Goal: Task Accomplishment & Management: Use online tool/utility

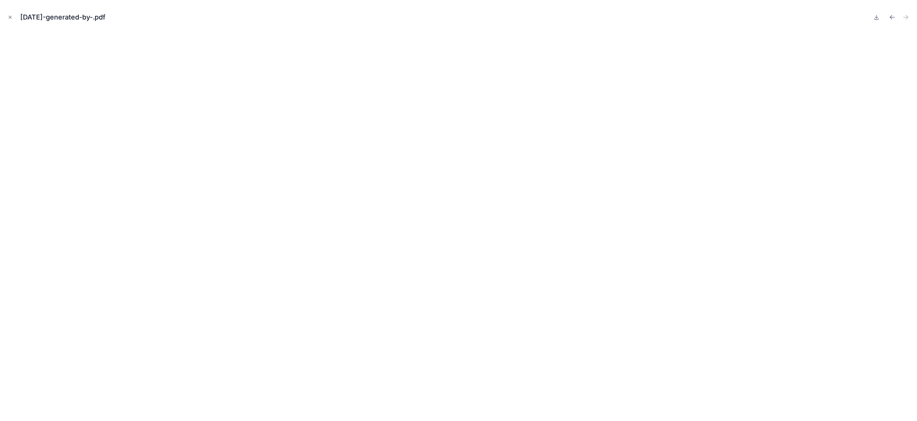
scroll to position [46, 0]
click at [10, 17] on icon "Close modal" at bounding box center [10, 17] width 3 height 3
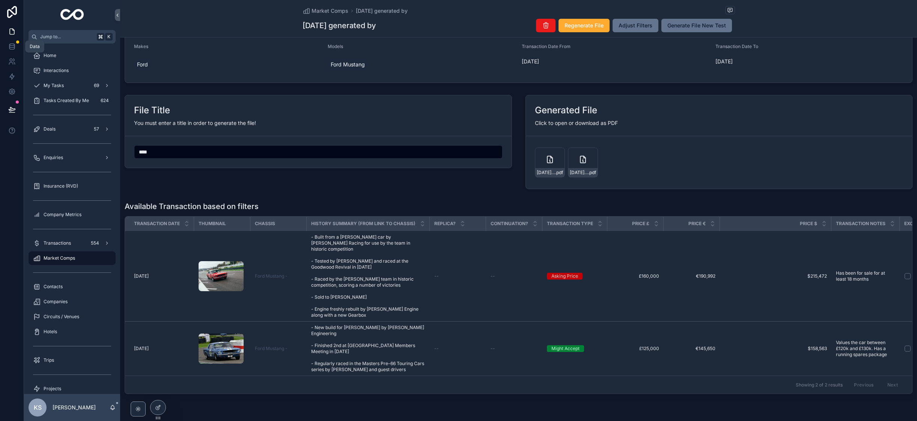
click at [13, 45] on icon at bounding box center [11, 45] width 5 height 2
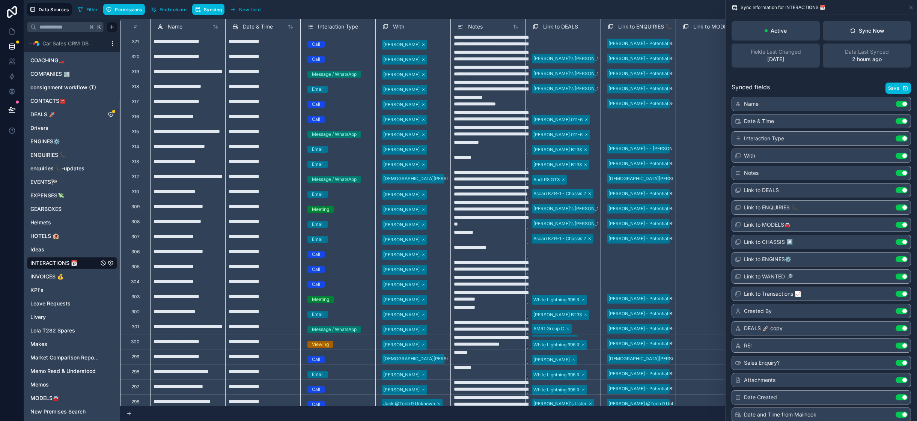
scroll to position [141, 0]
click at [47, 260] on span "INTERACTIONS 📆" at bounding box center [53, 262] width 47 height 8
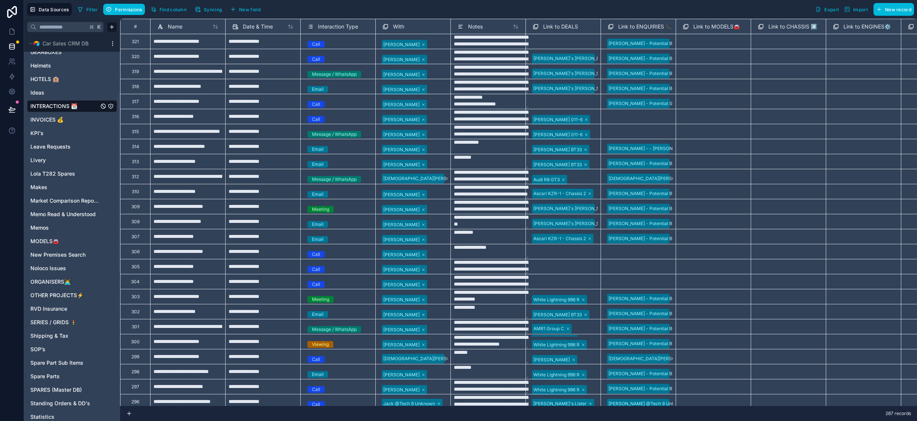
scroll to position [441, 0]
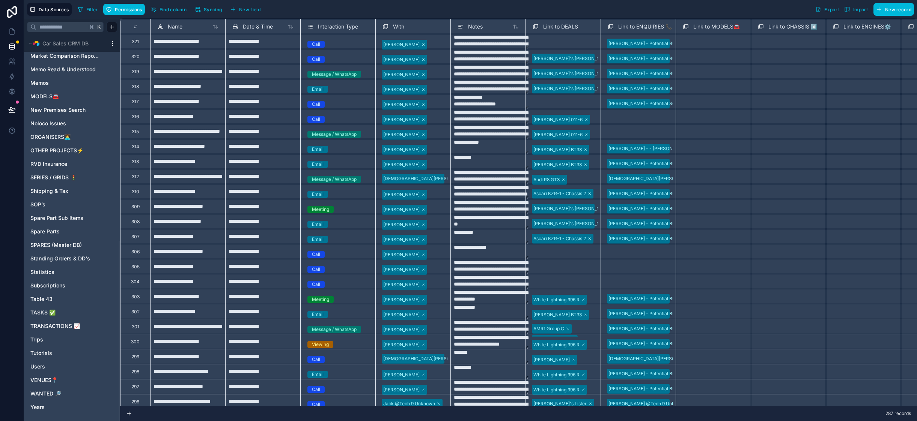
click at [41, 325] on span "TRANSACTIONS 📈" at bounding box center [55, 326] width 50 height 8
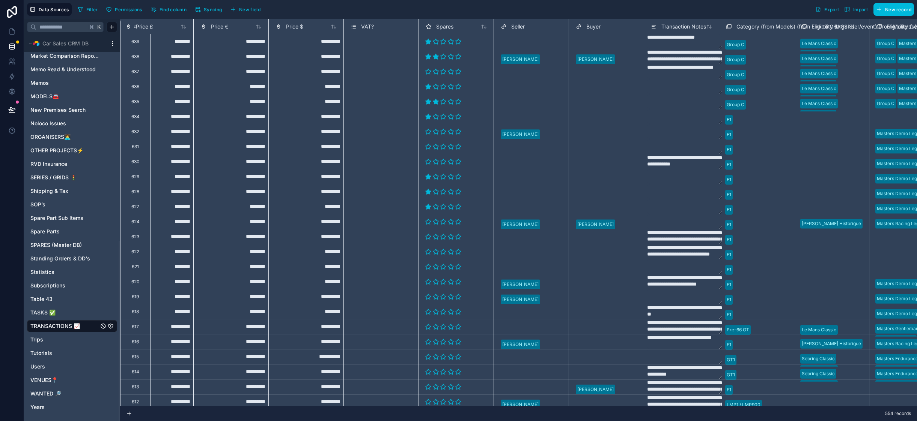
scroll to position [0, 412]
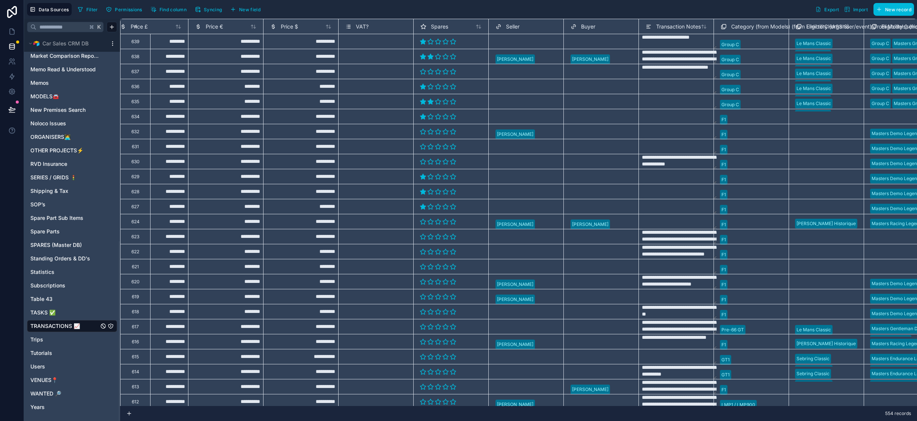
click at [247, 11] on span "New field" at bounding box center [249, 10] width 21 height 6
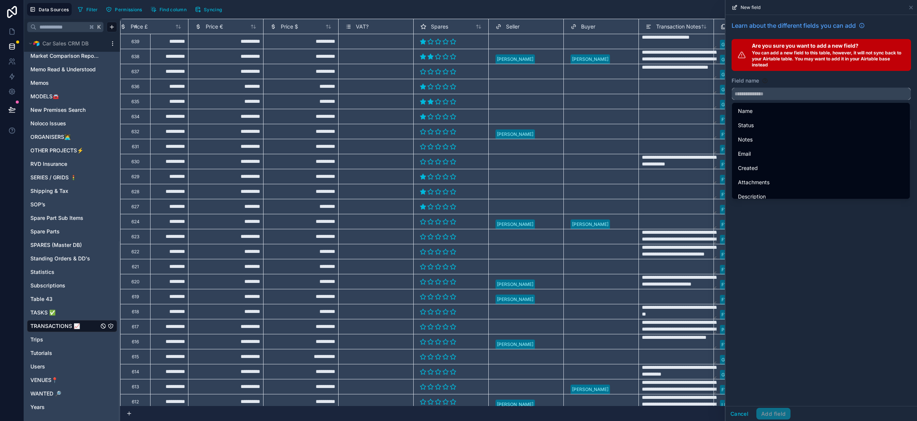
click at [760, 92] on input "text" at bounding box center [821, 94] width 179 height 12
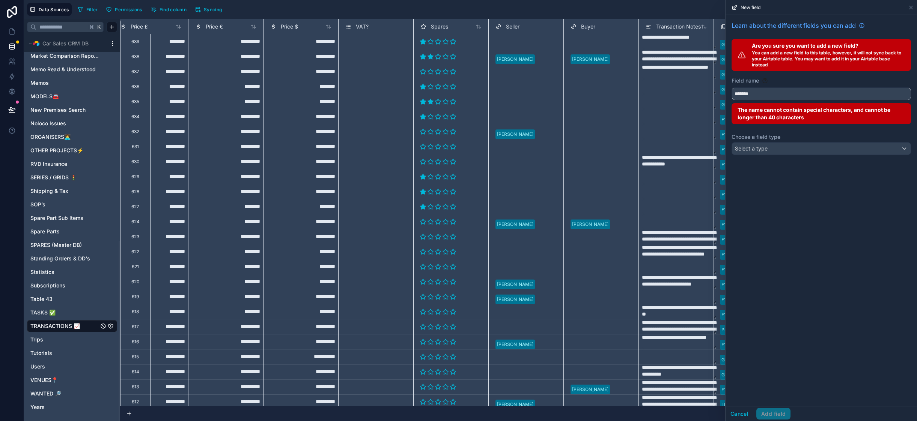
click at [731, 87] on button "******" at bounding box center [820, 93] width 179 height 13
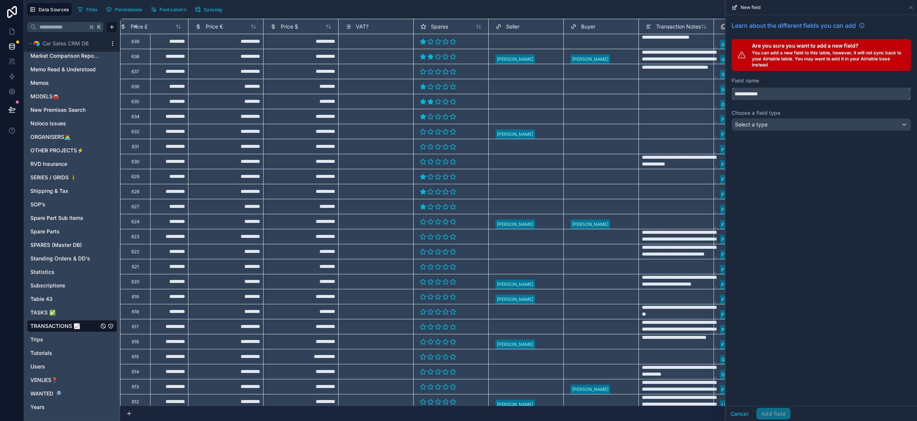
type input "**********"
click at [759, 125] on span "Select a type" at bounding box center [751, 124] width 33 height 6
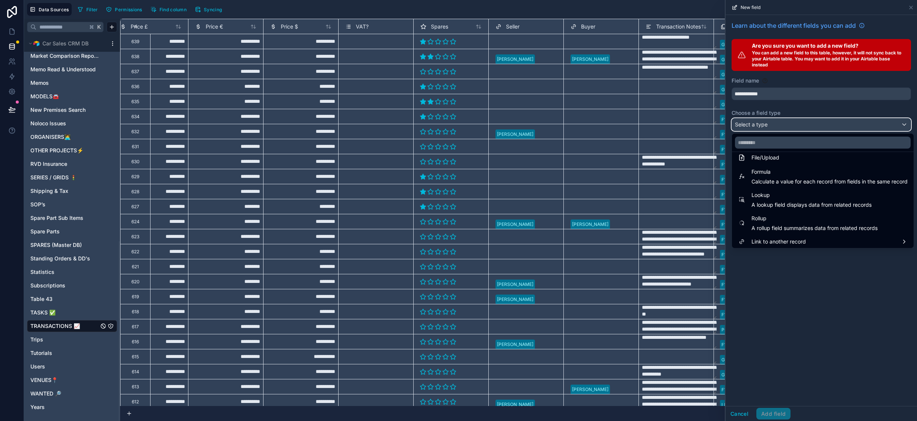
scroll to position [194, 0]
click at [794, 221] on div "Rollup A rollup field summarizes data from related records" at bounding box center [814, 221] width 126 height 18
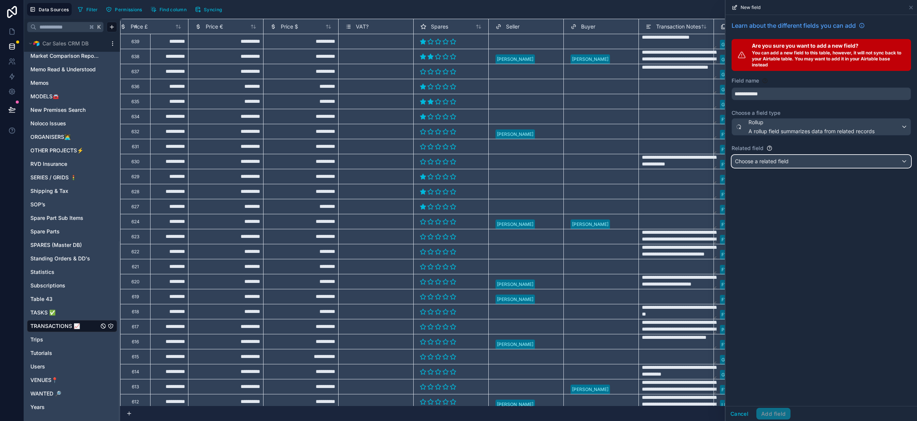
click at [784, 161] on span "Choose a related field" at bounding box center [762, 161] width 54 height 6
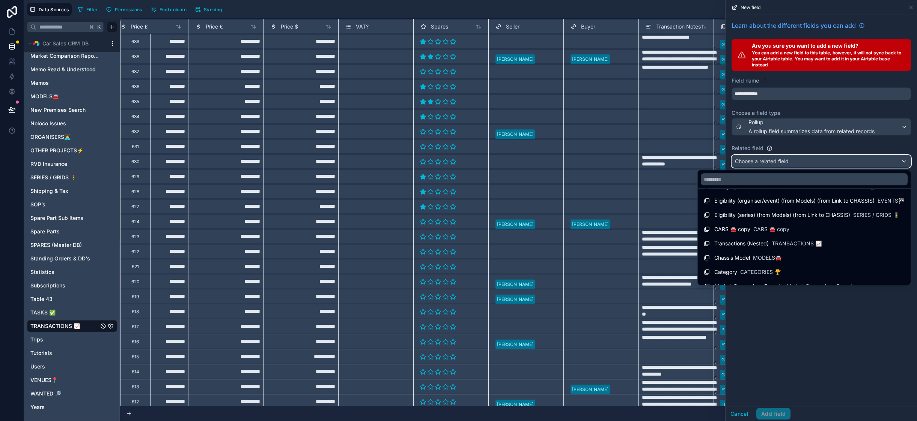
scroll to position [18, 0]
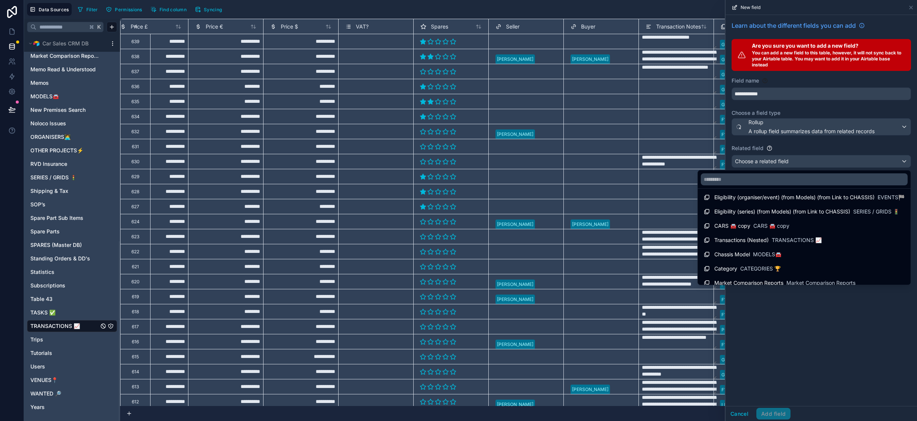
click at [787, 241] on span "TRANSACTIONS 📈" at bounding box center [797, 240] width 50 height 8
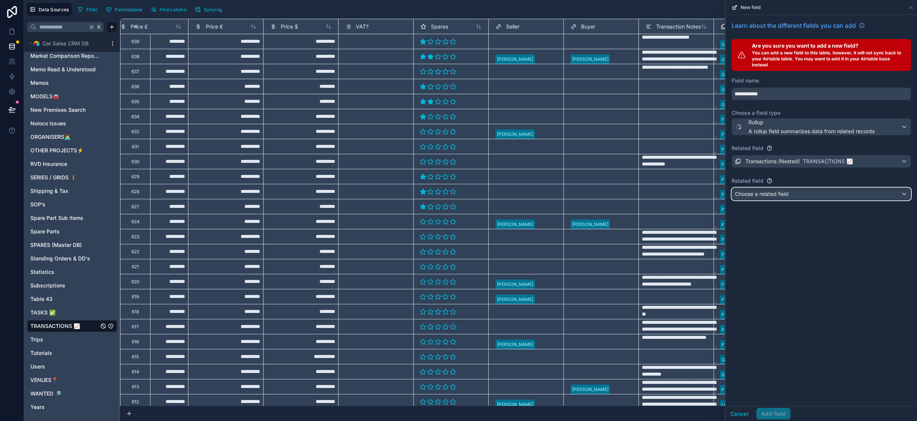
click at [790, 196] on div "Choose a related field" at bounding box center [821, 194] width 179 height 12
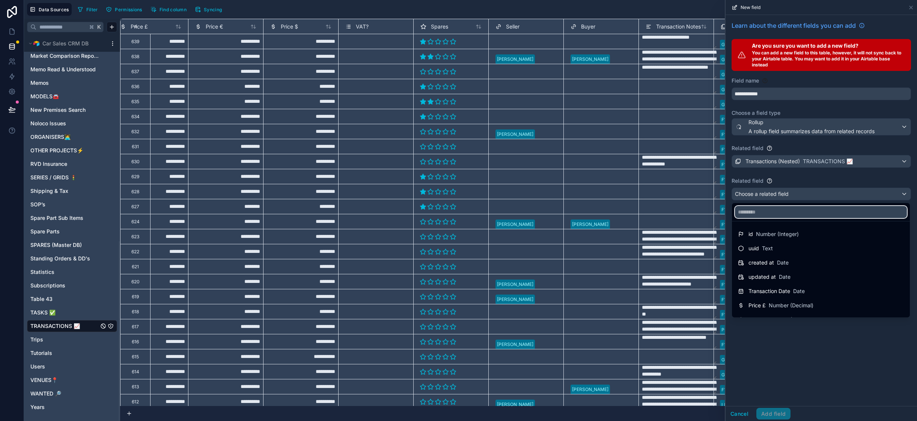
click at [770, 213] on input "text" at bounding box center [821, 212] width 172 height 12
type input "*"
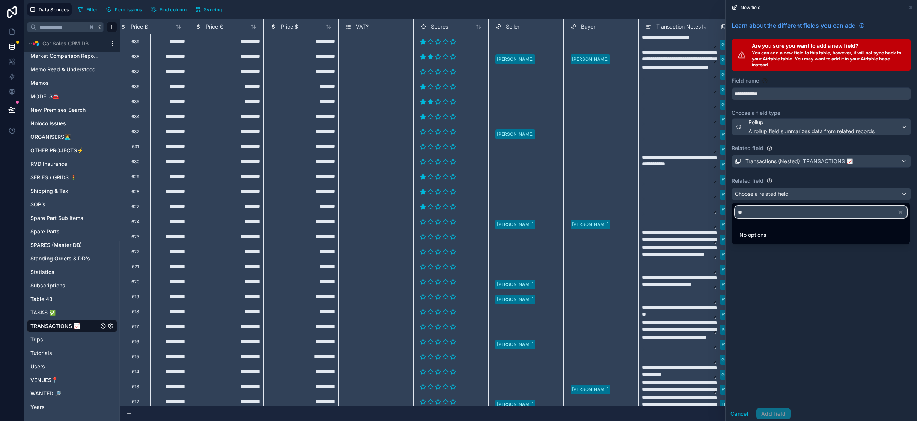
type input "*"
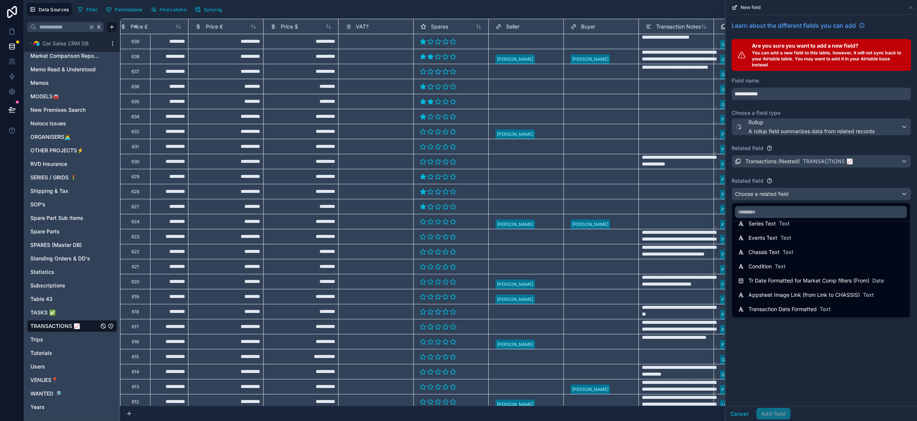
scroll to position [0, 0]
click at [783, 129] on div at bounding box center [820, 210] width 191 height 421
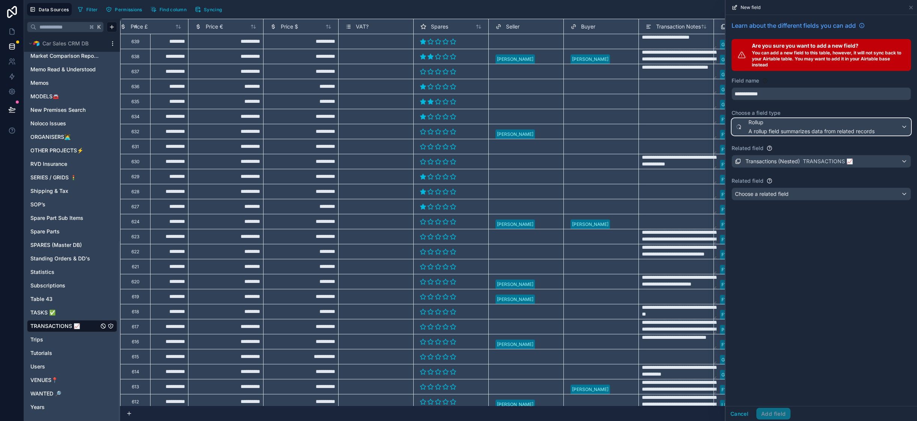
click at [783, 129] on span "A rollup field summarizes data from related records" at bounding box center [811, 132] width 126 height 8
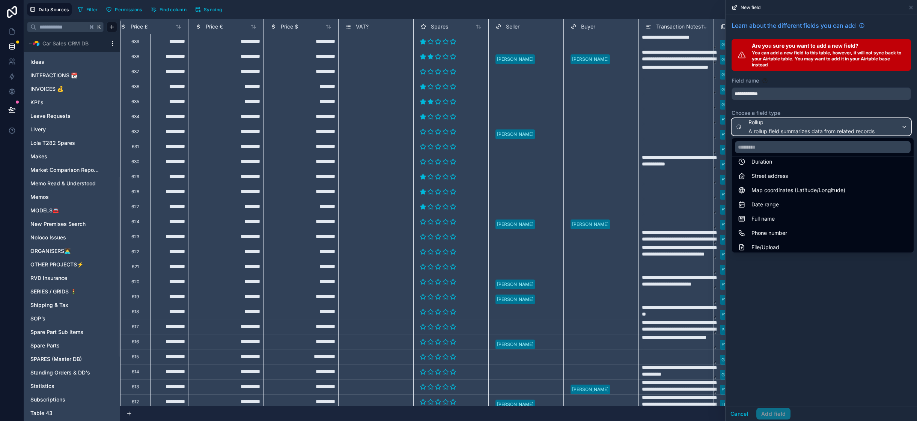
scroll to position [265, 0]
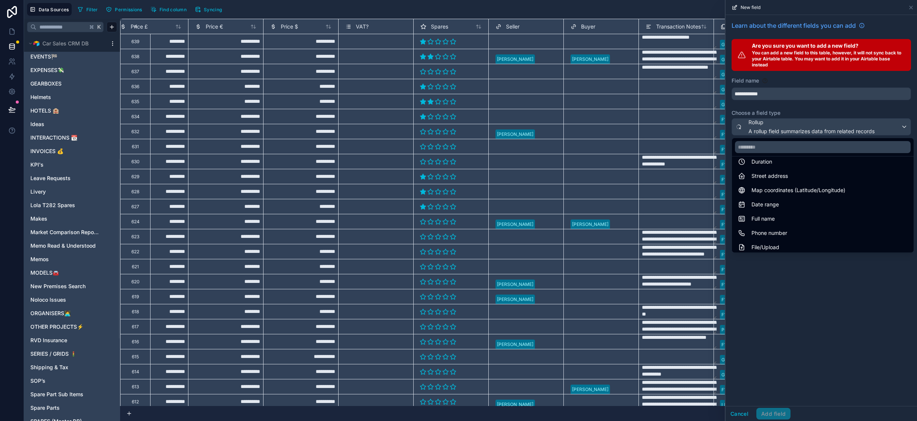
click at [56, 233] on span "Market Comparison Reports" at bounding box center [64, 233] width 68 height 8
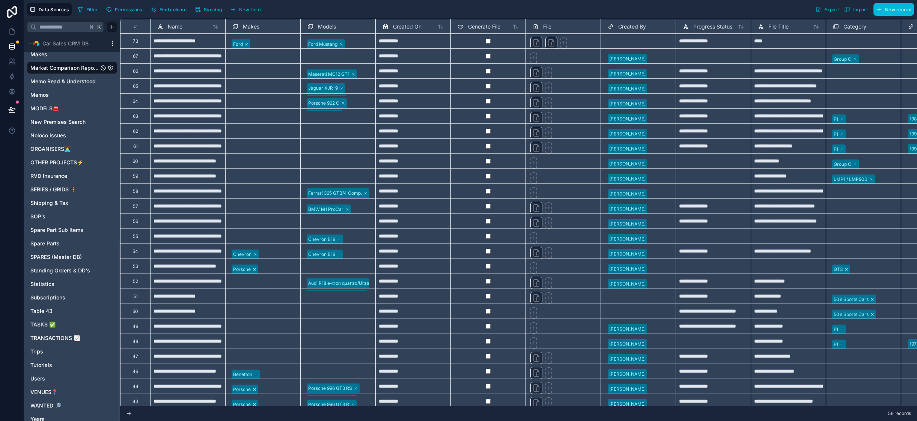
scroll to position [441, 0]
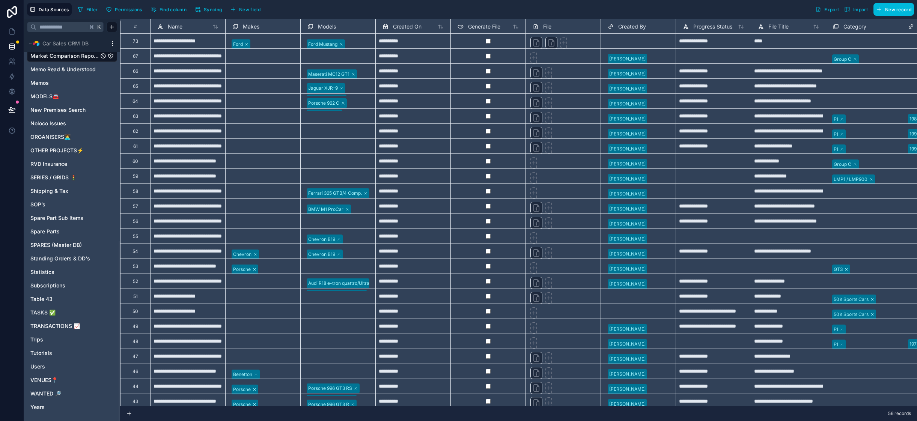
click at [46, 325] on span "TRANSACTIONS 📈" at bounding box center [55, 326] width 50 height 8
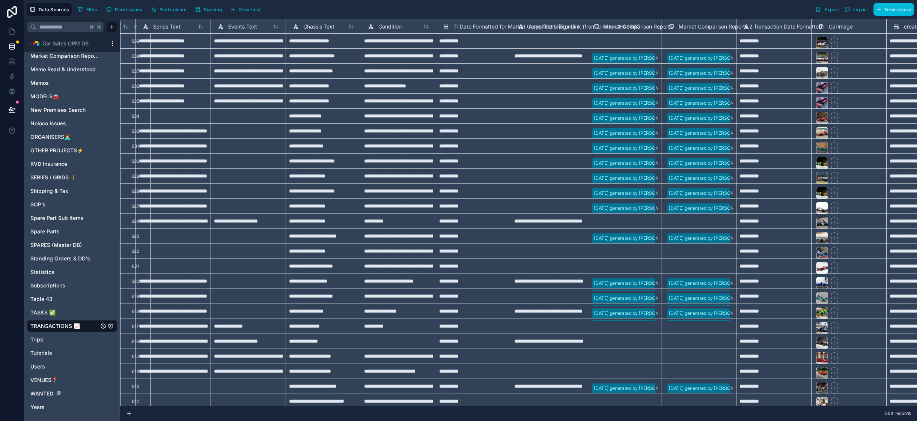
scroll to position [0, 4337]
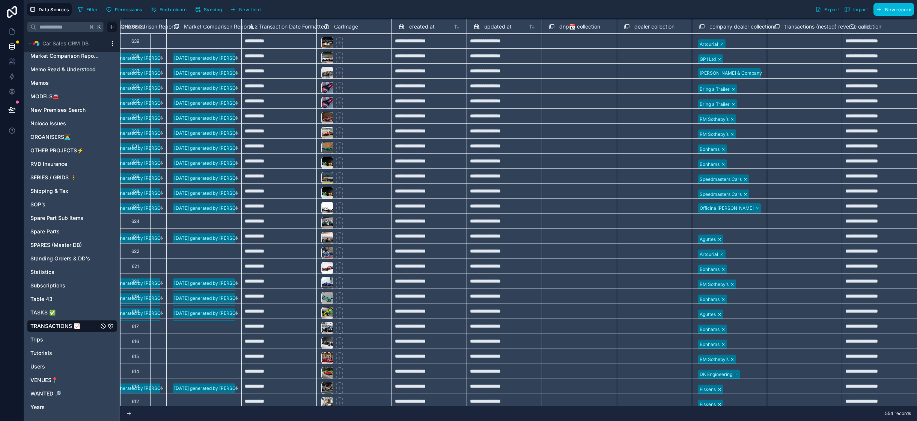
click at [892, 11] on span "New record" at bounding box center [898, 10] width 26 height 6
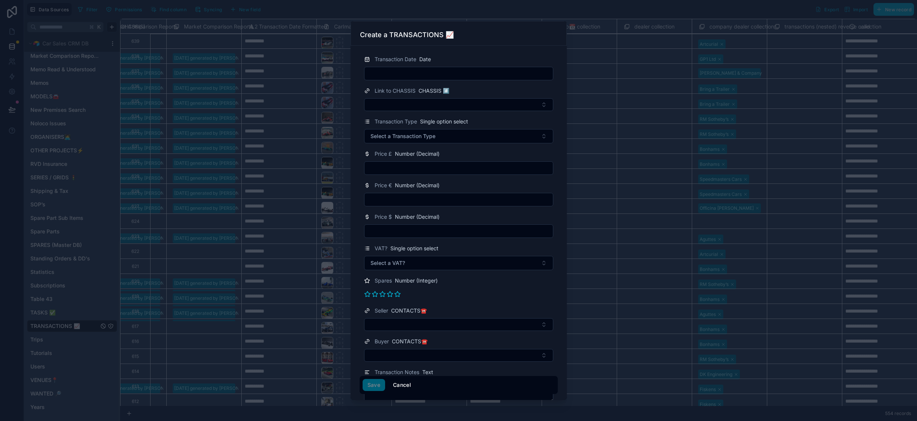
click at [400, 384] on button "Cancel" at bounding box center [402, 385] width 28 height 12
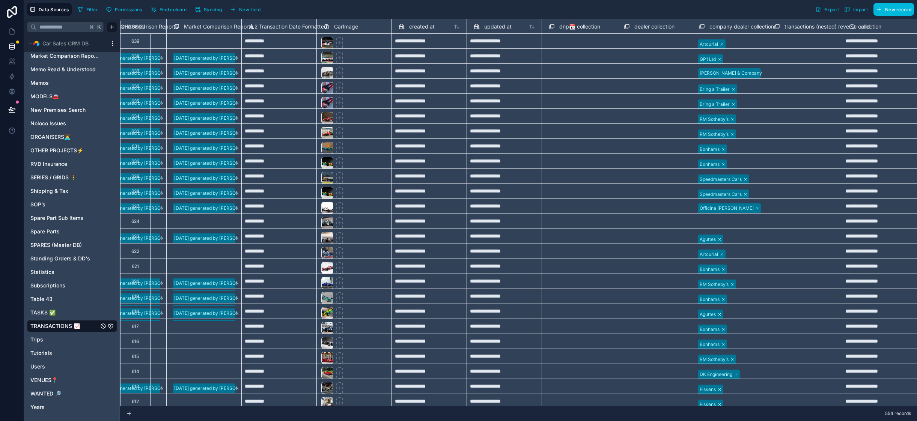
click at [260, 6] on button "New field" at bounding box center [245, 9] width 36 height 11
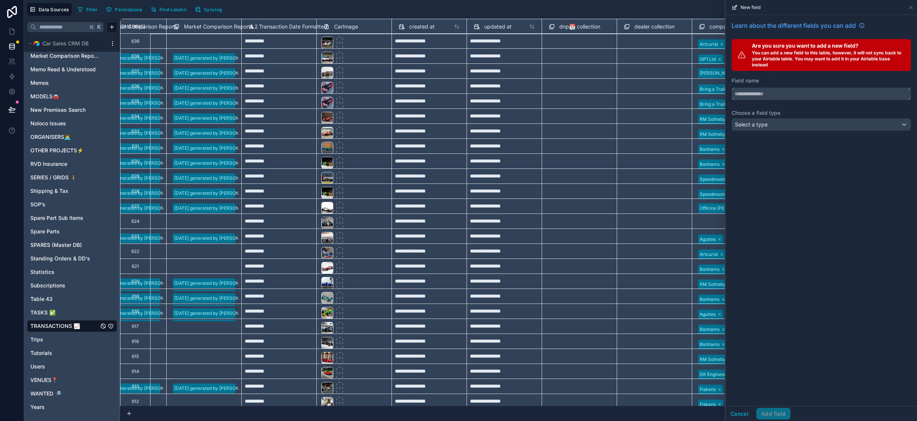
click at [753, 95] on input "text" at bounding box center [821, 94] width 179 height 12
type input "**********"
click at [762, 126] on span "Select a type" at bounding box center [751, 124] width 33 height 6
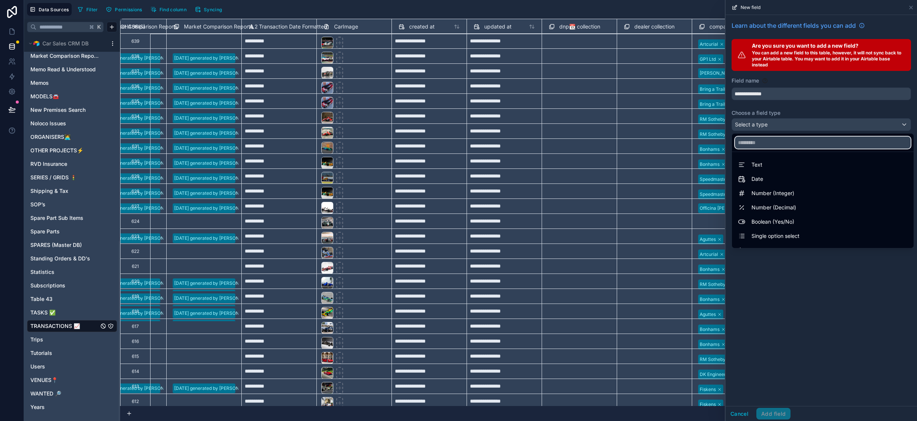
click at [764, 144] on input "text" at bounding box center [823, 143] width 176 height 12
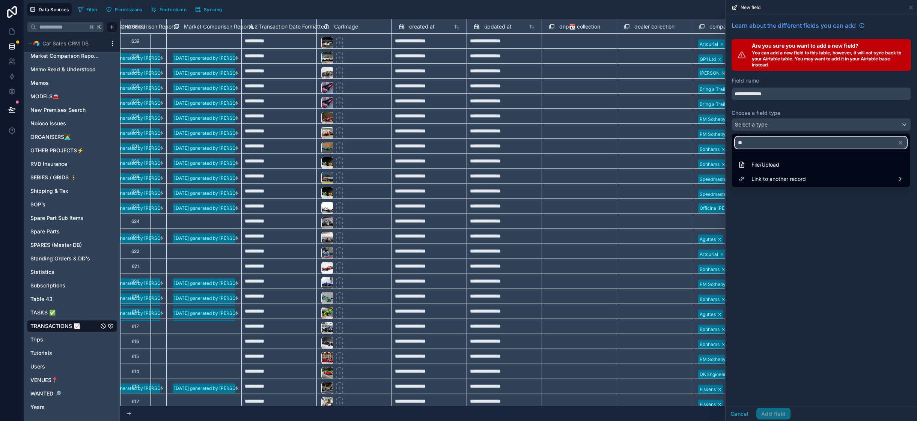
type input "**"
click at [766, 160] on span "File/Upload" at bounding box center [765, 164] width 28 height 9
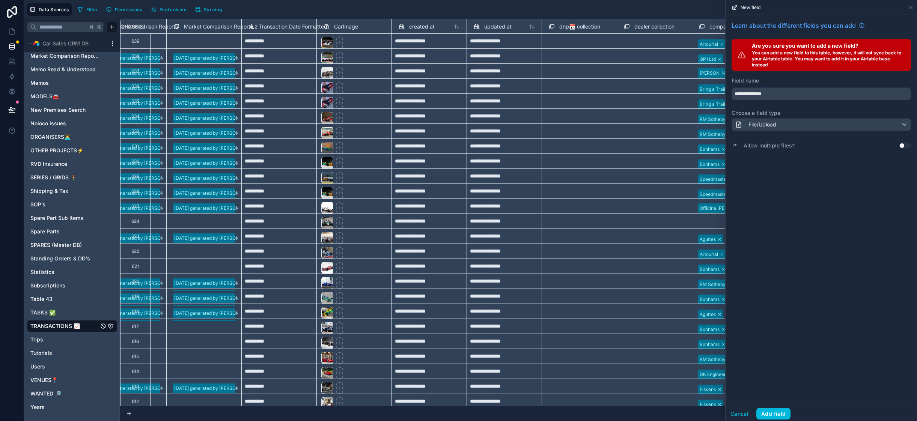
click at [779, 416] on button "Add field" at bounding box center [773, 414] width 34 height 12
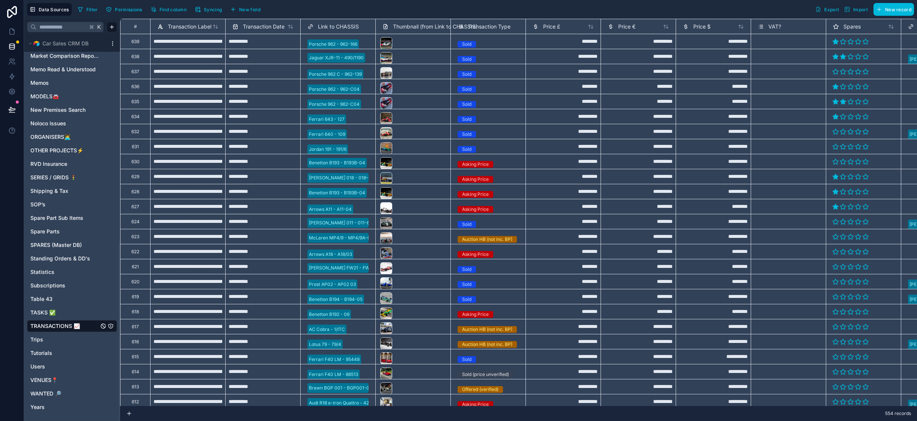
click at [407, 24] on span "Thumbnail (from Link to CHASSIS)" at bounding box center [435, 27] width 84 height 8
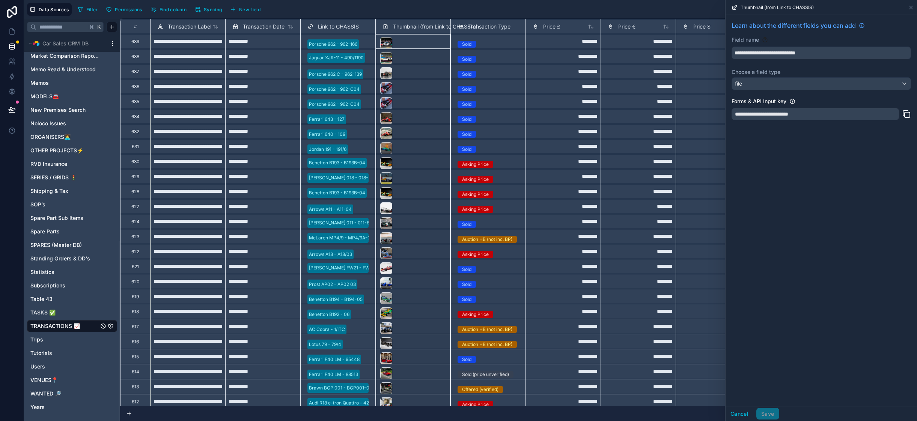
click at [407, 24] on span "Thumbnail (from Link to CHASSIS)" at bounding box center [435, 27] width 84 height 8
click at [618, 199] on div "********" at bounding box center [637, 206] width 75 height 15
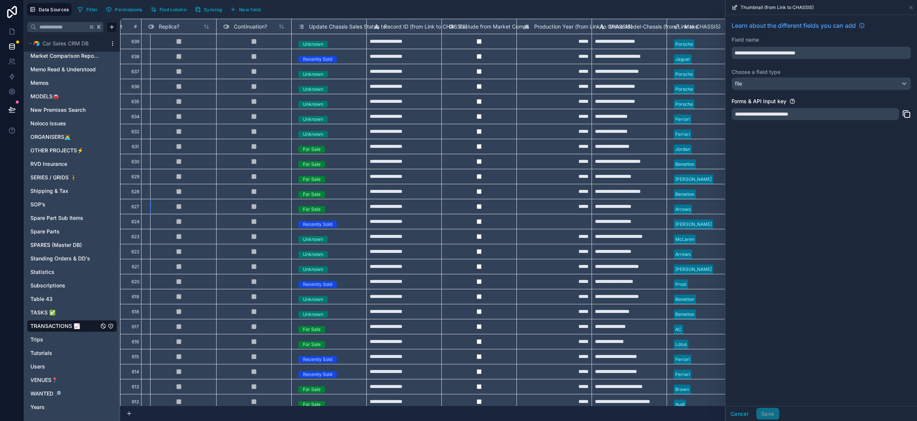
scroll to position [0, 2907]
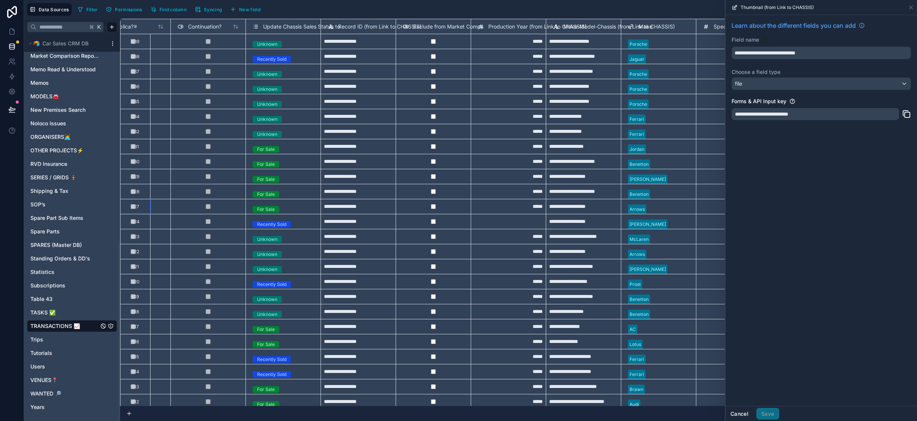
click at [745, 414] on button "Cancel" at bounding box center [739, 414] width 28 height 12
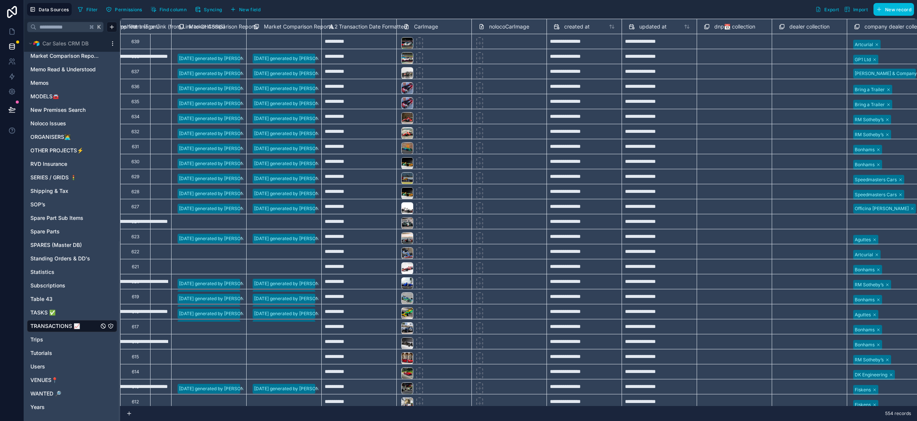
scroll to position [0, 4258]
click at [310, 8] on div "Filter Permissions Find column Syncing New field Export Import New record" at bounding box center [494, 9] width 839 height 13
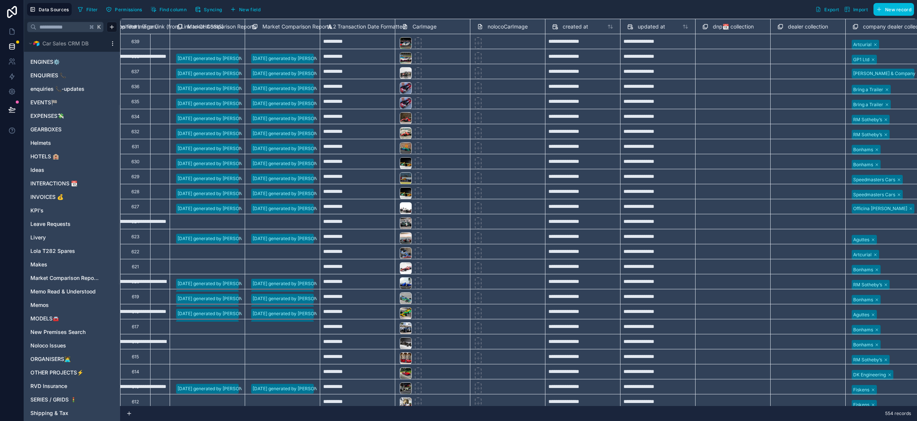
scroll to position [0, 0]
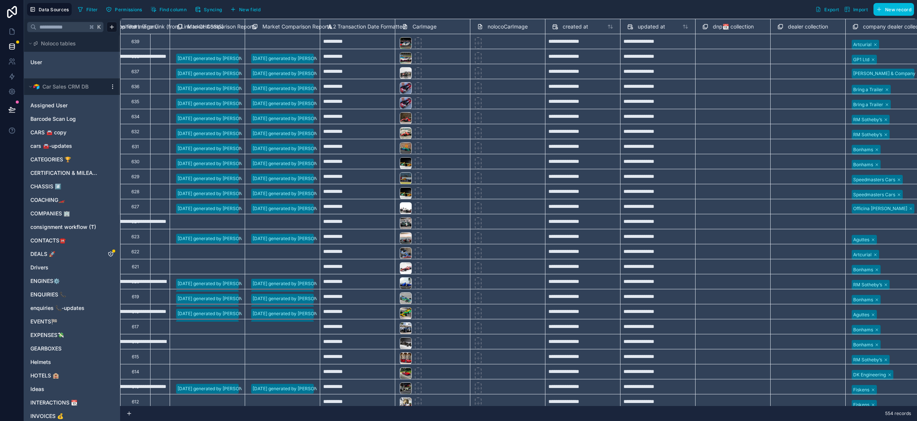
click at [47, 45] on span "Noloco tables" at bounding box center [58, 44] width 35 height 8
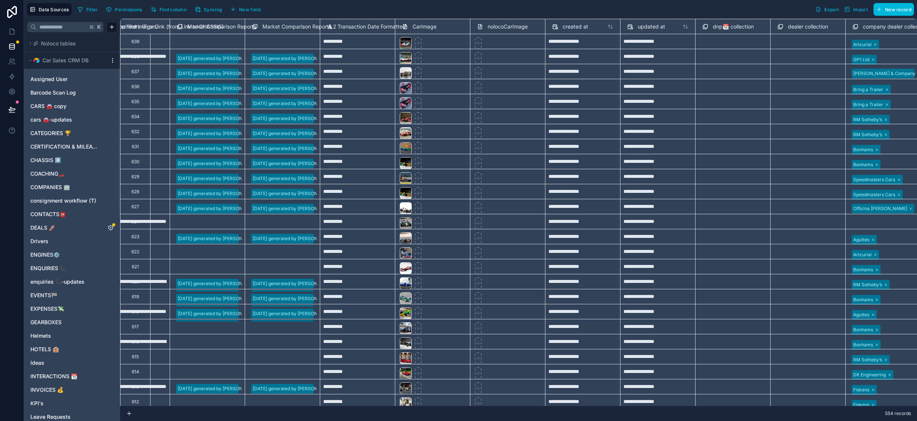
click at [47, 45] on span "Noloco tables" at bounding box center [58, 44] width 35 height 8
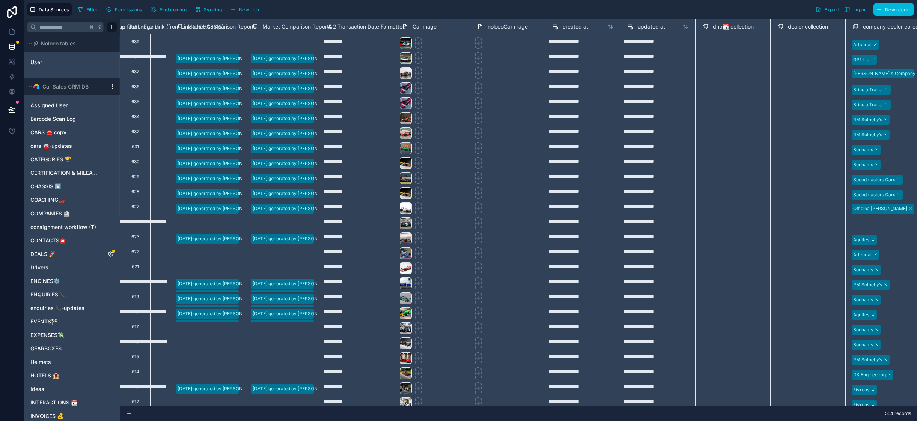
click at [47, 59] on link "User" at bounding box center [60, 63] width 61 height 8
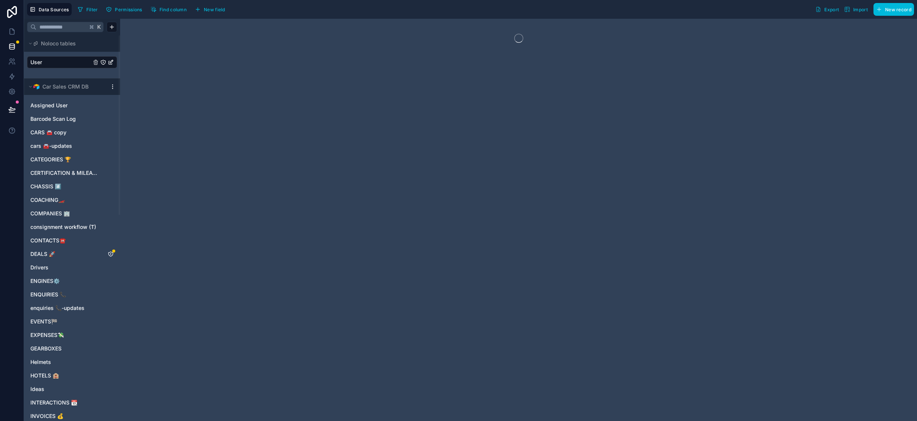
click at [49, 29] on input "text" at bounding box center [61, 27] width 51 height 14
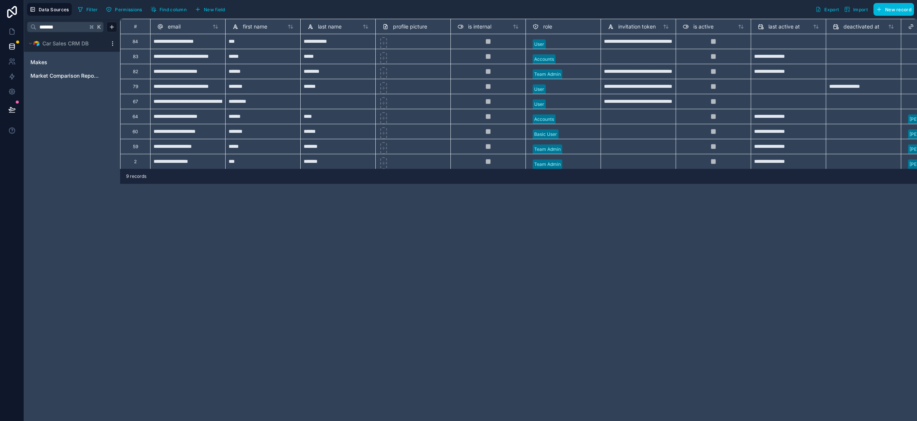
type input "*******"
click at [66, 70] on div "Market Comparison Reports" at bounding box center [72, 76] width 90 height 12
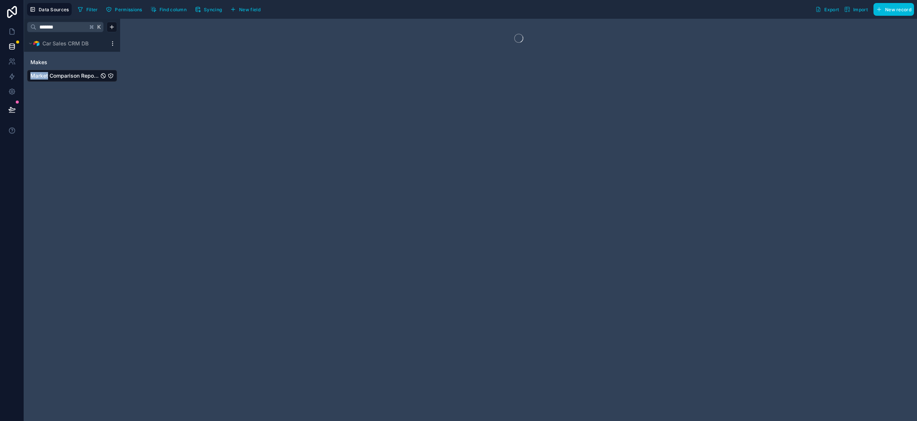
click at [66, 70] on div "Market Comparison Reports" at bounding box center [72, 76] width 90 height 12
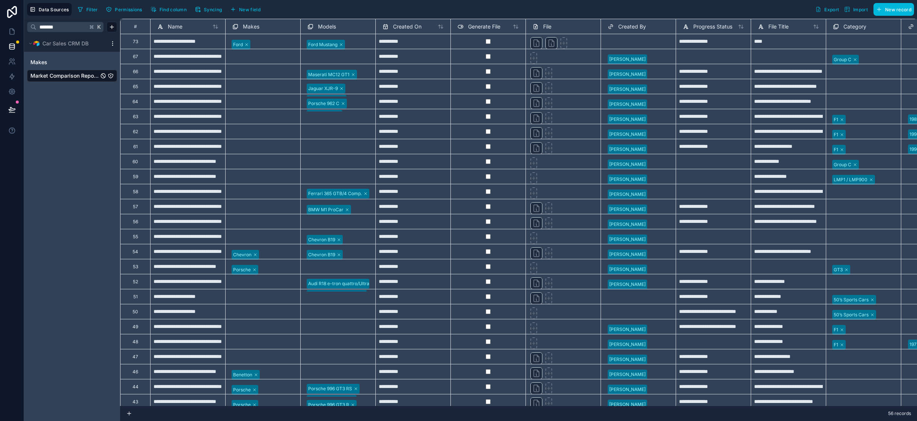
click at [251, 7] on span "New field" at bounding box center [249, 10] width 21 height 6
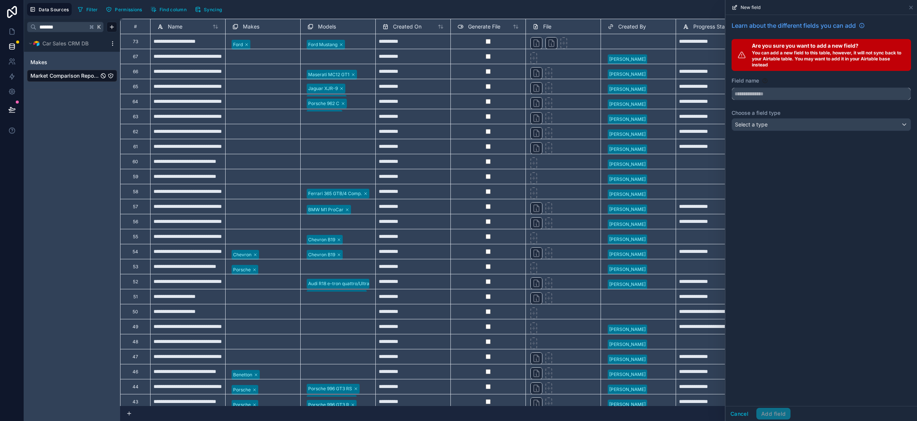
click at [749, 96] on input "text" at bounding box center [821, 94] width 179 height 12
type input "**********"
click at [794, 134] on div "**********" at bounding box center [820, 77] width 191 height 125
click at [782, 127] on div "Select a type" at bounding box center [821, 125] width 179 height 12
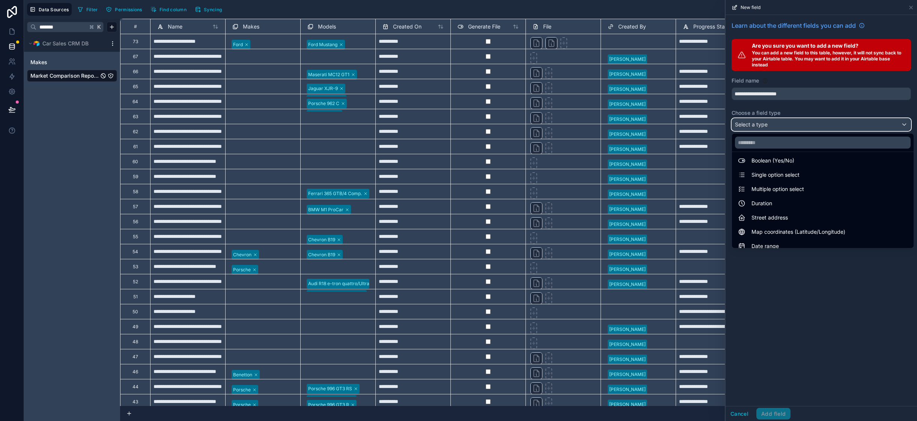
scroll to position [83, 0]
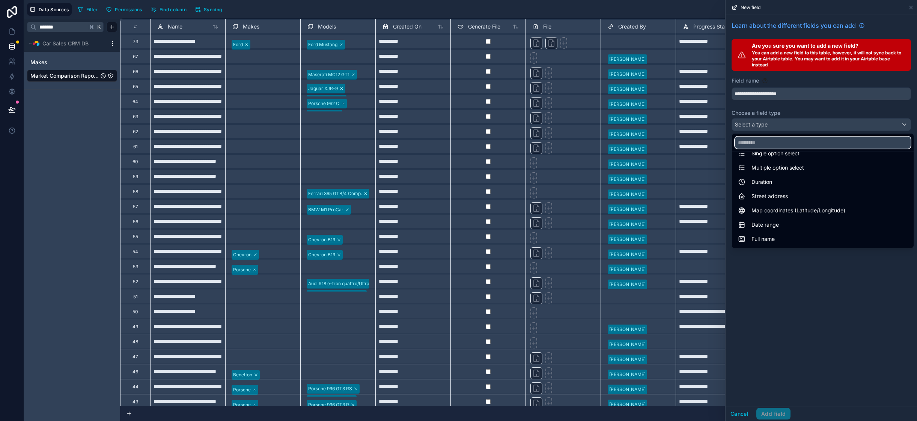
click at [752, 138] on input "text" at bounding box center [823, 143] width 176 height 12
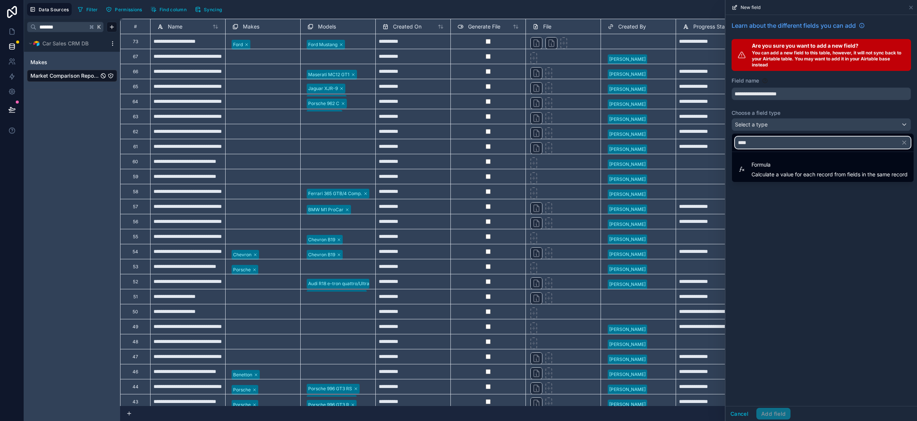
type input "****"
click at [766, 167] on span "Formula" at bounding box center [829, 164] width 156 height 9
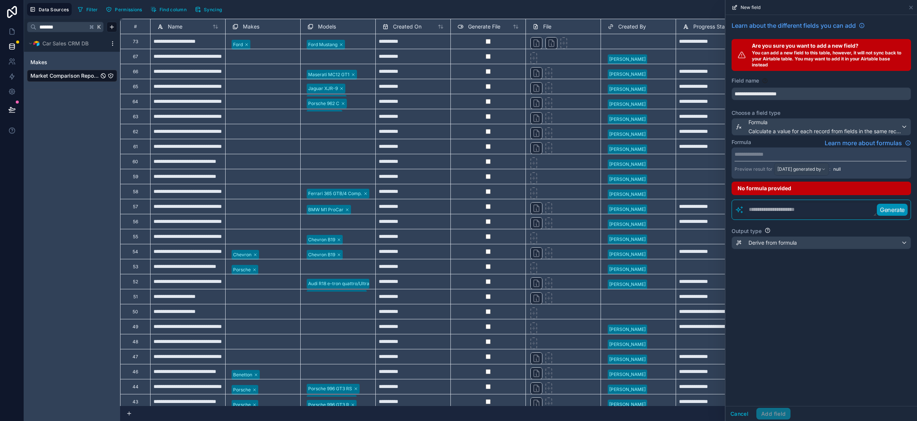
click at [913, 11] on div "New field" at bounding box center [820, 7] width 185 height 15
click at [912, 8] on icon at bounding box center [911, 8] width 6 height 6
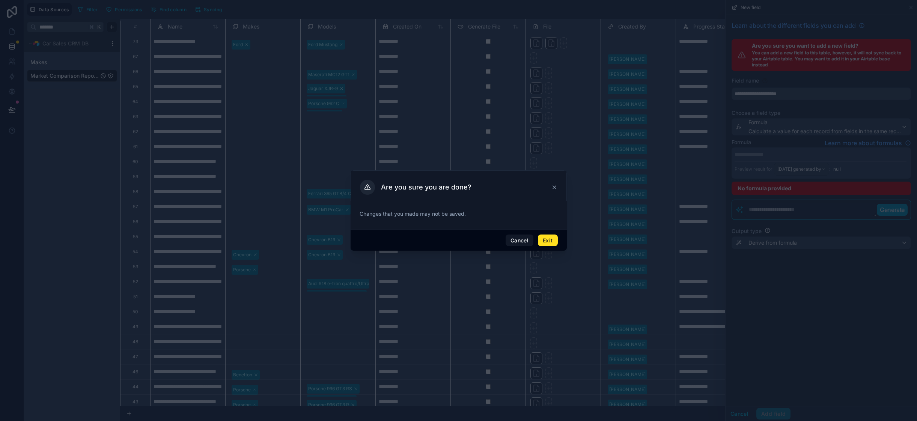
click at [547, 242] on button "Exit" at bounding box center [548, 241] width 20 height 12
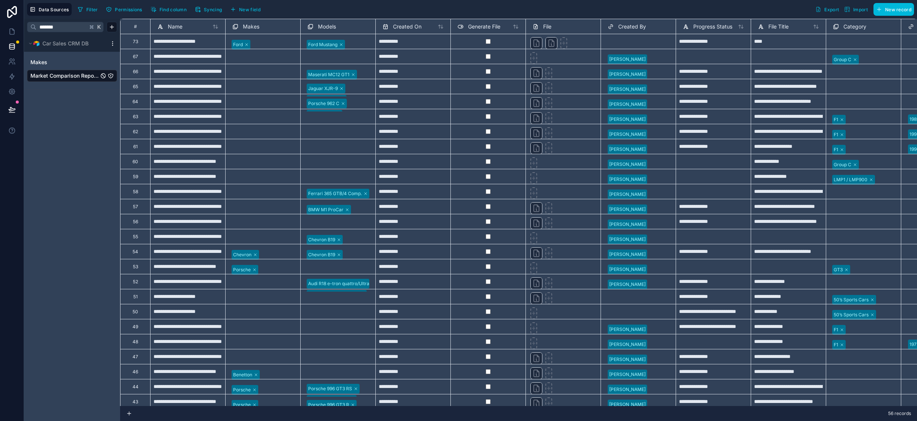
click at [210, 9] on span "Syncing" at bounding box center [213, 10] width 18 height 6
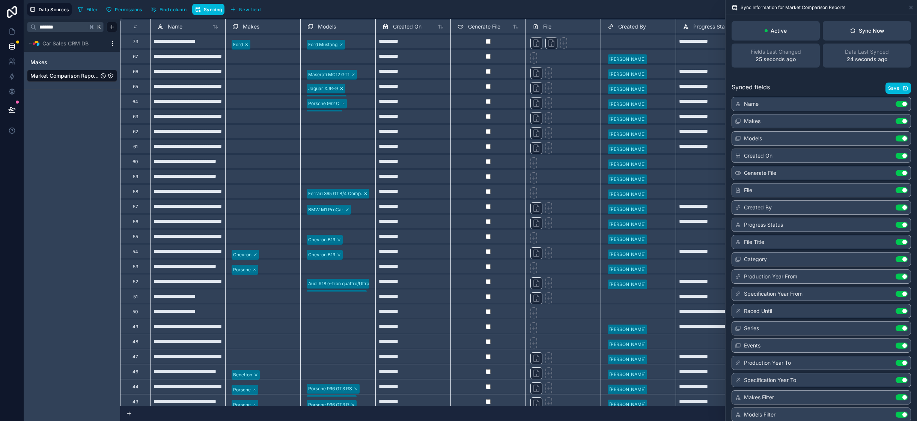
click at [867, 27] on div "Sync Now" at bounding box center [867, 31] width 35 height 8
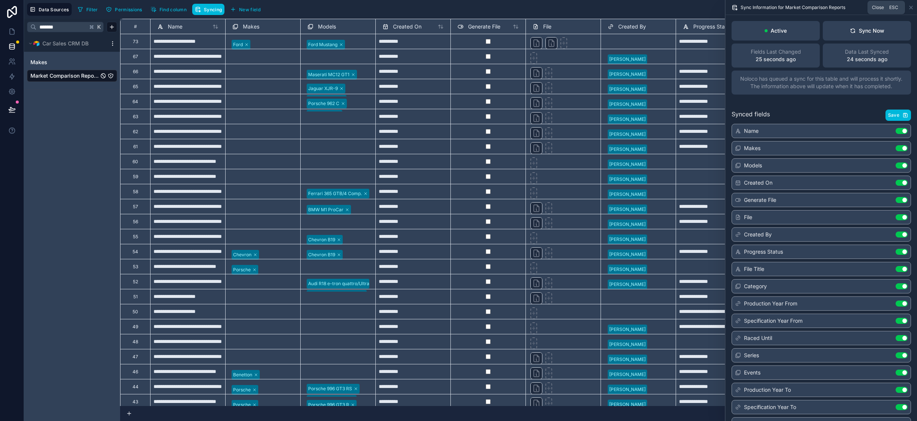
click at [910, 6] on icon at bounding box center [911, 8] width 6 height 6
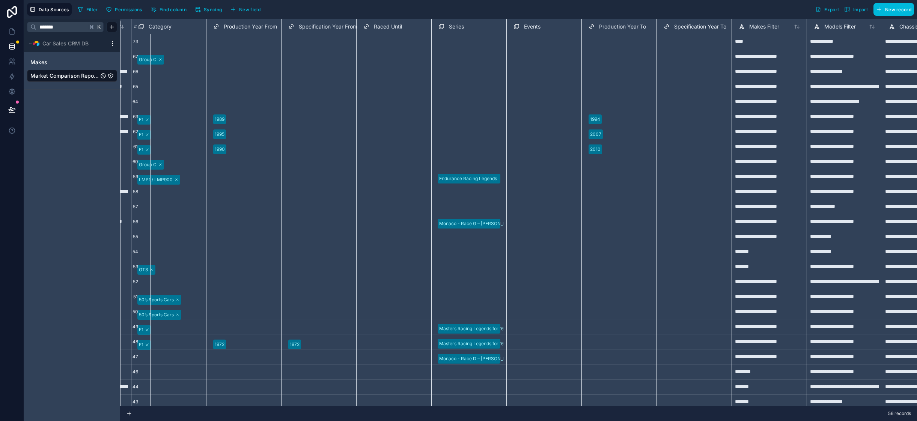
scroll to position [0, 709]
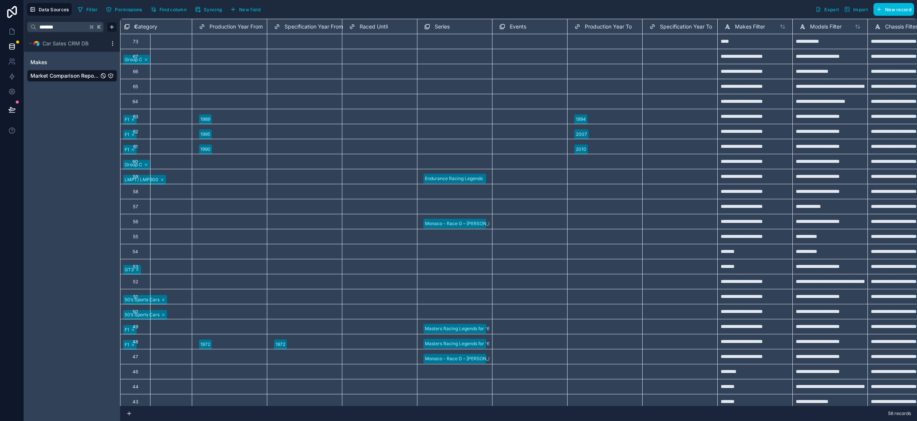
click at [174, 9] on span "Find column" at bounding box center [172, 10] width 27 height 6
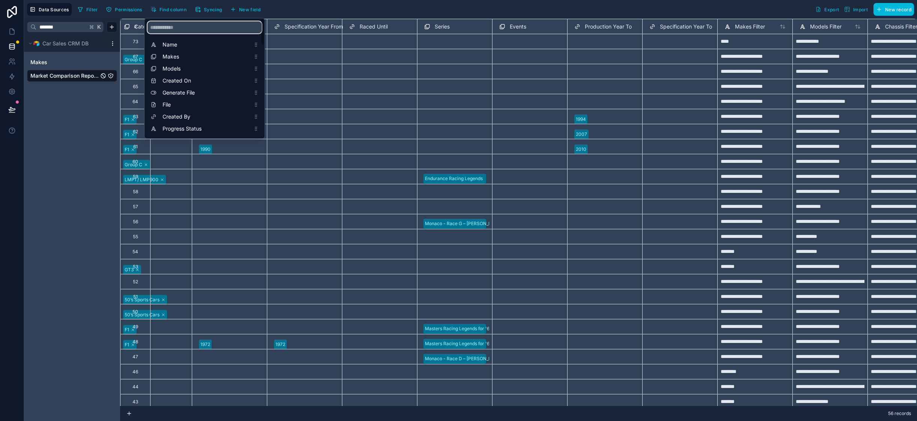
click at [180, 27] on input "scrollable content" at bounding box center [204, 27] width 114 height 12
type input "*"
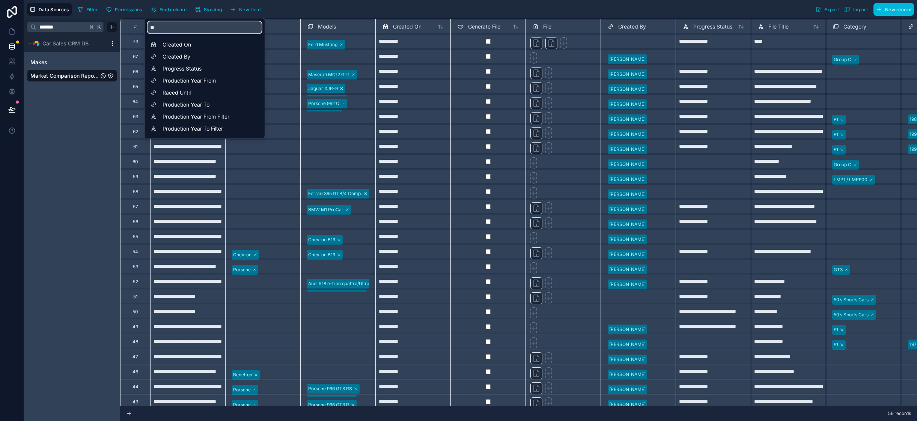
type input "*"
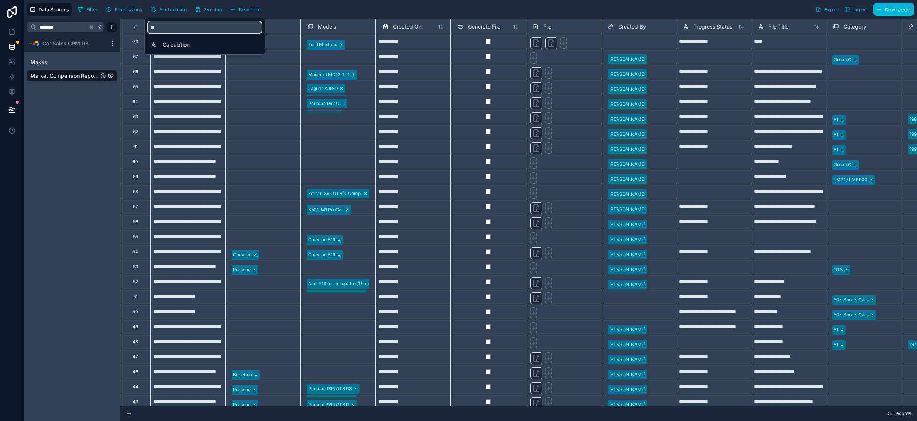
type input "*"
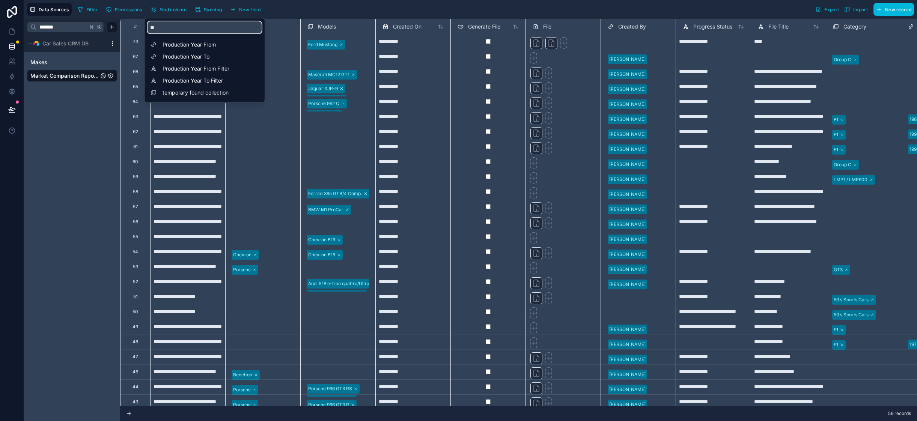
type input "*"
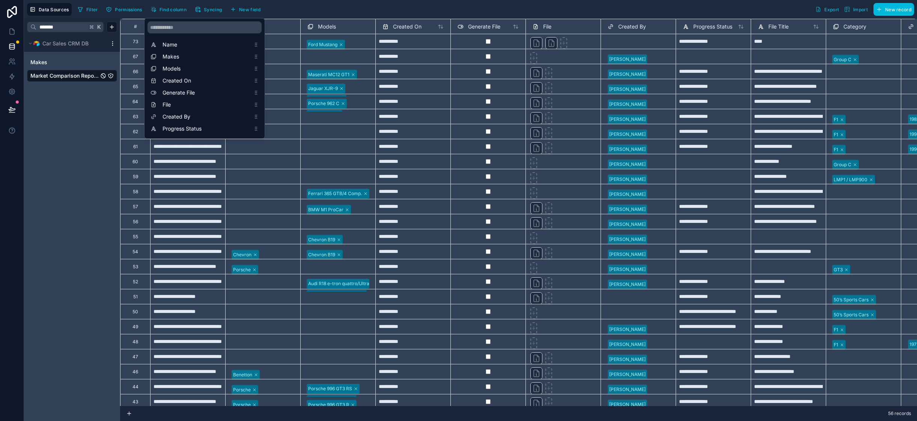
click at [74, 125] on div "******* K Car Sales CRM DB Makes Market Comparison Reports" at bounding box center [72, 220] width 96 height 402
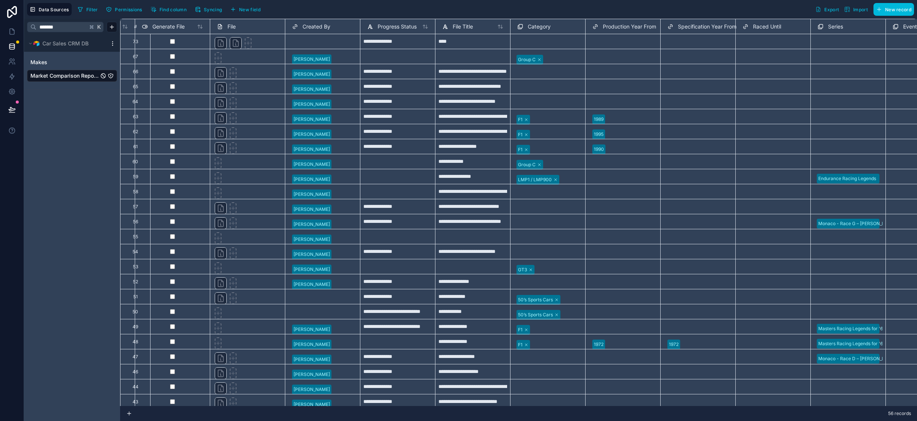
scroll to position [0, 296]
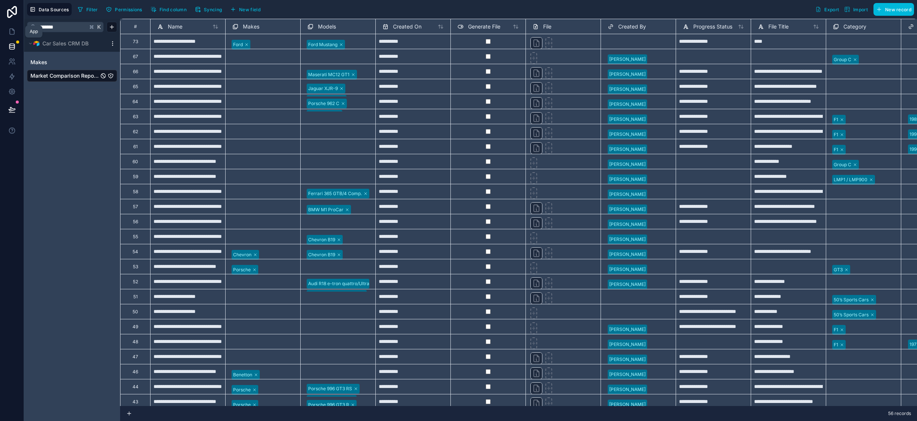
click at [13, 33] on icon at bounding box center [12, 32] width 8 height 8
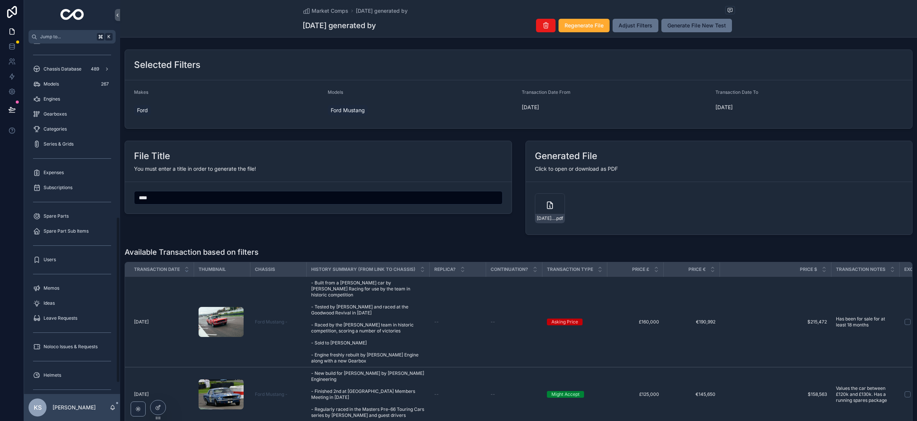
scroll to position [363, 0]
click at [54, 189] on span "Subscriptions" at bounding box center [58, 188] width 29 height 6
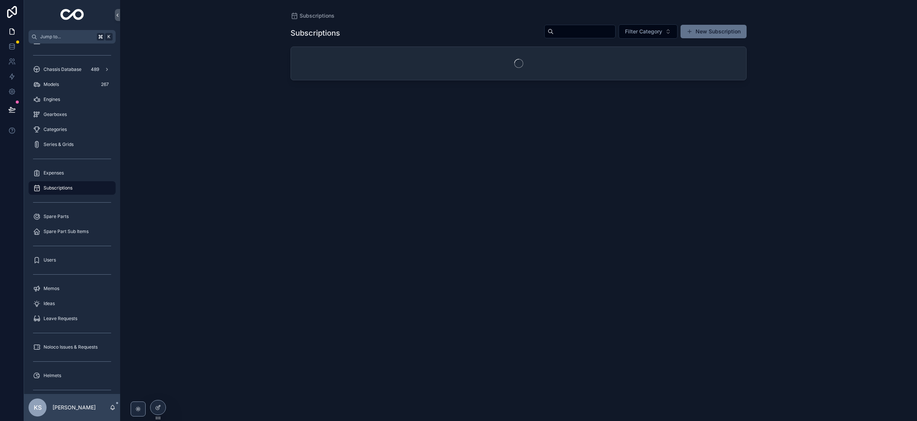
click at [708, 30] on button "New Subscription" at bounding box center [713, 32] width 66 height 14
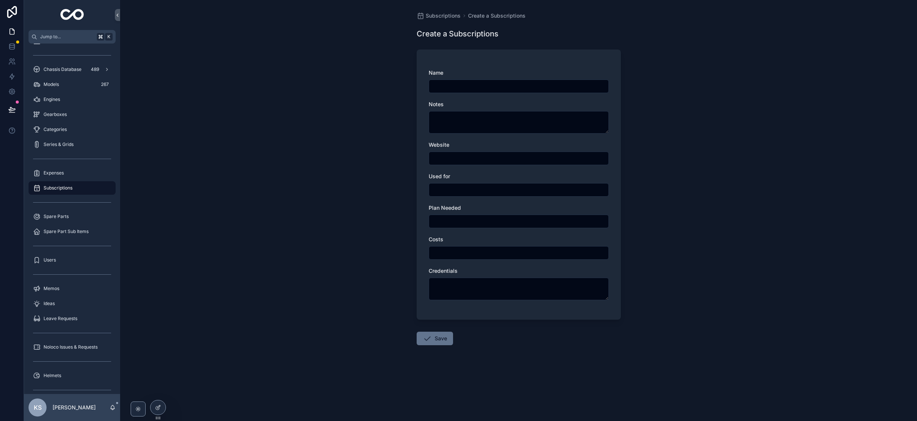
click at [442, 85] on input "scrollable content" at bounding box center [518, 86] width 179 height 11
type input "**********"
click at [458, 123] on textarea "scrollable content" at bounding box center [519, 122] width 180 height 23
click at [447, 156] on input "scrollable content" at bounding box center [518, 158] width 179 height 11
paste input "**********"
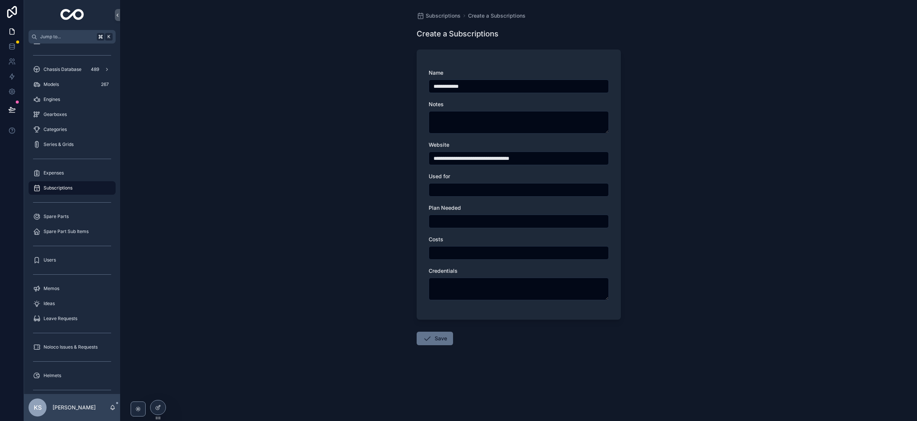
type input "**********"
click at [463, 188] on input "scrollable content" at bounding box center [518, 190] width 179 height 11
type input "**********"
click at [468, 221] on input "scrollable content" at bounding box center [518, 221] width 179 height 11
click at [445, 222] on input "scrollable content" at bounding box center [518, 221] width 179 height 11
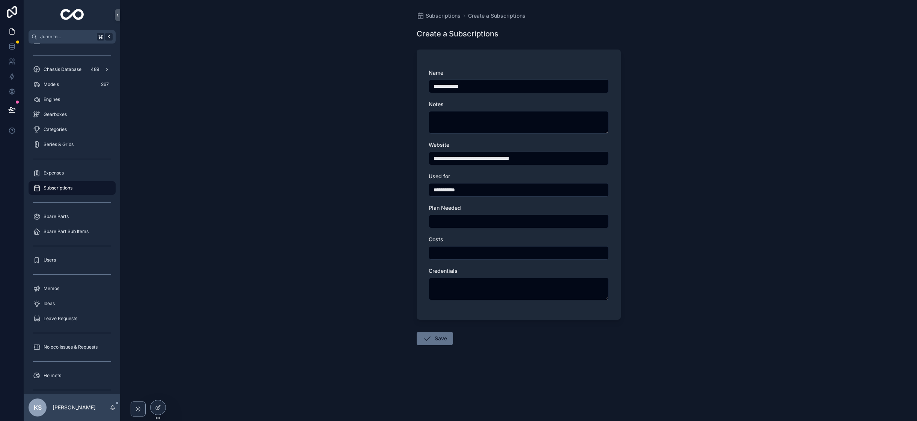
paste input "**********"
type input "**********"
click at [444, 248] on input "scrollable content" at bounding box center [518, 253] width 179 height 11
paste input "**"
type input "**"
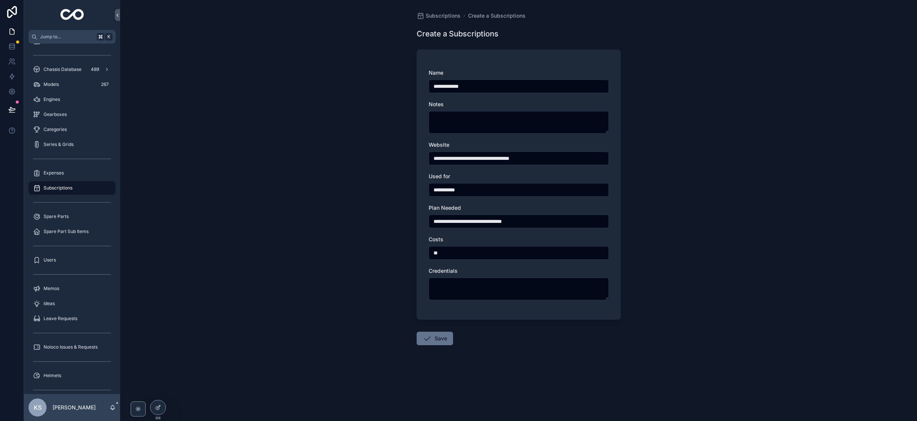
click at [438, 337] on button "Save" at bounding box center [435, 339] width 36 height 14
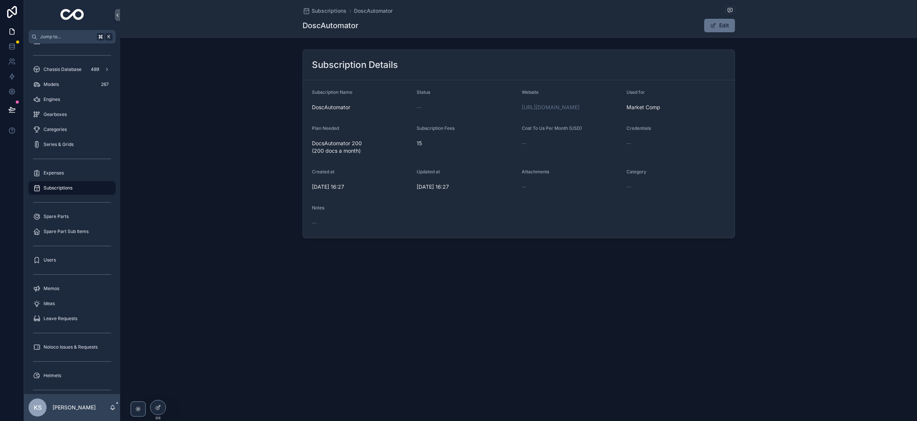
click at [722, 21] on button "Edit" at bounding box center [719, 26] width 31 height 14
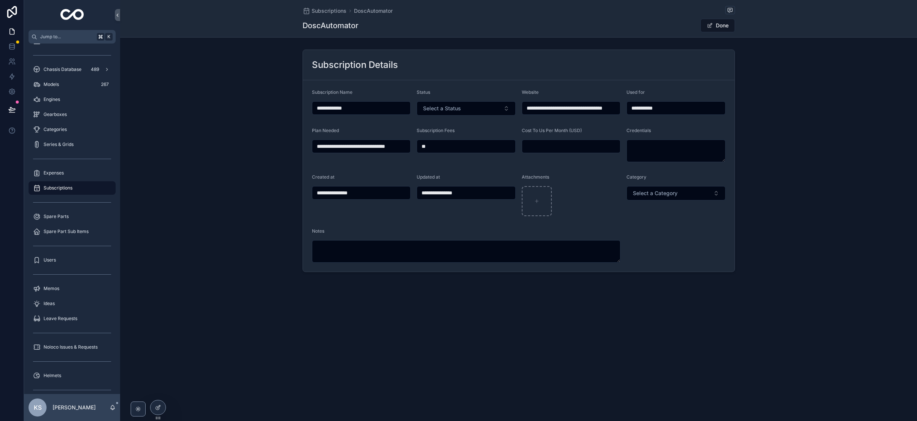
click at [436, 111] on span "Select a Status" at bounding box center [442, 109] width 38 height 8
click at [438, 82] on form "**********" at bounding box center [519, 175] width 432 height 191
click at [316, 249] on textarea "scrollable content" at bounding box center [466, 251] width 309 height 23
type textarea "**********"
type input "**********"
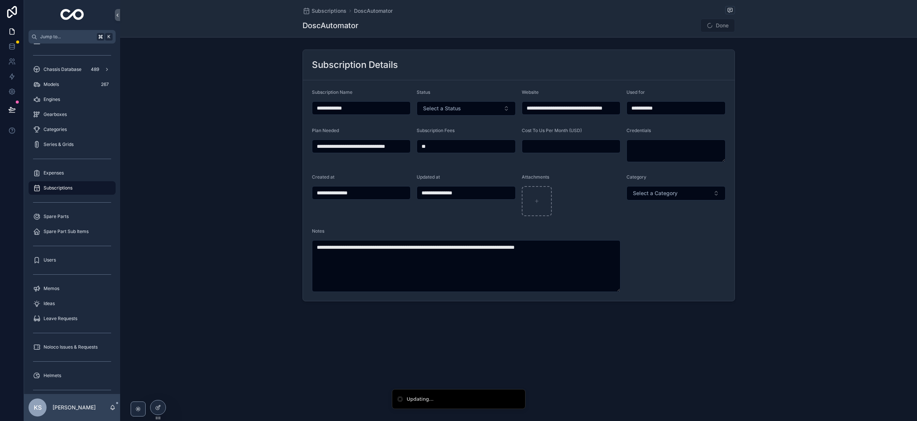
click at [547, 107] on input "**********" at bounding box center [571, 108] width 98 height 11
drag, startPoint x: 555, startPoint y: 245, endPoint x: 605, endPoint y: 247, distance: 50.3
click at [562, 246] on textarea "**********" at bounding box center [466, 266] width 309 height 52
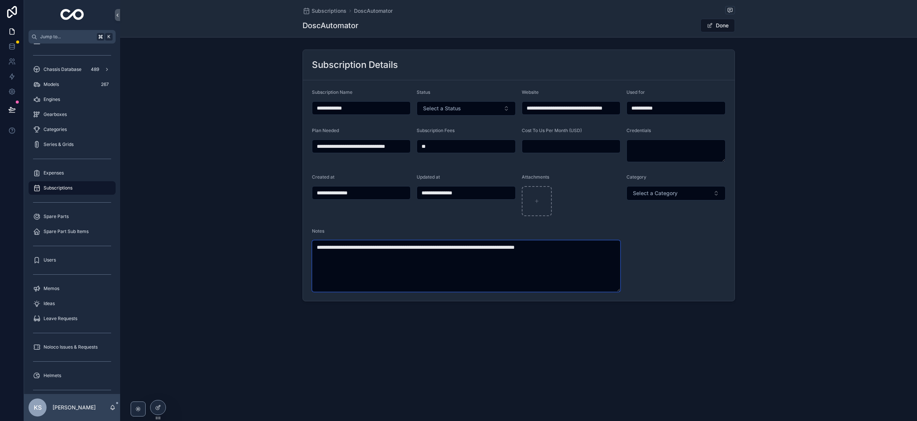
click at [605, 246] on textarea "**********" at bounding box center [466, 266] width 309 height 52
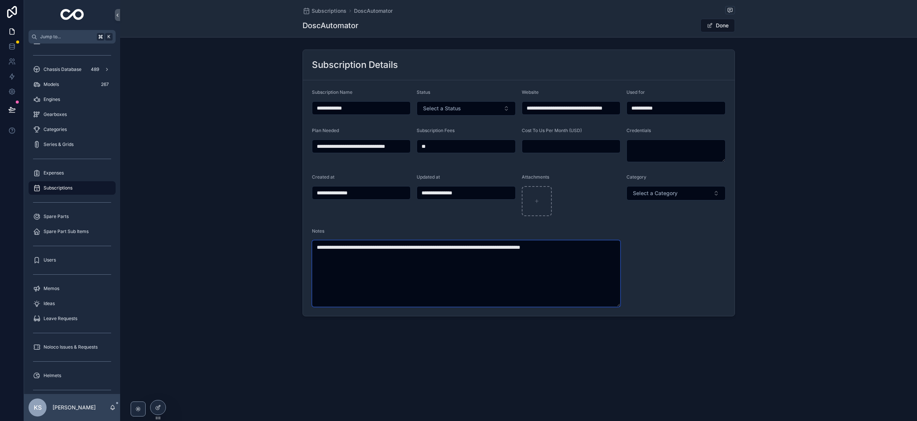
paste textarea "**********"
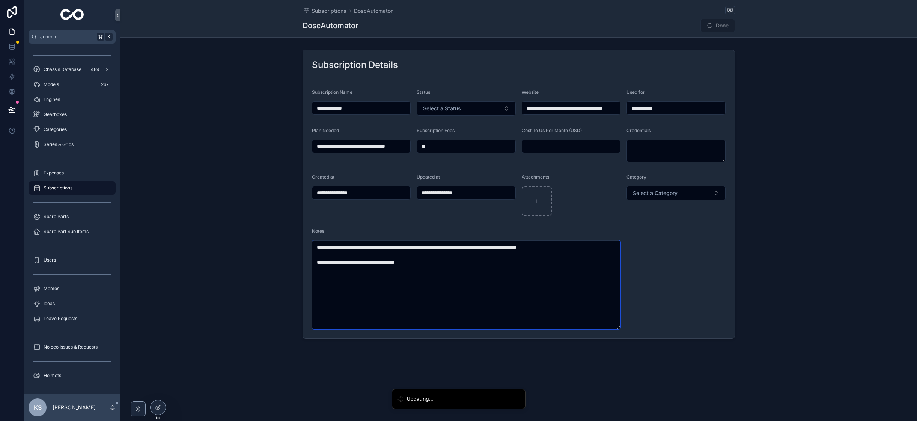
type textarea "**********"
click at [698, 265] on form "**********" at bounding box center [519, 209] width 432 height 258
click at [663, 194] on span "Select a Category" at bounding box center [655, 193] width 45 height 8
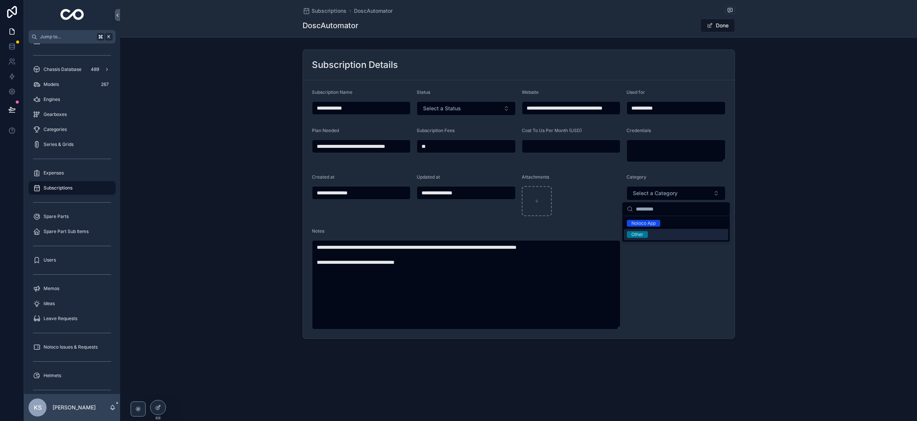
click at [655, 234] on div "Other" at bounding box center [676, 234] width 104 height 11
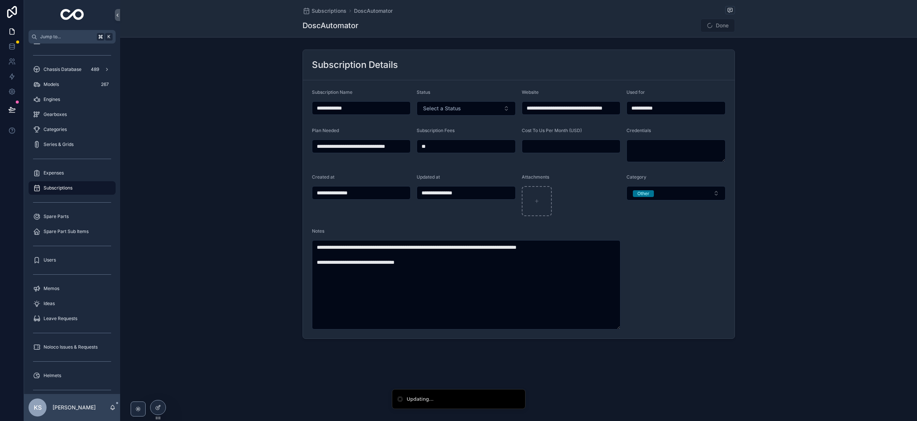
click at [665, 229] on form "**********" at bounding box center [519, 209] width 432 height 258
click at [711, 29] on button "Done" at bounding box center [717, 26] width 35 height 14
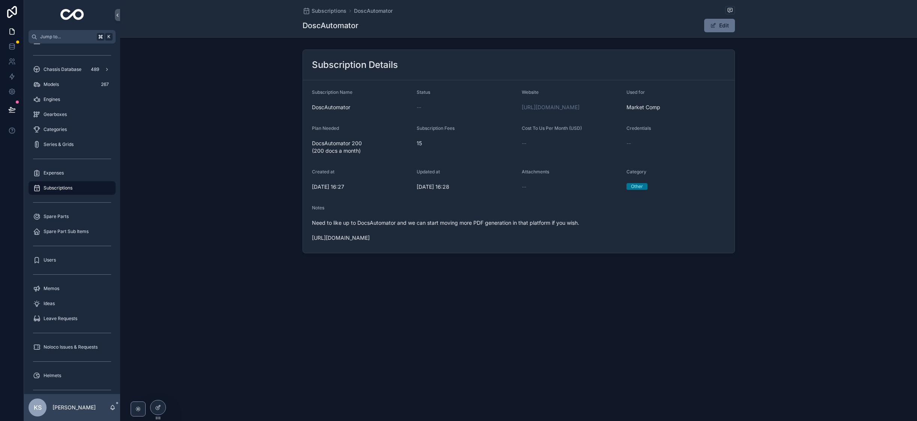
click at [379, 242] on span "Need to like up to DocsAutomator and we can start moving more PDF generation in…" at bounding box center [466, 230] width 309 height 23
click at [751, 125] on div "Subscription Details Subscription Name DoscAutomator Status -- Website https://…" at bounding box center [518, 152] width 797 height 210
click at [52, 347] on span "Noloco Issues & Requests" at bounding box center [71, 347] width 54 height 6
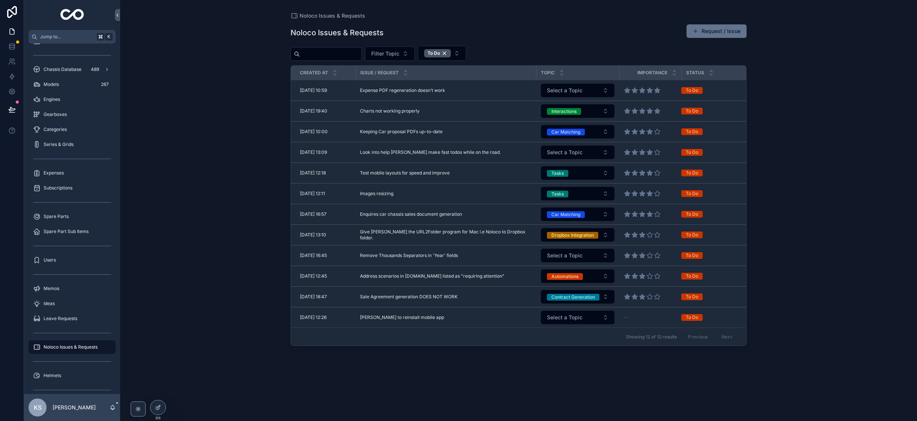
click at [451, 52] on div "To Do" at bounding box center [437, 53] width 27 height 8
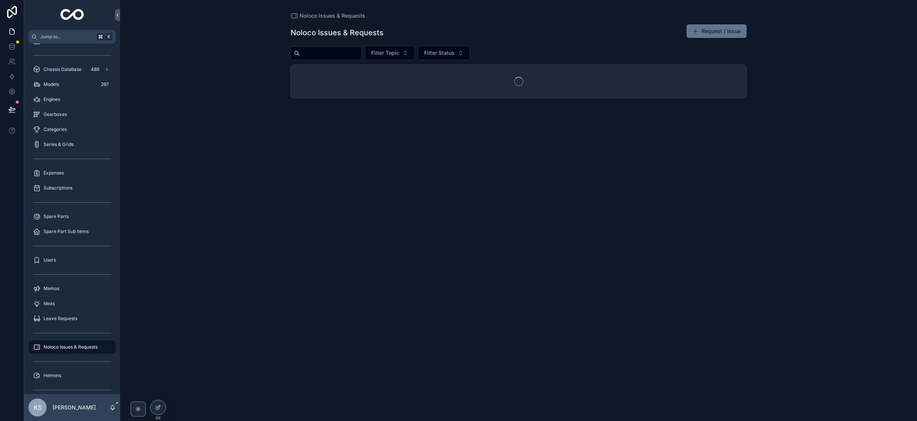
click at [317, 53] on input "scrollable content" at bounding box center [331, 53] width 62 height 11
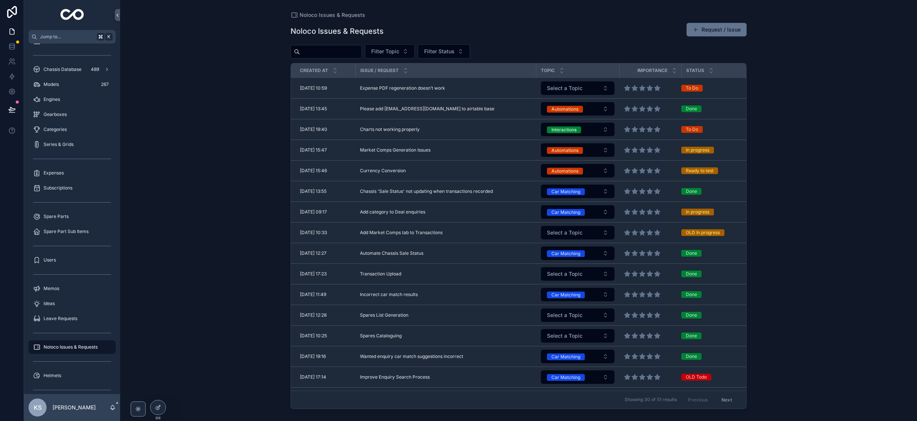
click at [389, 151] on span "Market Comps Generation Issues" at bounding box center [395, 150] width 71 height 6
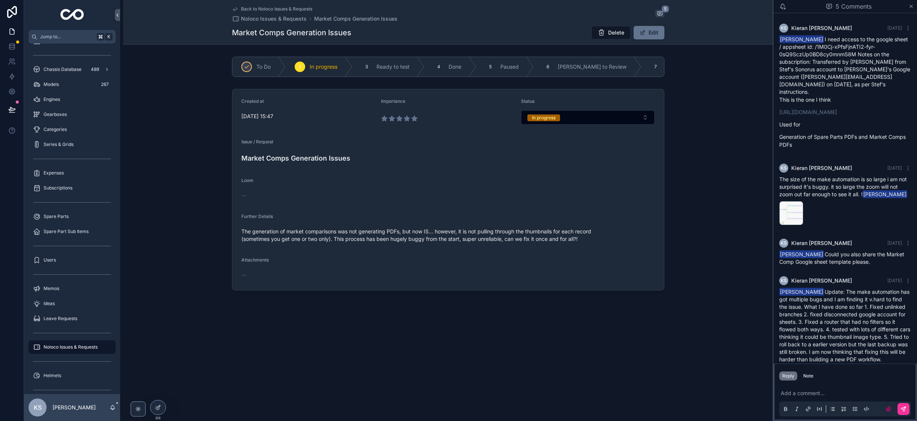
scroll to position [146, 0]
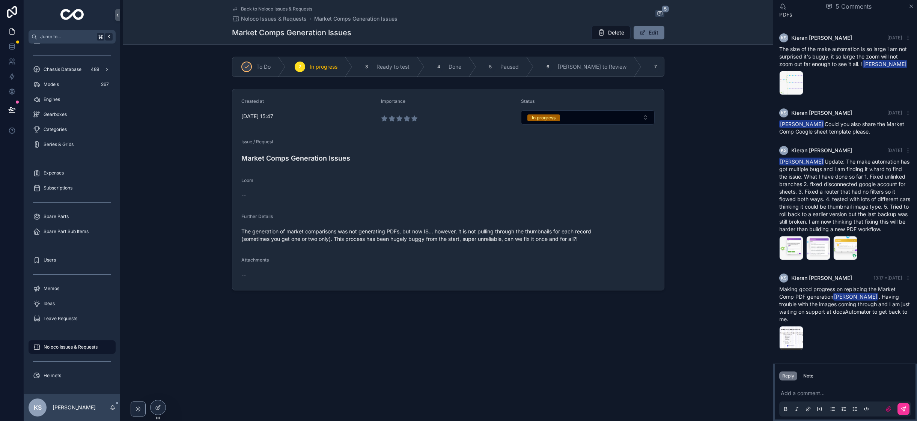
click at [793, 392] on p "scrollable content" at bounding box center [847, 394] width 132 height 8
click at [830, 393] on p "**********" at bounding box center [847, 394] width 132 height 8
click at [844, 394] on p "**********" at bounding box center [847, 394] width 132 height 8
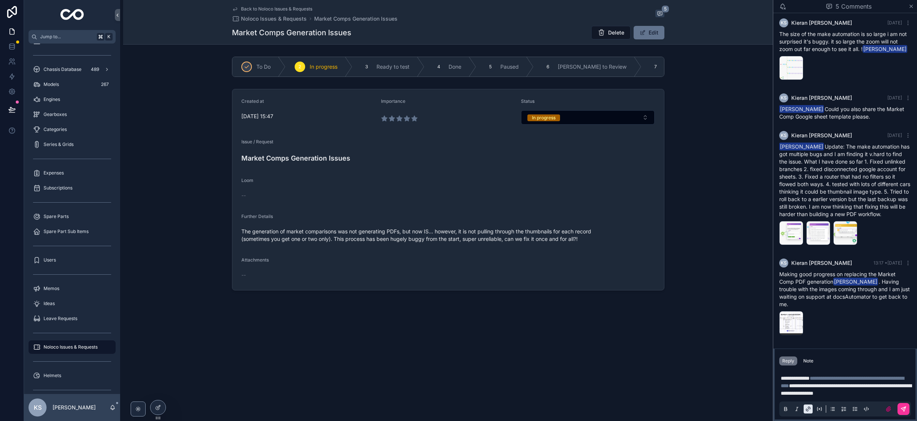
click at [889, 410] on icon "scrollable content" at bounding box center [888, 409] width 6 height 6
click at [0, 0] on input "scrollable content" at bounding box center [0, 0] width 0 height 0
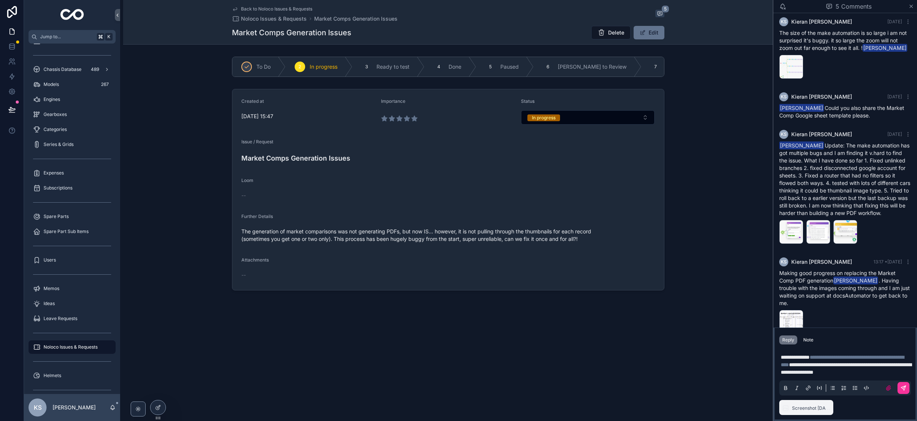
click at [899, 371] on span "**********" at bounding box center [846, 368] width 131 height 13
click at [901, 372] on p "**********" at bounding box center [847, 364] width 132 height 23
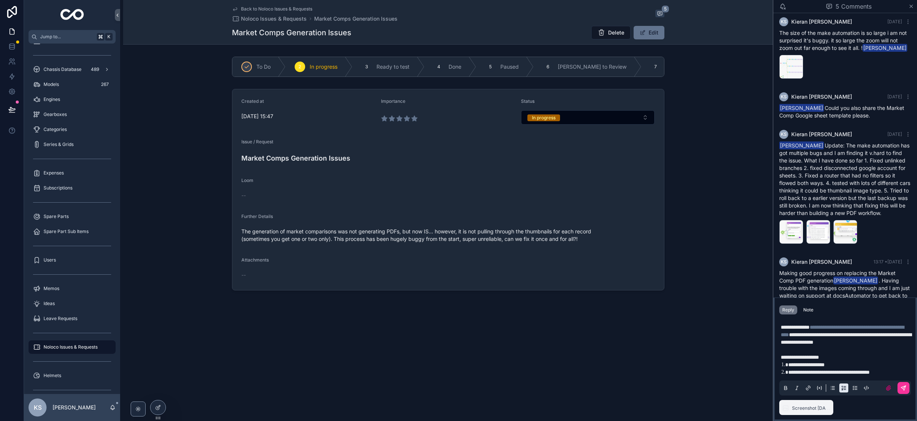
click at [863, 371] on span "**********" at bounding box center [828, 372] width 81 height 5
click at [904, 373] on li "**********" at bounding box center [850, 372] width 124 height 8
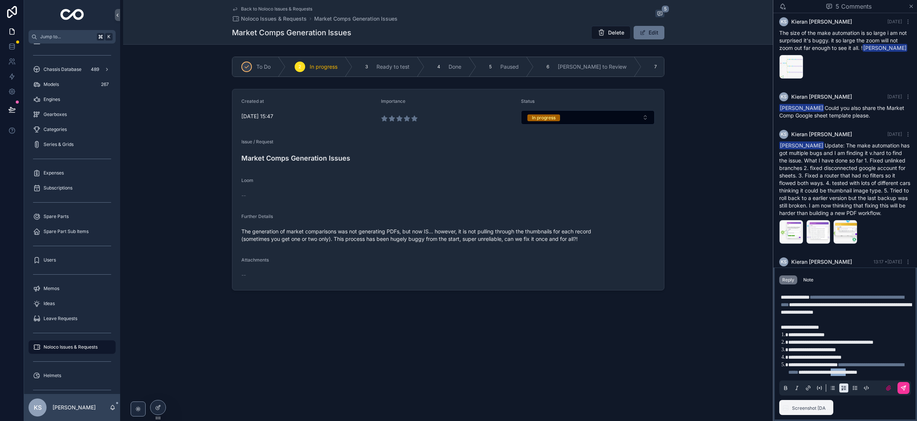
click at [808, 372] on span "**********" at bounding box center [827, 372] width 59 height 5
click at [807, 372] on span "**********" at bounding box center [829, 372] width 63 height 5
copy span "*********"
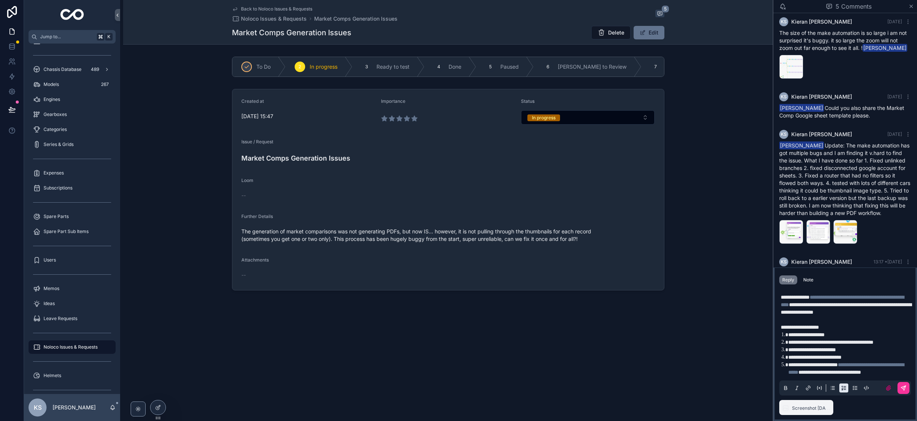
click at [659, 293] on div "Created at 04/09/2025 15:47 Importance Status In progress Issue / Request Marke…" at bounding box center [448, 190] width 650 height 208
click at [823, 372] on span "**********" at bounding box center [829, 372] width 63 height 5
click at [806, 370] on span "**********" at bounding box center [829, 372] width 63 height 5
drag, startPoint x: 821, startPoint y: 369, endPoint x: 836, endPoint y: 393, distance: 27.7
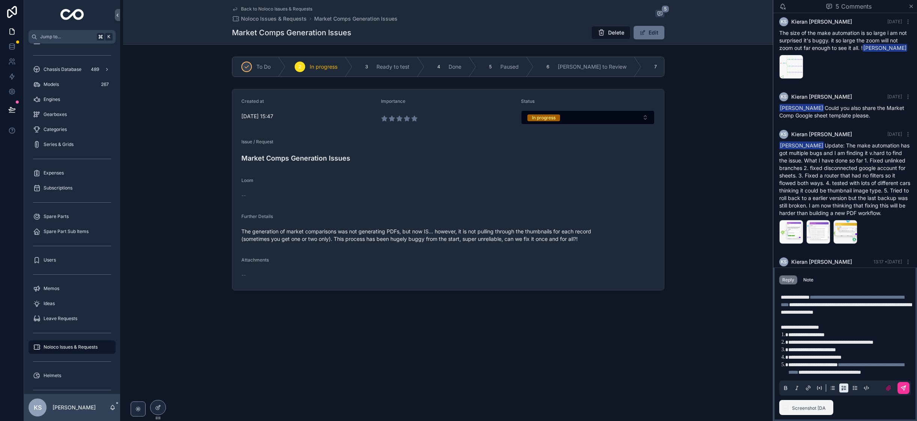
click at [821, 370] on span "**********" at bounding box center [829, 372] width 63 height 5
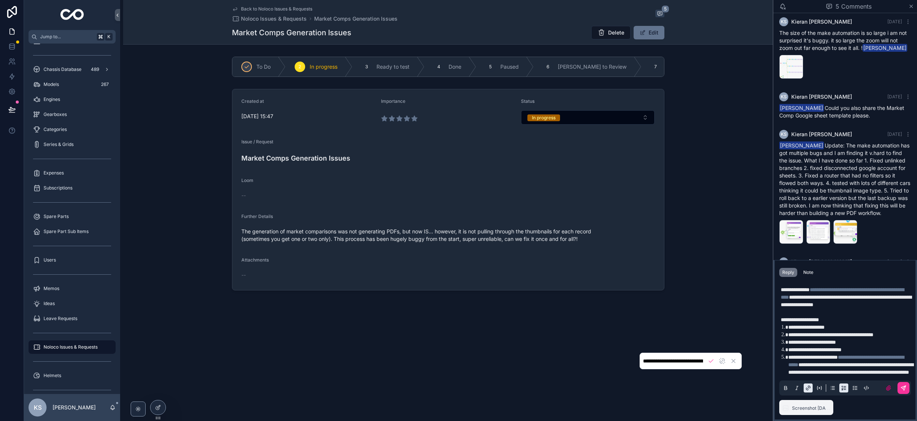
scroll to position [0, 40]
drag, startPoint x: 803, startPoint y: 370, endPoint x: 790, endPoint y: 348, distance: 25.8
click at [790, 353] on li "**********" at bounding box center [850, 364] width 124 height 23
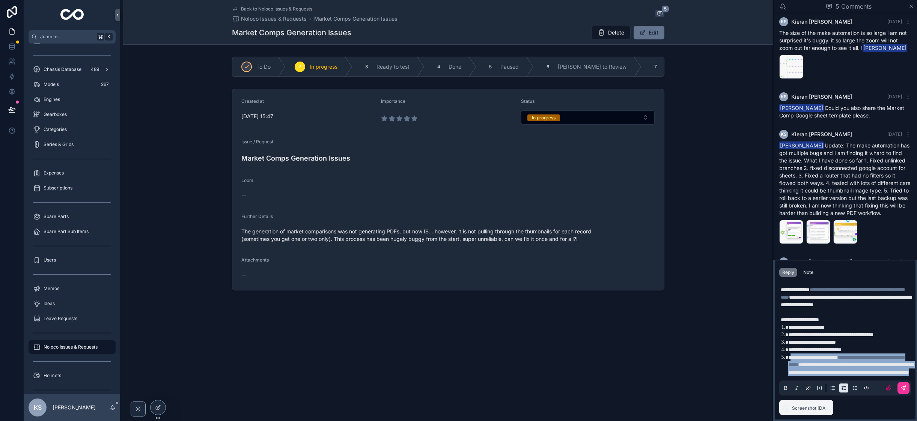
drag, startPoint x: 790, startPoint y: 342, endPoint x: 844, endPoint y: 369, distance: 60.2
click at [844, 369] on li "**********" at bounding box center [850, 364] width 124 height 23
copy li "**********"
click at [821, 371] on li "**********" at bounding box center [850, 364] width 124 height 23
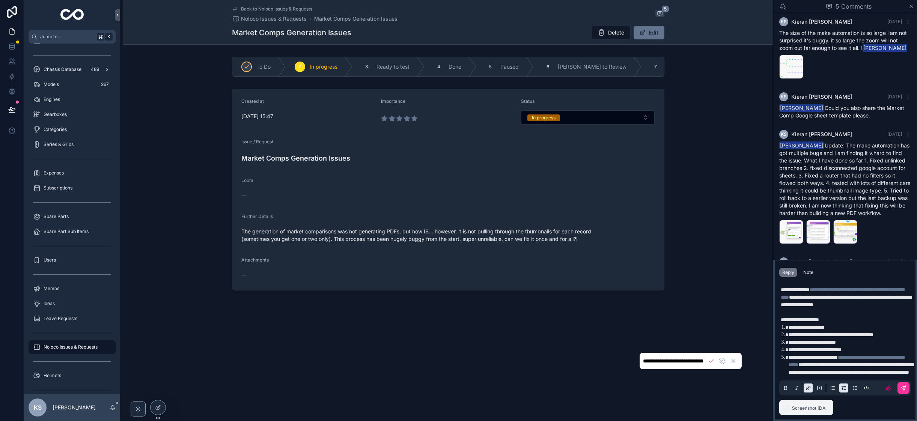
scroll to position [0, 40]
drag, startPoint x: 821, startPoint y: 371, endPoint x: 788, endPoint y: 347, distance: 40.6
click at [788, 353] on li "**********" at bounding box center [850, 364] width 124 height 23
drag, startPoint x: 862, startPoint y: 342, endPoint x: 866, endPoint y: 374, distance: 32.2
click at [869, 373] on li "**********" at bounding box center [850, 364] width 124 height 23
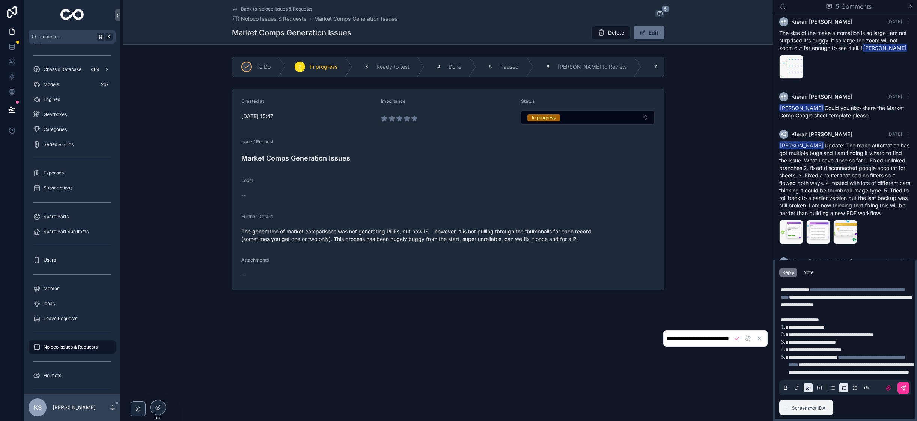
scroll to position [0, 0]
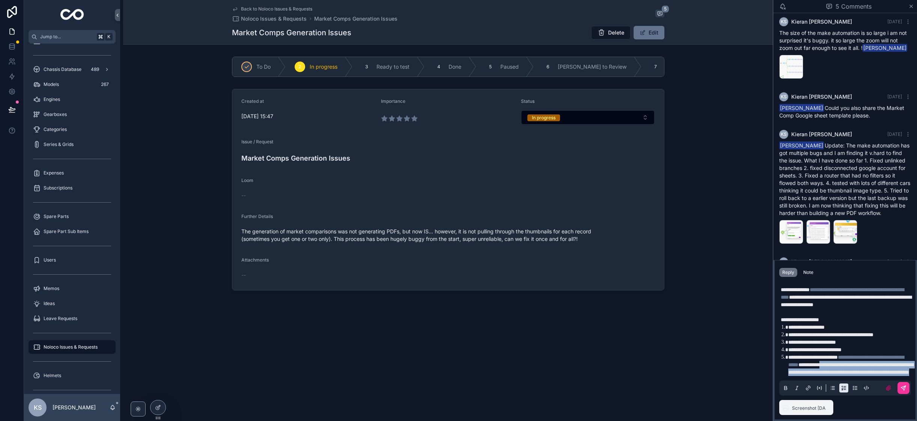
drag, startPoint x: 819, startPoint y: 373, endPoint x: 788, endPoint y: 359, distance: 33.7
click at [788, 359] on li "**********" at bounding box center [850, 364] width 124 height 23
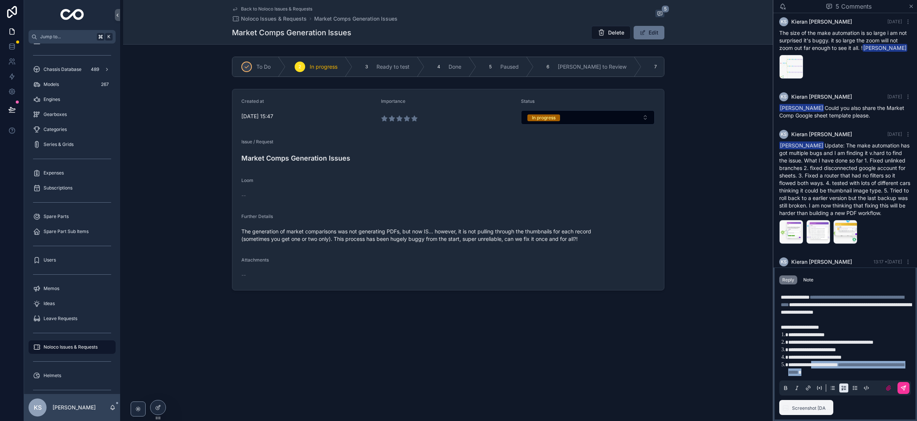
drag, startPoint x: 818, startPoint y: 364, endPoint x: 895, endPoint y: 371, distance: 76.8
click at [895, 371] on li "**********" at bounding box center [850, 368] width 124 height 15
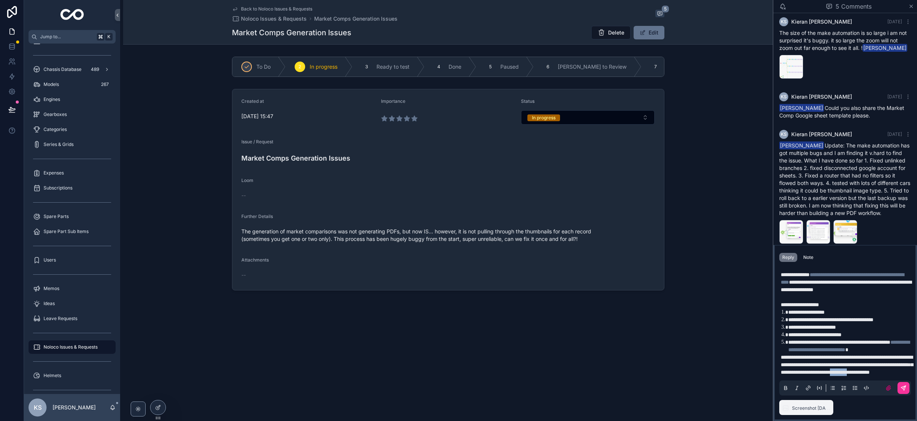
click at [827, 371] on span "**********" at bounding box center [847, 365] width 132 height 20
click at [869, 370] on p "**********" at bounding box center [847, 364] width 132 height 23
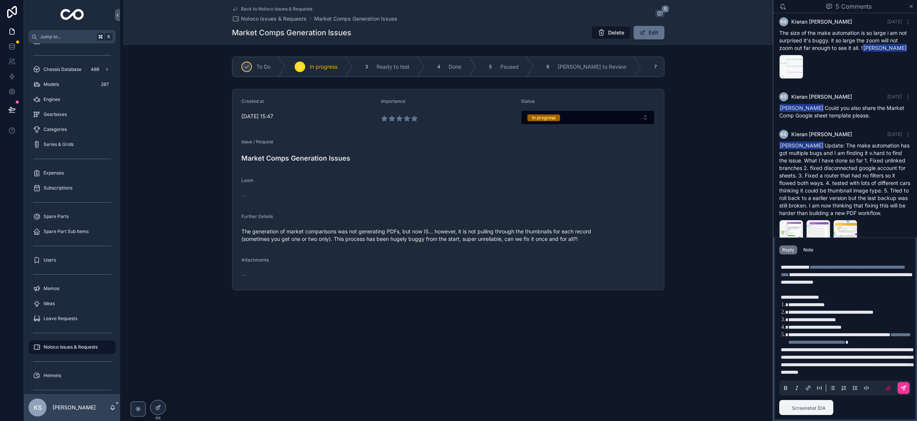
click at [787, 286] on p "scrollable content" at bounding box center [847, 290] width 132 height 8
click at [809, 265] on span "**********" at bounding box center [795, 267] width 29 height 5
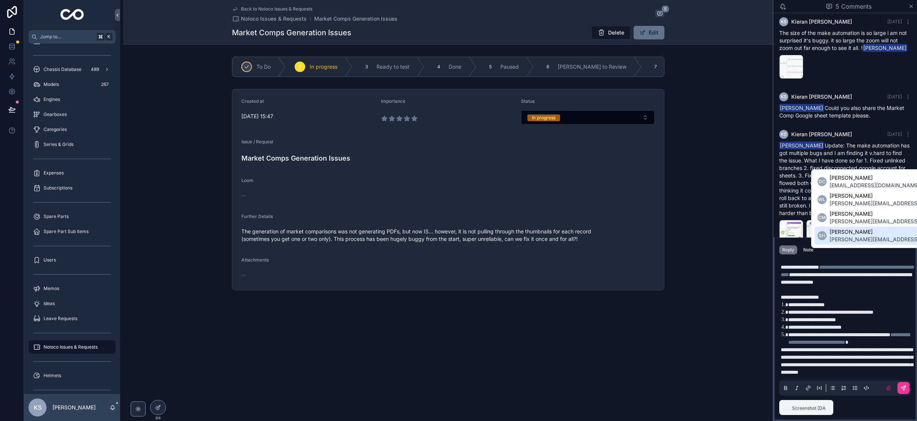
click at [853, 235] on span "[PERSON_NAME]" at bounding box center [896, 232] width 134 height 8
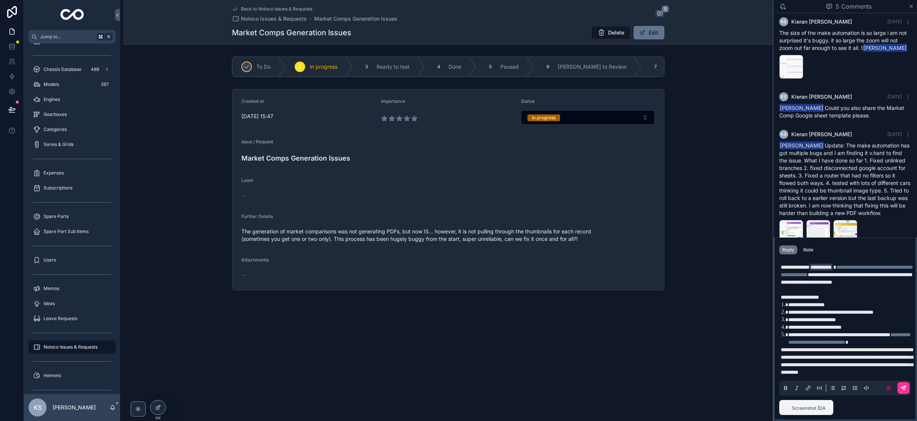
click at [904, 387] on icon "scrollable content" at bounding box center [903, 388] width 6 height 6
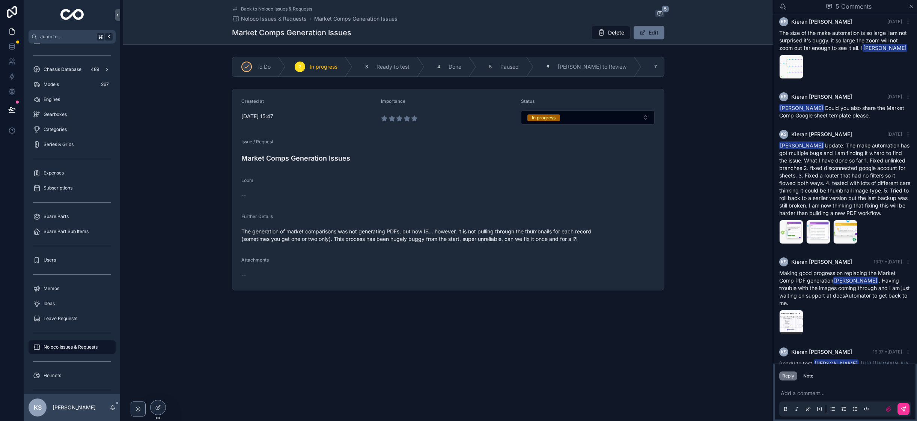
click at [793, 393] on p "scrollable content" at bounding box center [847, 394] width 132 height 8
click at [903, 408] on icon "scrollable content" at bounding box center [903, 409] width 6 height 6
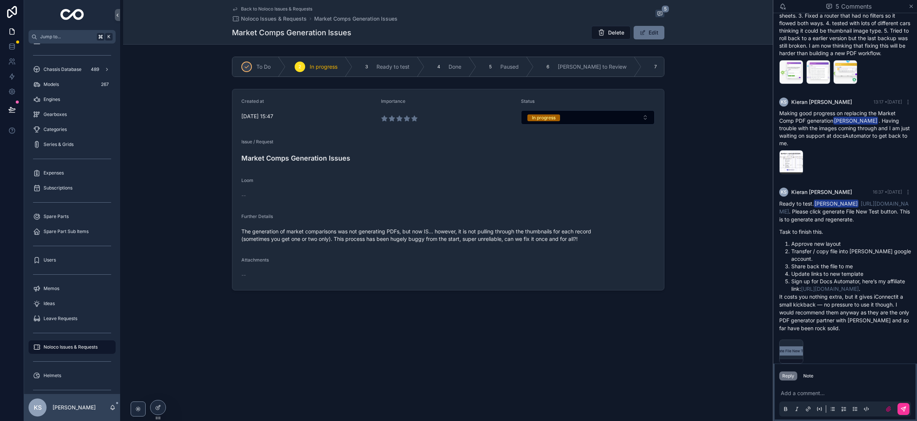
scroll to position [381, 0]
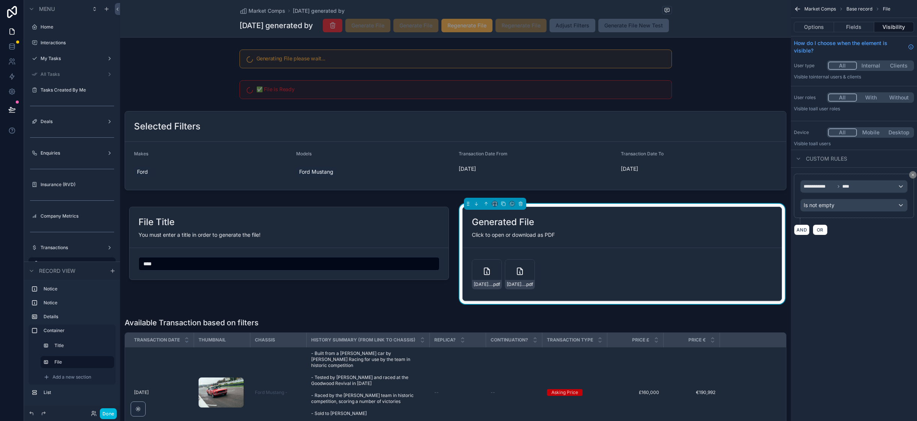
scroll to position [119, 0]
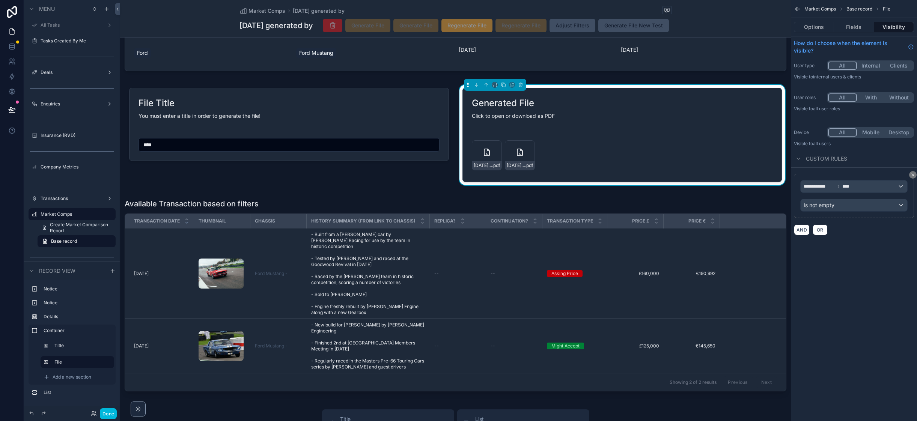
click at [586, 56] on div "scrollable content" at bounding box center [455, 31] width 671 height 85
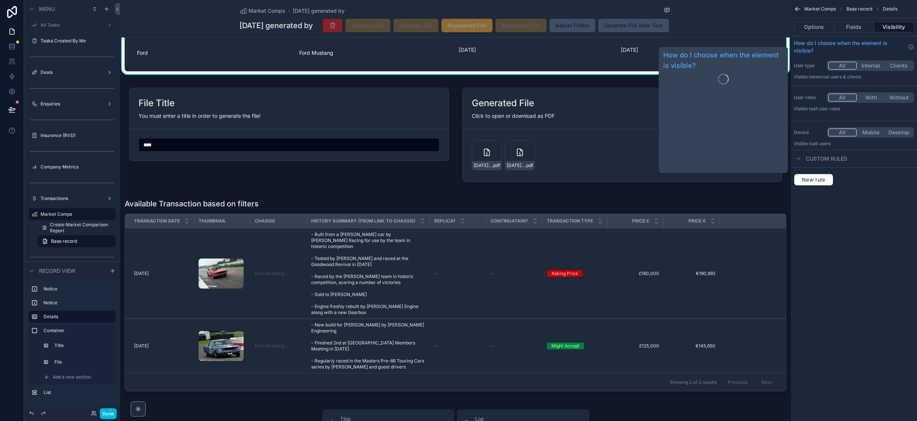
click at [814, 27] on button "Options" at bounding box center [814, 27] width 40 height 11
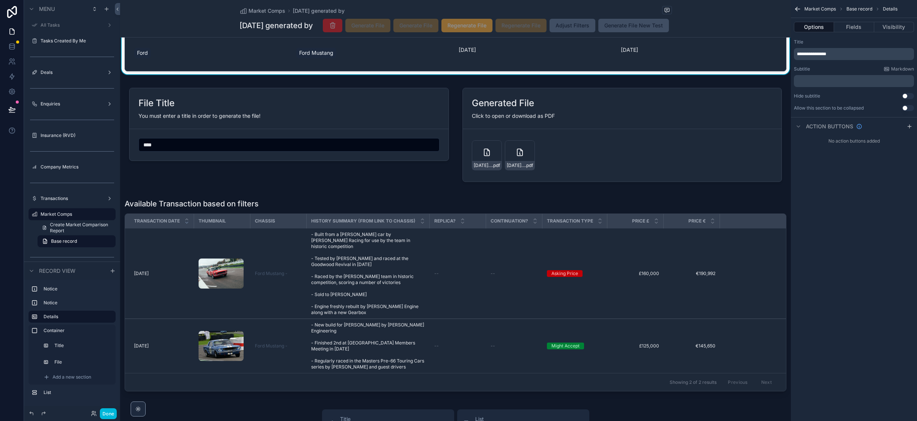
click at [841, 27] on button "Fields" at bounding box center [854, 27] width 40 height 11
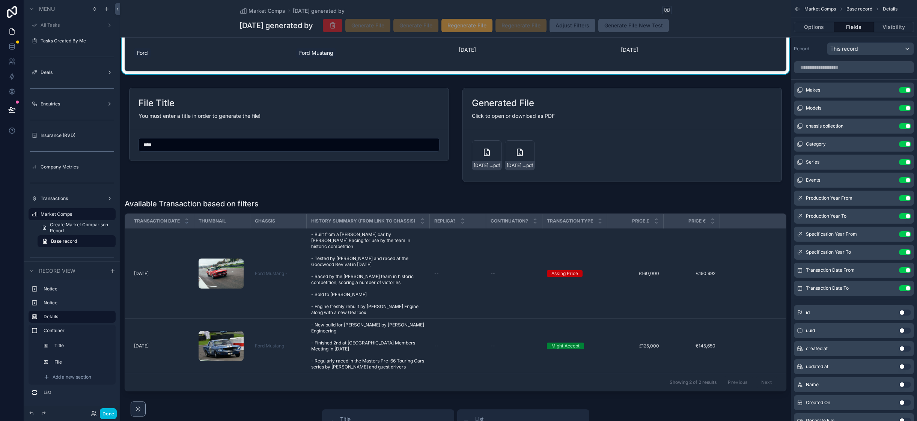
click at [820, 27] on button "Options" at bounding box center [814, 27] width 40 height 11
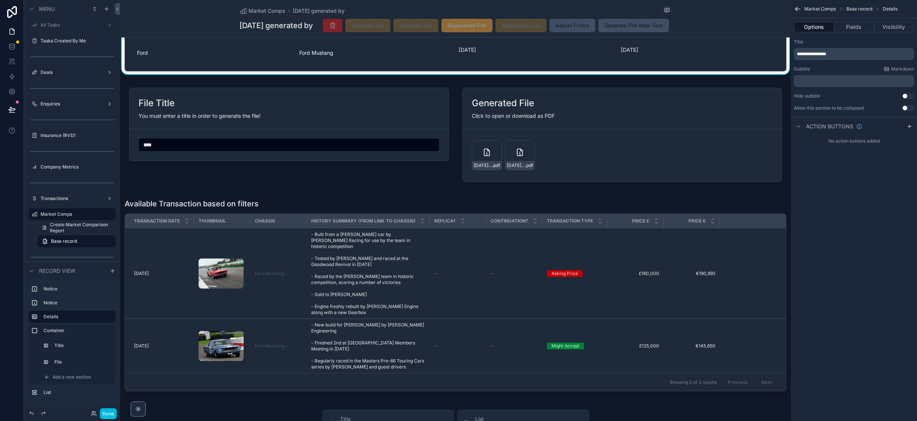
click at [653, 51] on span "[DATE]" at bounding box center [699, 50] width 156 height 8
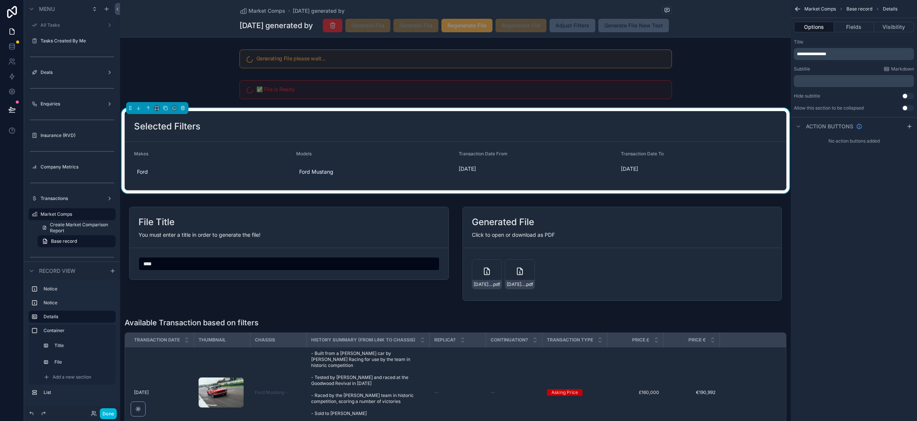
click at [723, 28] on div "Market Comps [DATE] generated by [DATE] generated by Generate File Generate Fil…" at bounding box center [455, 19] width 671 height 38
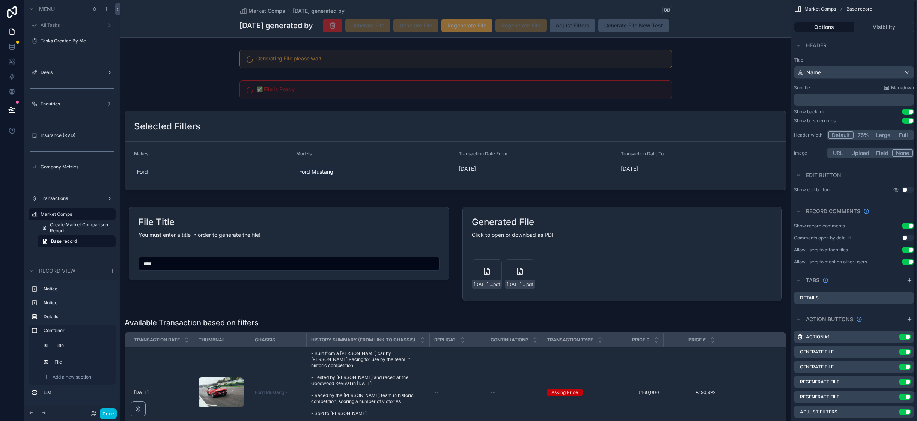
scroll to position [30, 0]
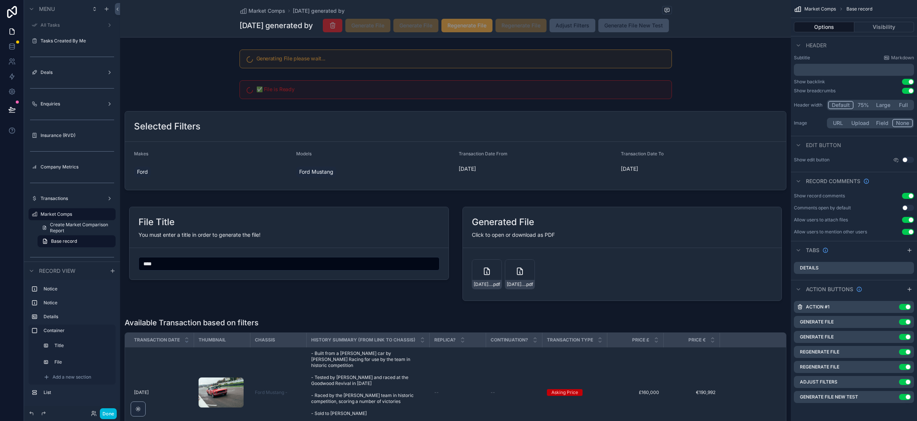
click at [0, 0] on icon "scrollable content" at bounding box center [0, 0] width 0 height 0
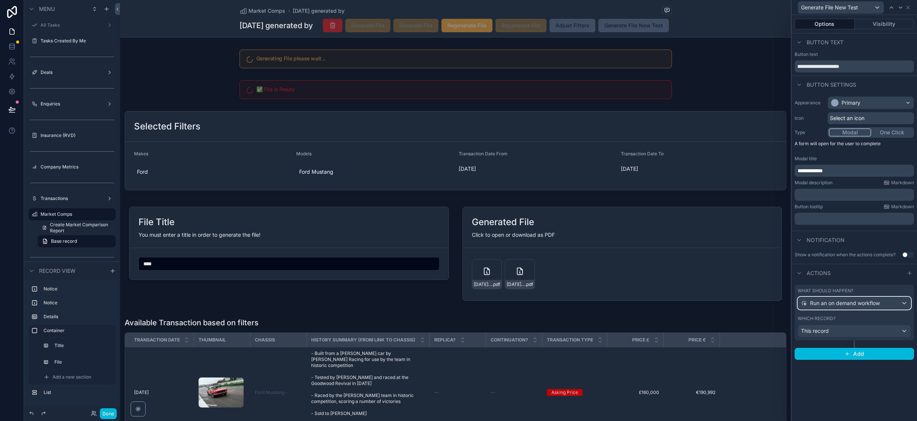
click at [852, 301] on span "Run an on demand workflow" at bounding box center [845, 303] width 70 height 8
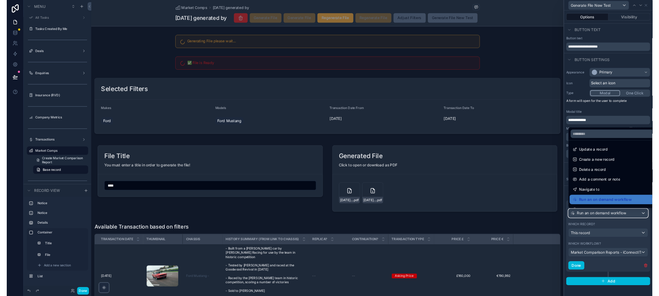
scroll to position [9, 0]
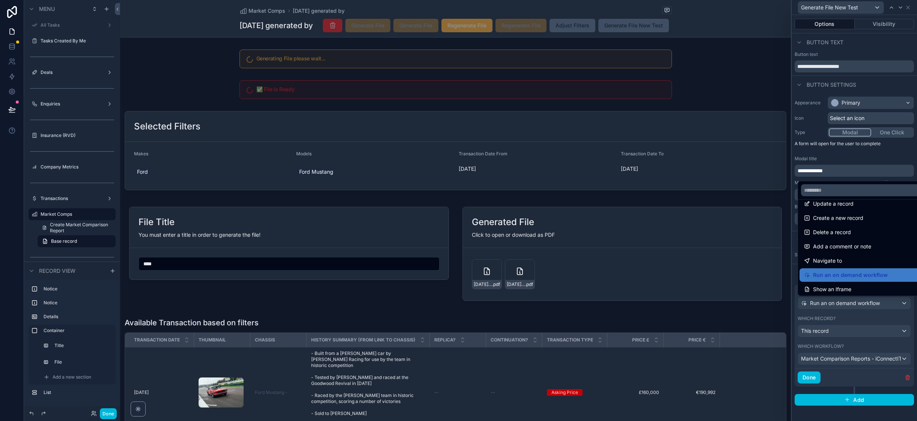
click at [839, 263] on span "Navigate to" at bounding box center [827, 260] width 29 height 9
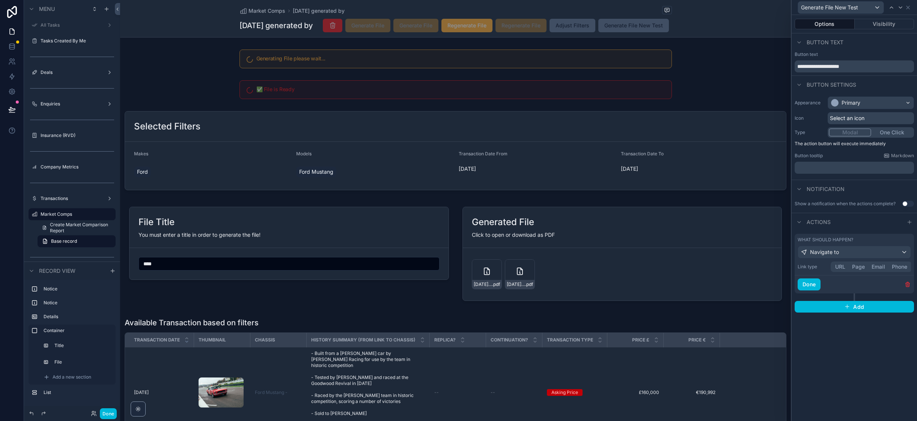
click at [841, 265] on button "URL" at bounding box center [840, 267] width 17 height 8
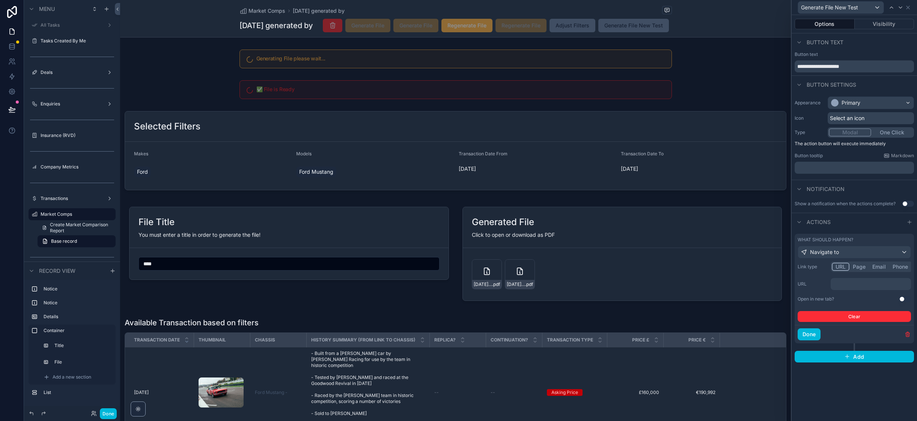
click at [848, 285] on p "﻿" at bounding box center [871, 284] width 76 height 8
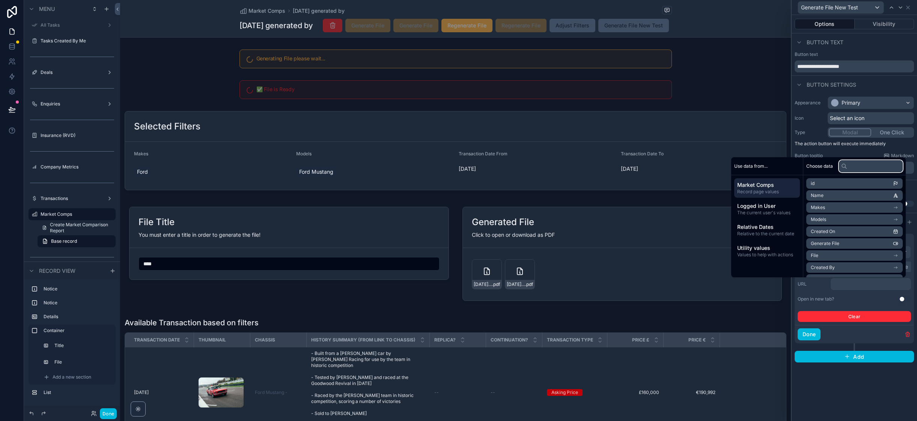
click at [842, 168] on input "text" at bounding box center [871, 166] width 64 height 12
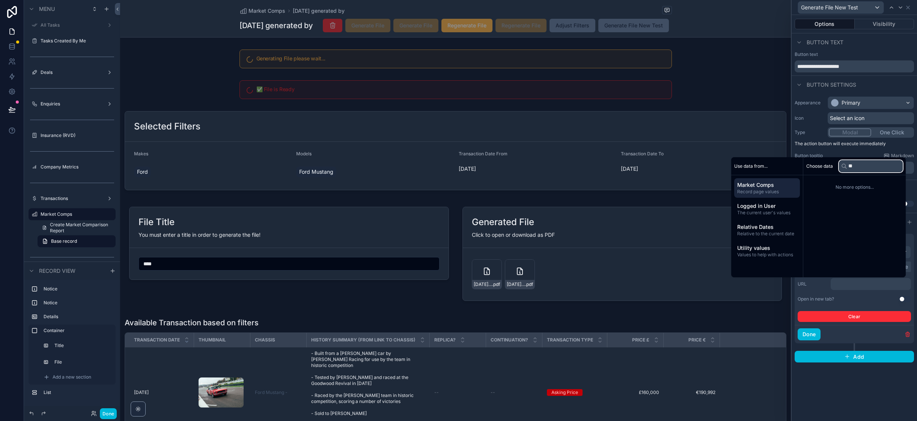
drag, startPoint x: 854, startPoint y: 167, endPoint x: 835, endPoint y: 167, distance: 18.4
click at [839, 167] on input "**" at bounding box center [871, 166] width 64 height 12
type input "*"
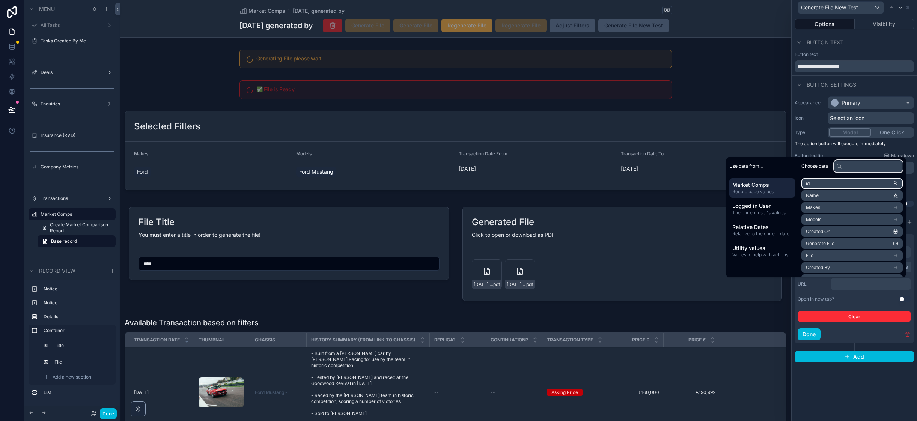
type input "*"
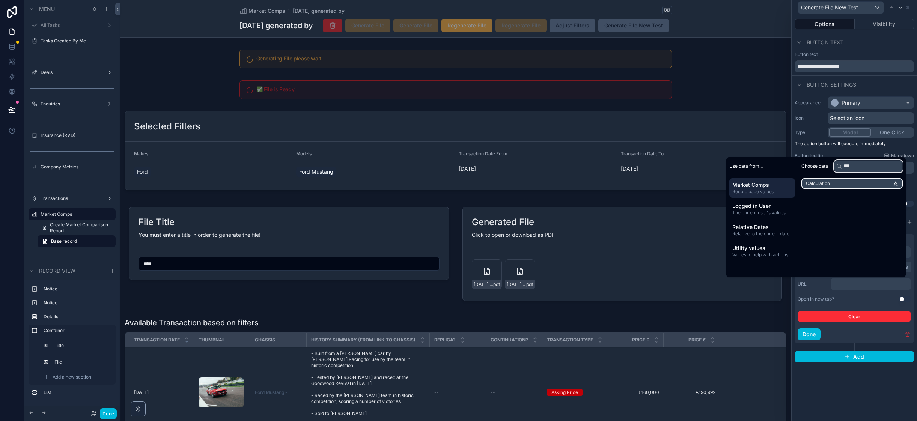
type input "***"
click at [834, 181] on li "Calculation" at bounding box center [851, 183] width 101 height 11
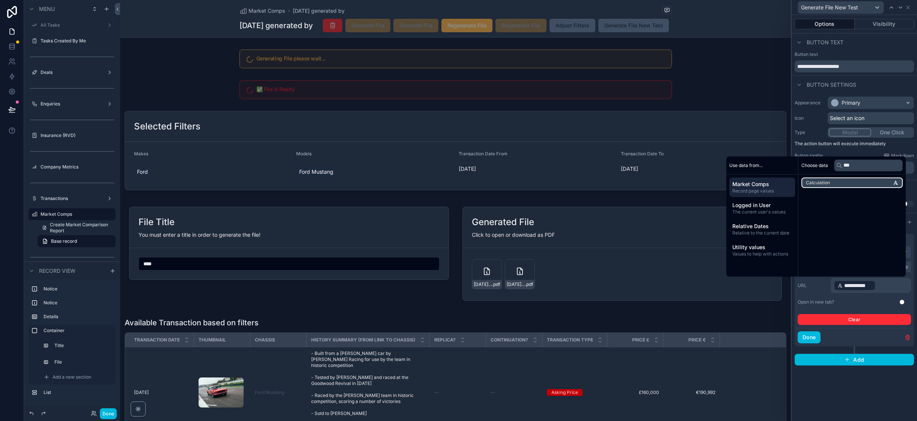
click at [832, 180] on li "Calculation" at bounding box center [851, 182] width 101 height 11
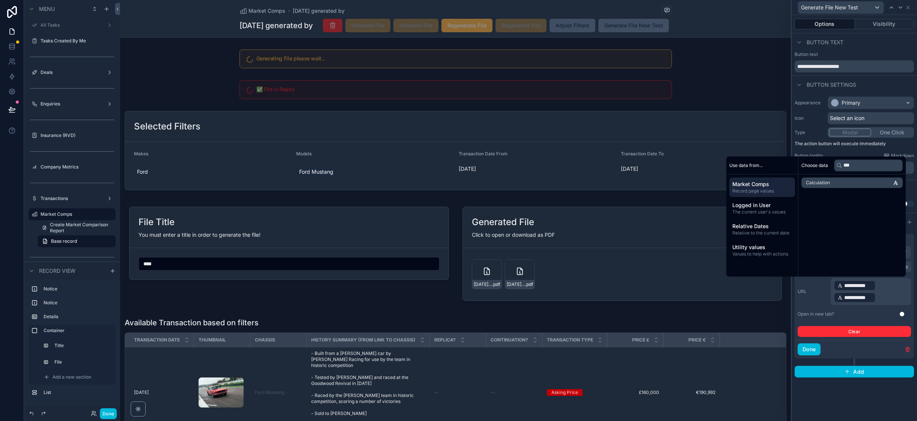
drag, startPoint x: 811, startPoint y: 291, endPoint x: 836, endPoint y: 298, distance: 26.9
click at [811, 291] on label "URL" at bounding box center [812, 292] width 30 height 6
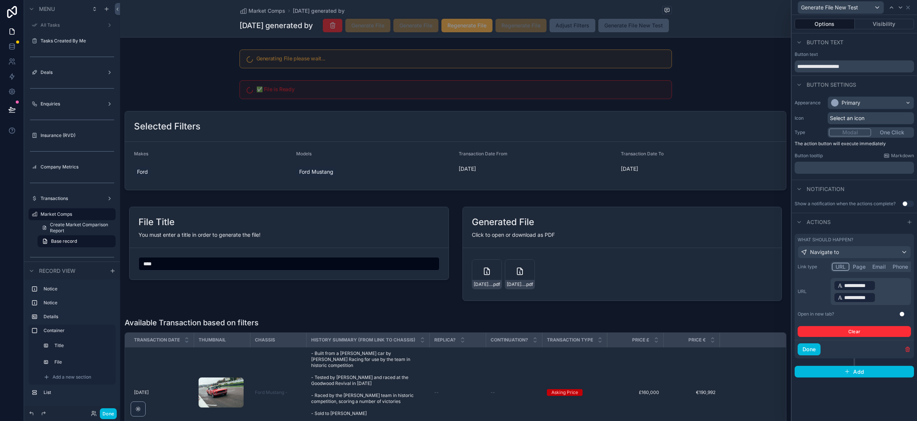
click at [874, 299] on div "**********" at bounding box center [854, 297] width 42 height 11
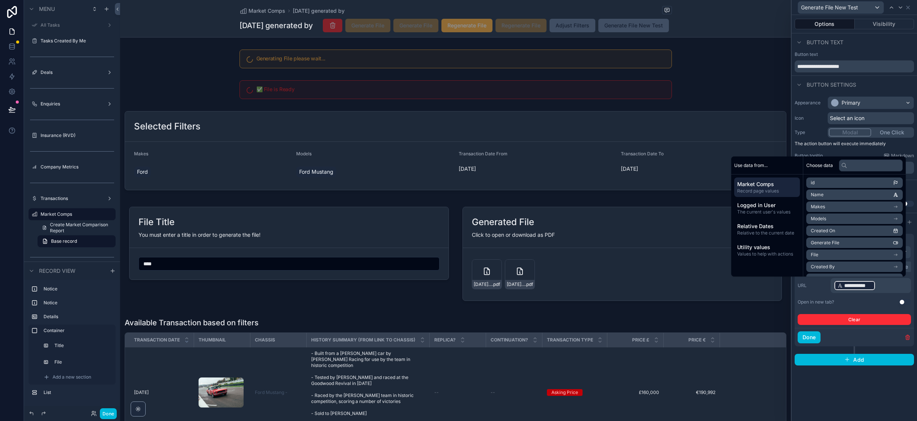
click at [811, 302] on div "Open in new tab?" at bounding box center [815, 302] width 36 height 6
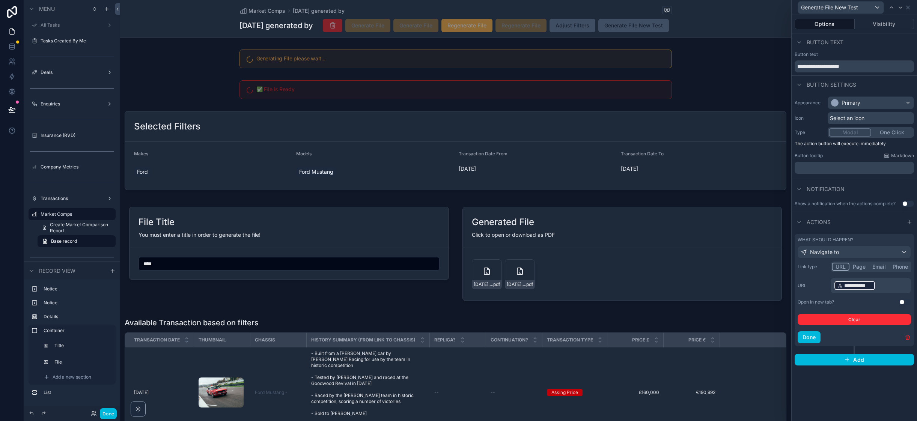
click at [903, 302] on button "Use setting" at bounding box center [905, 302] width 12 height 6
click at [817, 335] on button "Done" at bounding box center [808, 337] width 23 height 12
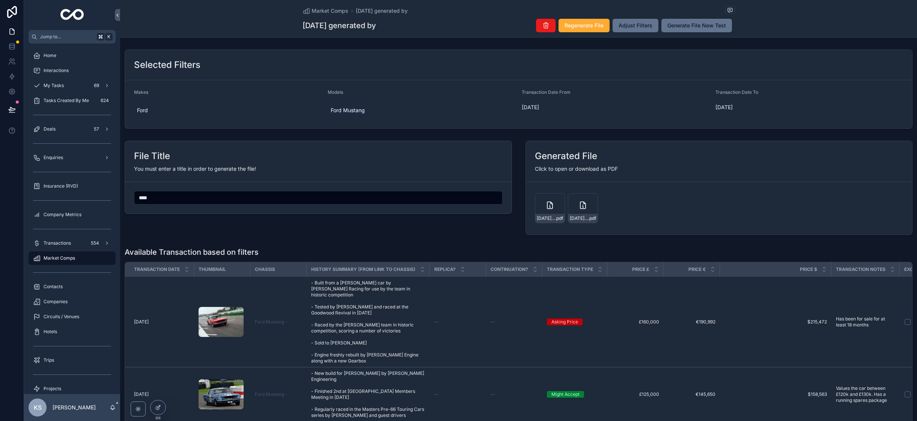
click at [690, 28] on span "Generate File New Test" at bounding box center [696, 26] width 59 height 8
click at [691, 25] on span "Generate File New Test" at bounding box center [696, 26] width 59 height 8
click at [550, 205] on icon "scrollable content" at bounding box center [549, 205] width 9 height 9
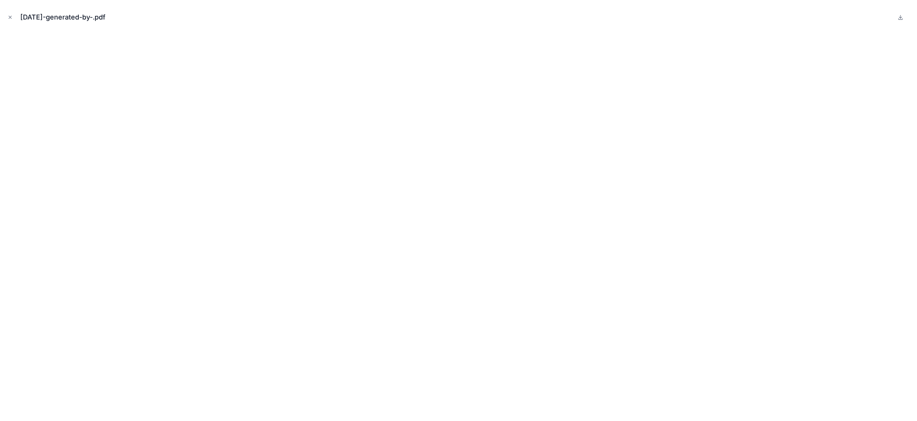
click at [9, 16] on icon "Close modal" at bounding box center [10, 17] width 5 height 5
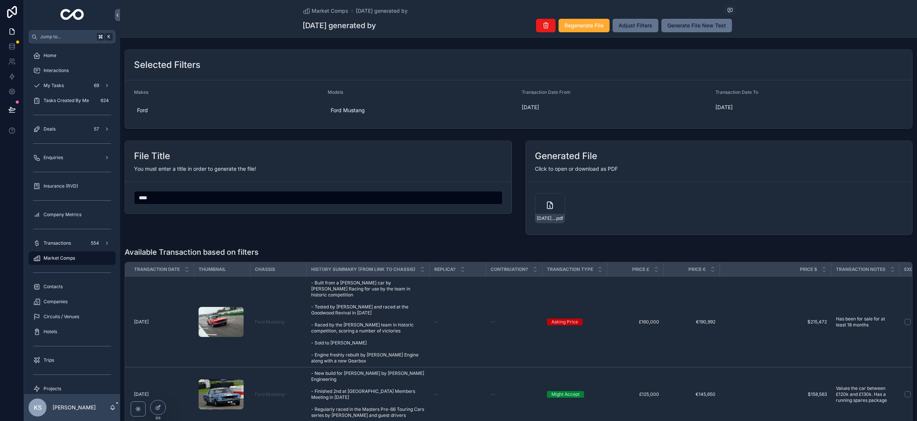
click at [694, 25] on span "Generate File New Test" at bounding box center [696, 26] width 59 height 8
click at [57, 263] on div "Market Comps" at bounding box center [72, 258] width 78 height 12
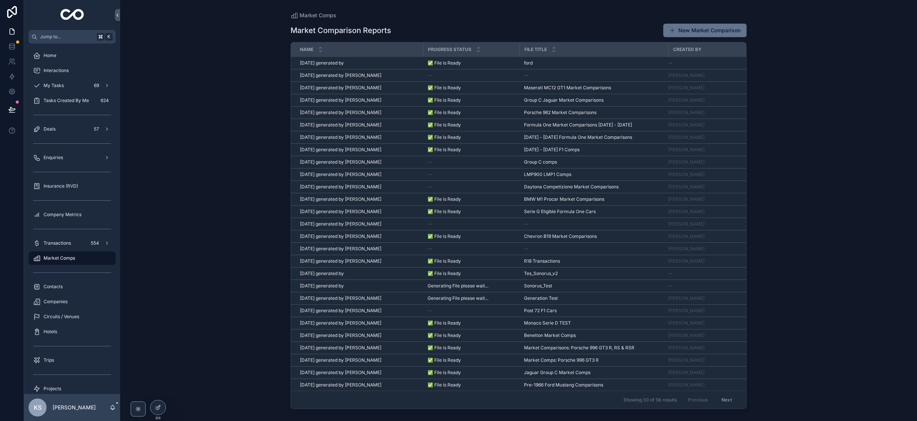
click at [347, 73] on span "[DATE] generated by [PERSON_NAME]" at bounding box center [340, 75] width 81 height 6
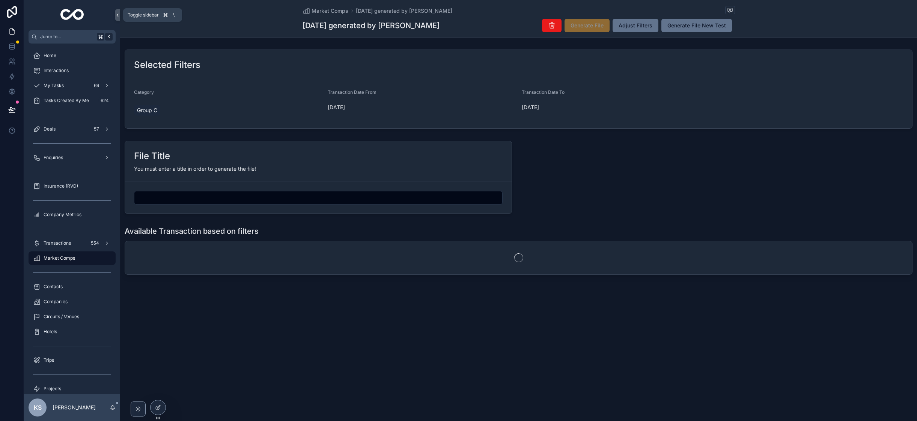
click at [116, 15] on icon "scrollable content" at bounding box center [117, 15] width 5 height 6
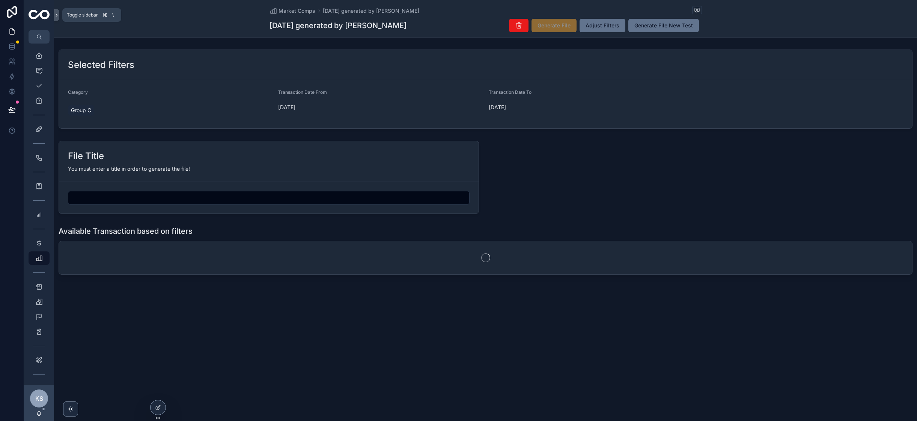
click at [57, 11] on button "scrollable content" at bounding box center [56, 15] width 5 height 12
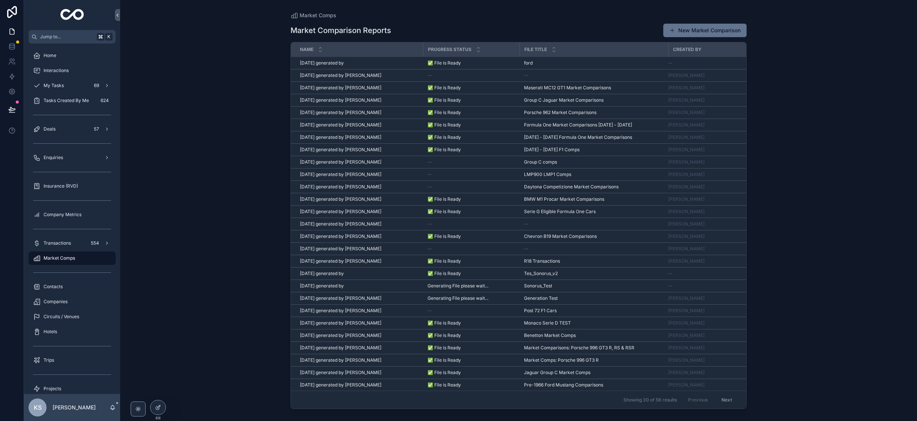
click at [343, 97] on span "[DATE] generated by [PERSON_NAME]" at bounding box center [340, 100] width 81 height 6
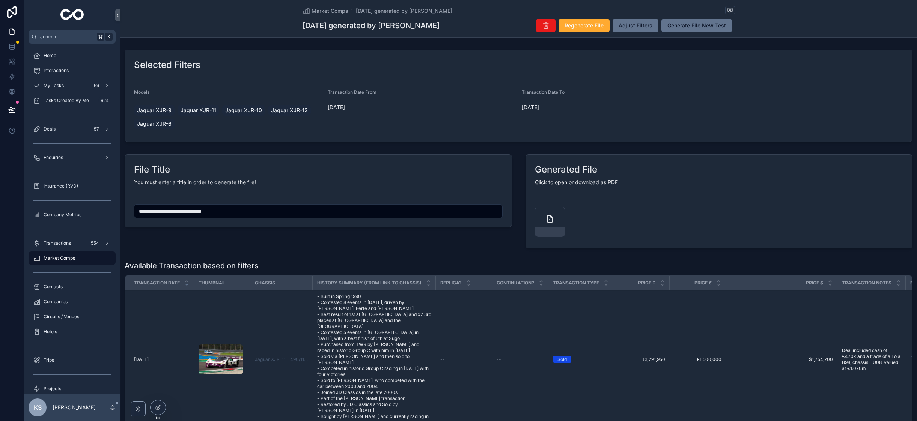
click at [546, 227] on div "scrollable content" at bounding box center [549, 231] width 29 height 9
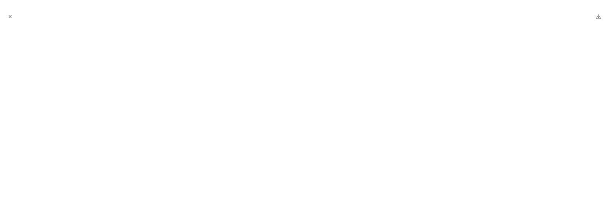
click at [9, 15] on icon "Close modal" at bounding box center [10, 16] width 3 height 3
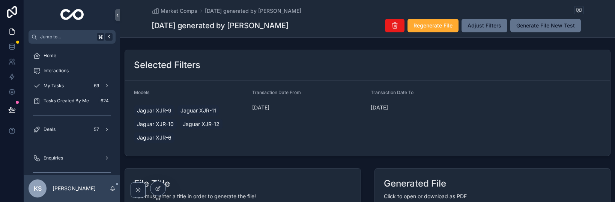
click at [533, 27] on span "Generate File New Test" at bounding box center [545, 26] width 59 height 8
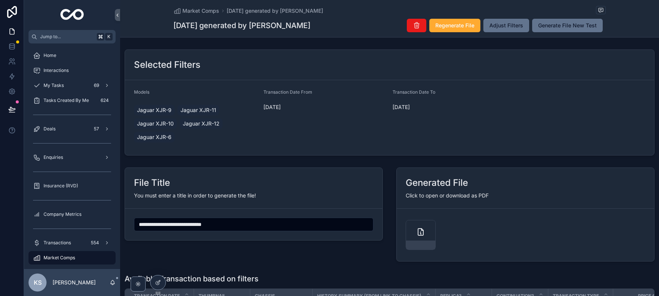
click at [538, 65] on div "Selected Filters" at bounding box center [389, 65] width 511 height 12
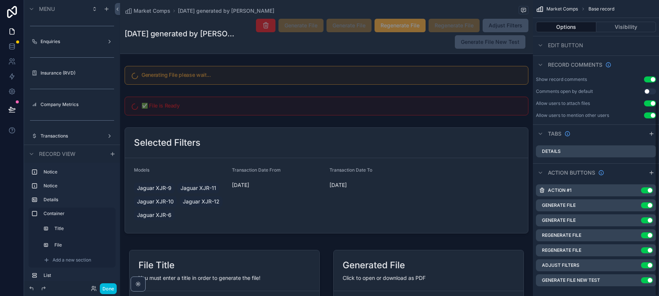
scroll to position [155, 0]
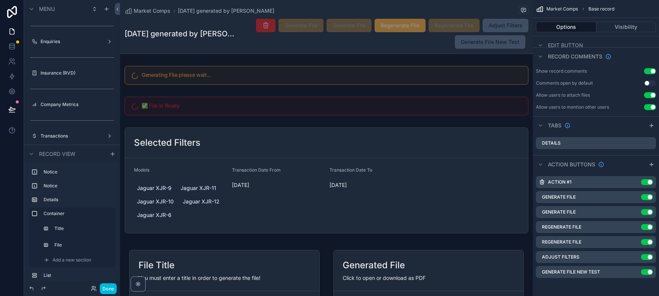
click at [0, 0] on icon "scrollable content" at bounding box center [0, 0] width 0 height 0
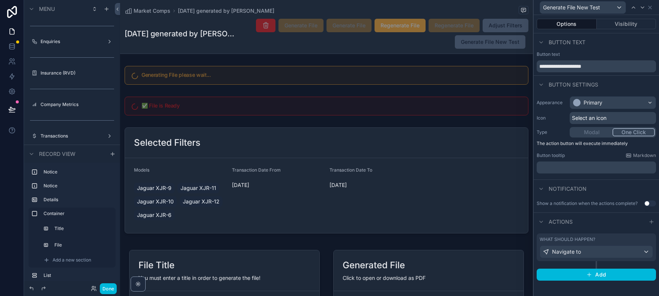
click at [650, 222] on icon at bounding box center [651, 222] width 3 height 0
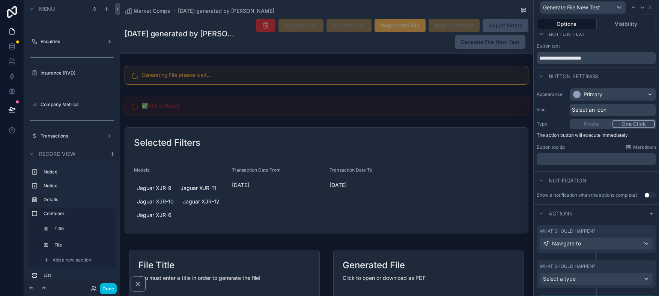
scroll to position [23, 0]
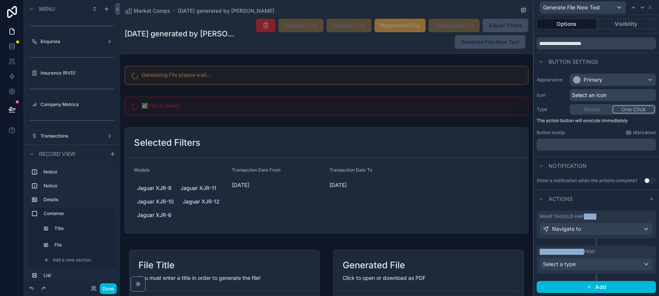
drag, startPoint x: 583, startPoint y: 252, endPoint x: 593, endPoint y: 219, distance: 34.7
click at [584, 216] on div "What should happen? Navigate to What should happen? Select a type Add" at bounding box center [596, 252] width 125 height 89
drag, startPoint x: 594, startPoint y: 218, endPoint x: 617, endPoint y: 218, distance: 23.6
click at [594, 206] on div "**********" at bounding box center [596, 154] width 125 height 286
drag, startPoint x: 621, startPoint y: 218, endPoint x: 639, endPoint y: 233, distance: 24.3
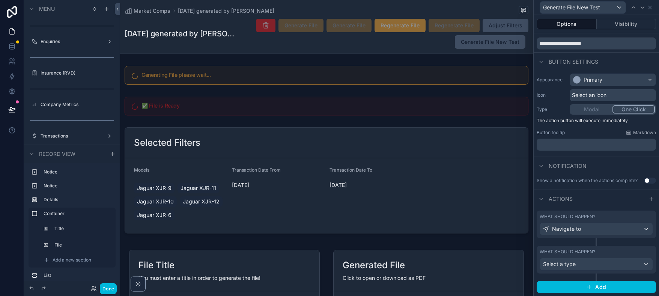
click at [621, 218] on div "What should happen?" at bounding box center [596, 217] width 113 height 6
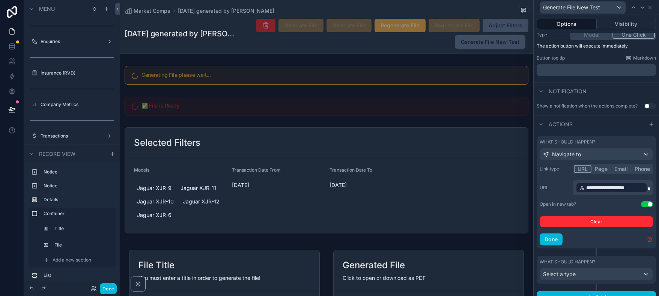
scroll to position [107, 0]
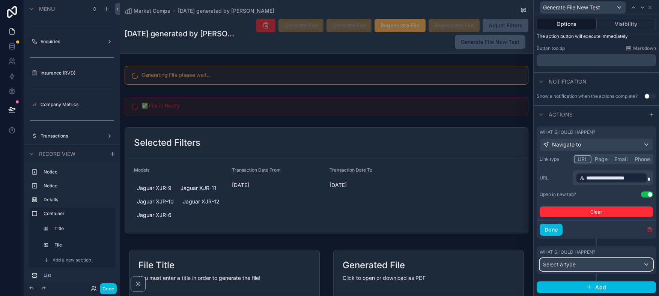
click at [587, 265] on div "Select a type" at bounding box center [596, 265] width 113 height 12
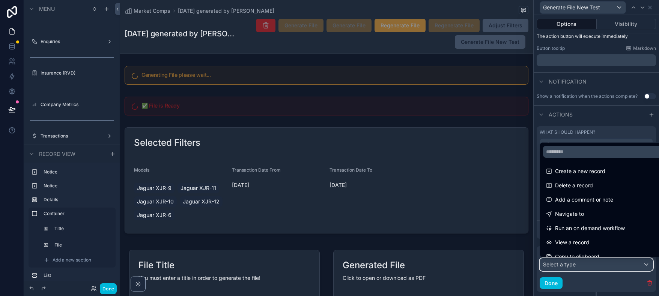
scroll to position [0, 0]
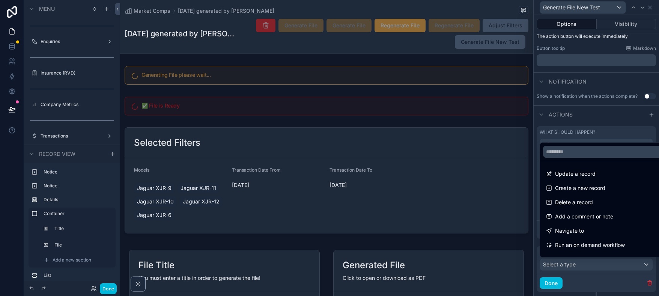
click at [582, 176] on span "Update a record" at bounding box center [575, 174] width 41 height 9
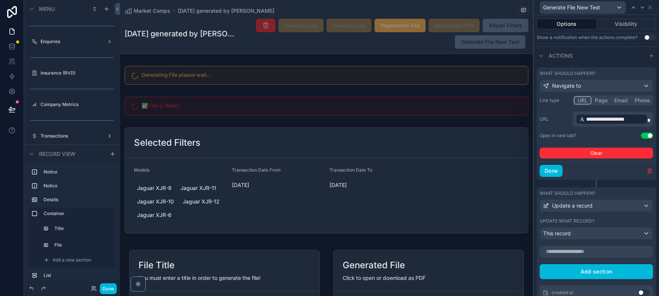
scroll to position [171, 0]
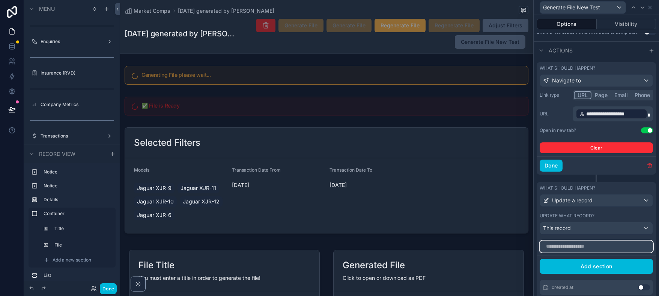
click at [571, 245] on input "text" at bounding box center [596, 247] width 113 height 12
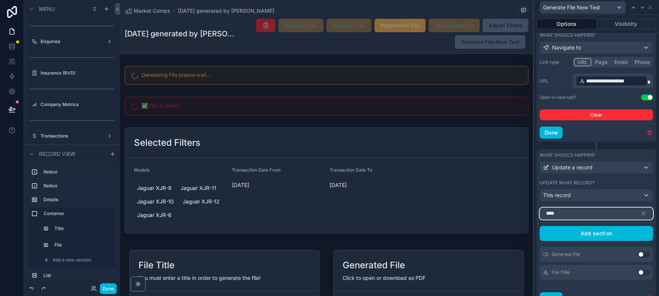
scroll to position [238, 0]
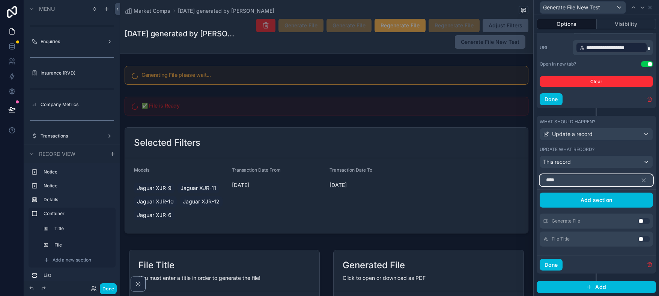
drag, startPoint x: 560, startPoint y: 180, endPoint x: 526, endPoint y: 179, distance: 33.8
click at [526, 179] on div "**********" at bounding box center [329, 148] width 659 height 296
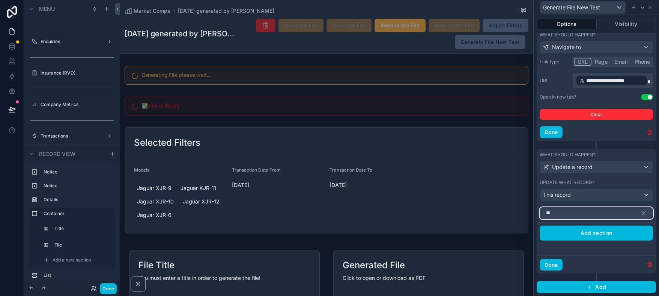
type input "*"
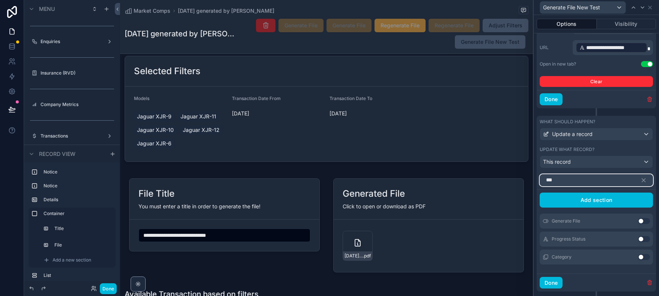
scroll to position [220, 0]
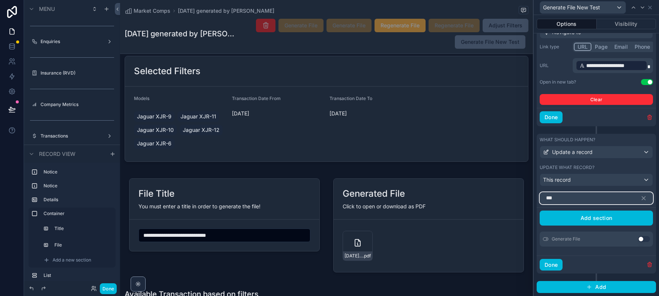
type input "***"
click at [641, 239] on button "Use setting" at bounding box center [644, 239] width 12 height 6
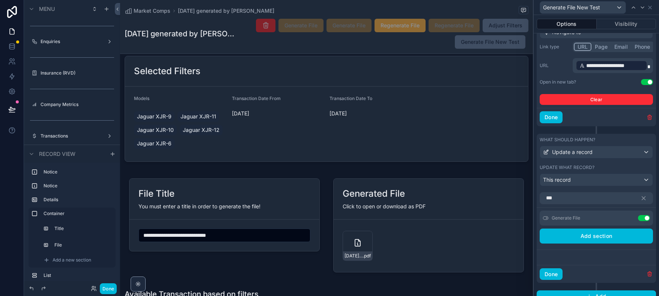
click at [0, 0] on icon at bounding box center [0, 0] width 0 height 0
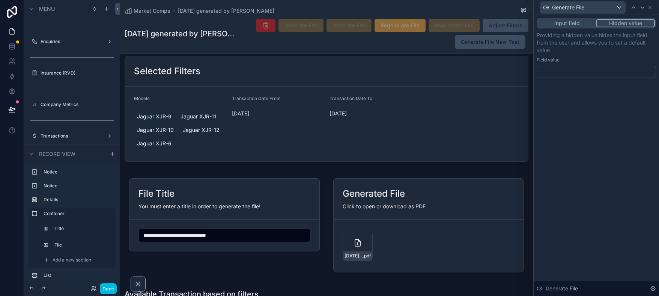
click at [558, 20] on button "Input field" at bounding box center [567, 23] width 58 height 8
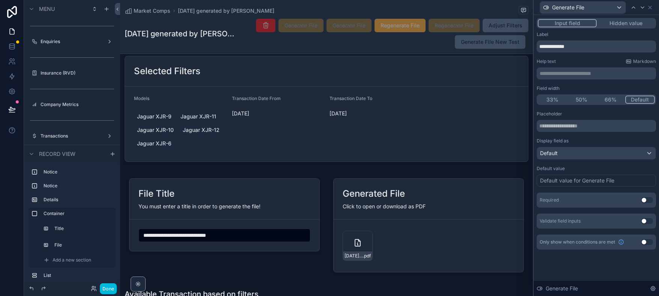
click at [622, 22] on button "Hidden value" at bounding box center [626, 23] width 58 height 8
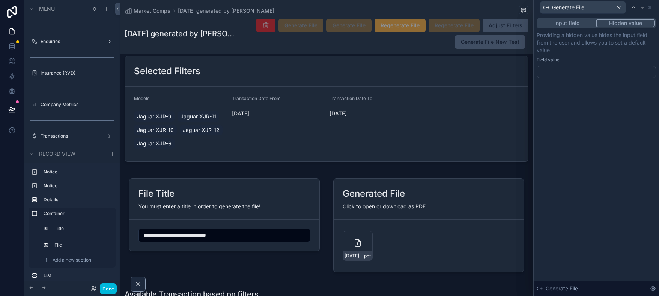
click at [558, 71] on div at bounding box center [596, 72] width 119 height 12
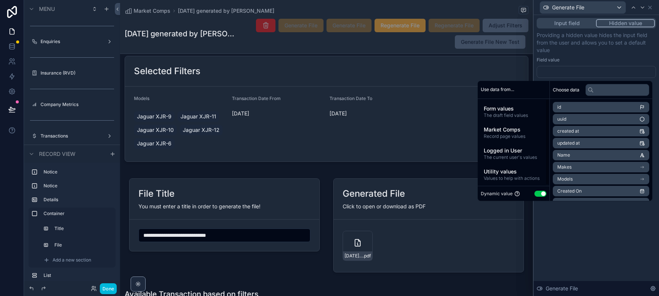
click at [513, 174] on span "Utility values" at bounding box center [514, 172] width 60 height 8
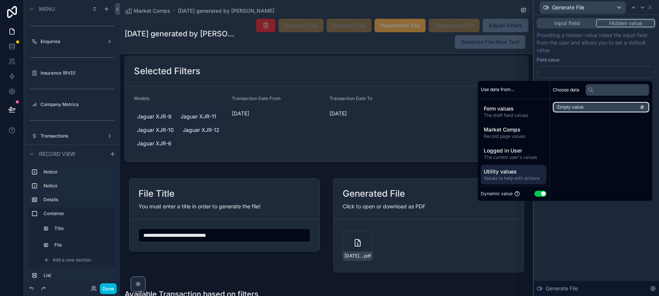
click at [578, 108] on span "Empty value" at bounding box center [570, 107] width 26 height 6
click at [599, 57] on div "Field value" at bounding box center [596, 60] width 119 height 6
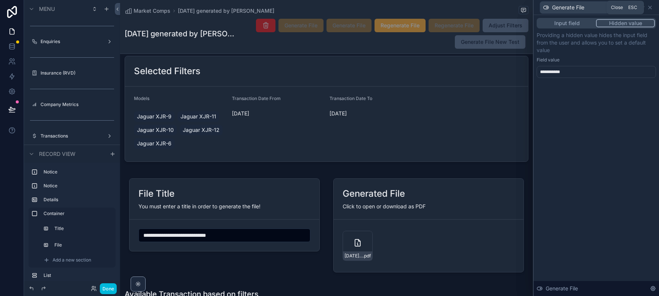
click at [651, 9] on icon at bounding box center [650, 8] width 6 height 6
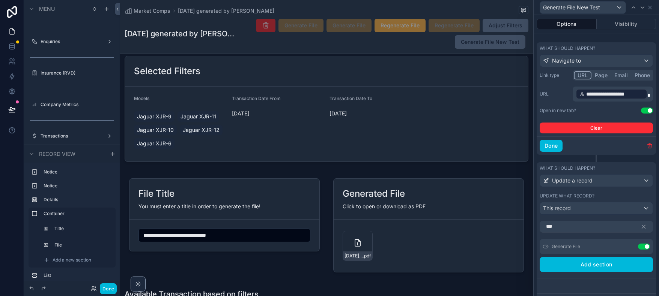
scroll to position [191, 0]
click at [647, 180] on div "Update a record" at bounding box center [596, 181] width 113 height 12
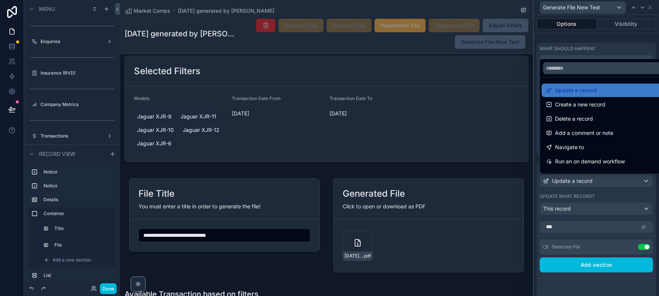
click at [645, 183] on div at bounding box center [596, 148] width 125 height 296
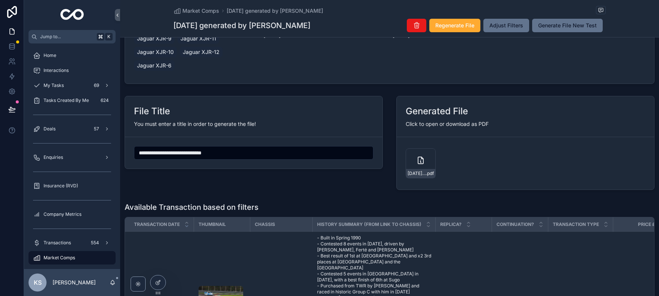
click at [421, 165] on div "[DATE]-generated-by-[PERSON_NAME] .pdf" at bounding box center [421, 164] width 30 height 30
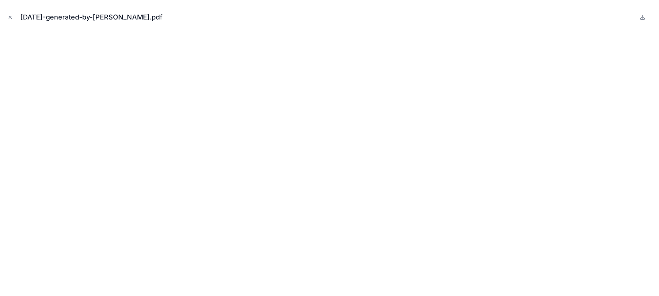
click at [11, 16] on icon "Close modal" at bounding box center [10, 17] width 3 height 3
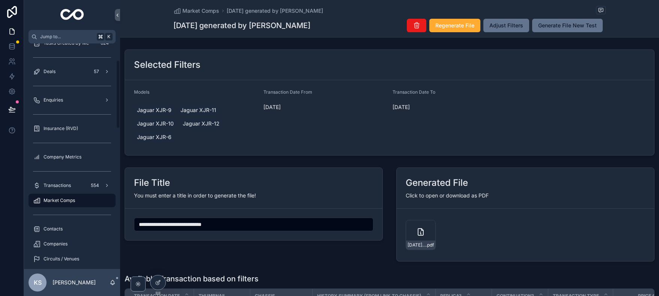
scroll to position [60, 0]
click at [62, 198] on span "Market Comps" at bounding box center [60, 198] width 32 height 6
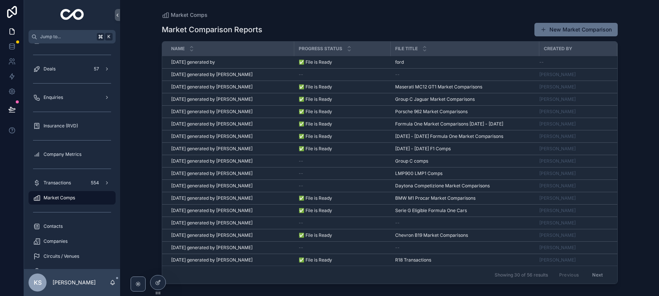
click at [201, 63] on span "[DATE] generated by" at bounding box center [193, 62] width 44 height 6
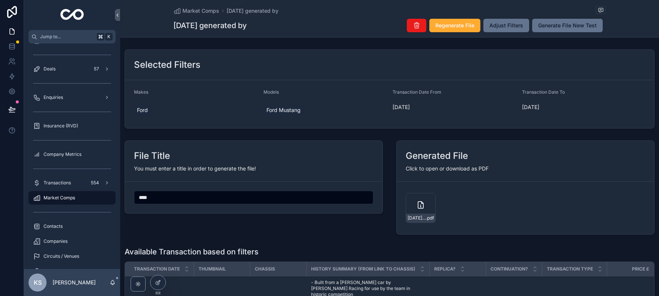
click at [558, 25] on span "Generate File New Test" at bounding box center [567, 26] width 59 height 8
click at [416, 202] on icon "scrollable content" at bounding box center [420, 205] width 9 height 9
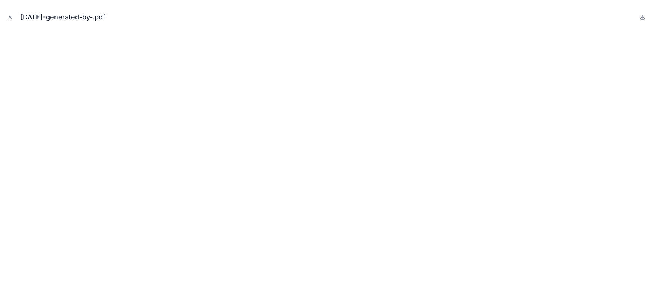
click at [10, 18] on icon "Close modal" at bounding box center [10, 17] width 5 height 5
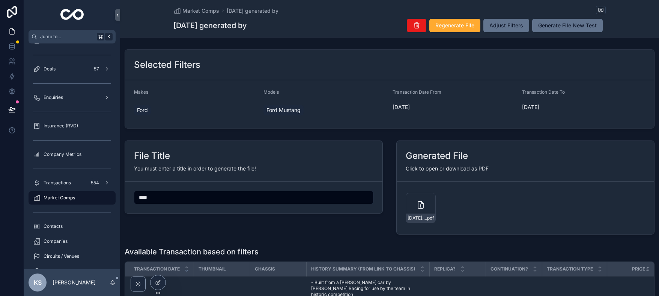
scroll to position [0, 0]
click at [463, 200] on div "[DATE]-generated-by- .pdf" at bounding box center [464, 208] width 117 height 30
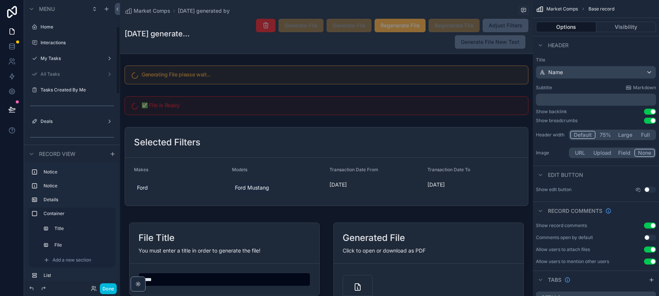
scroll to position [111, 0]
click at [302, 79] on div "scrollable content" at bounding box center [326, 75] width 413 height 25
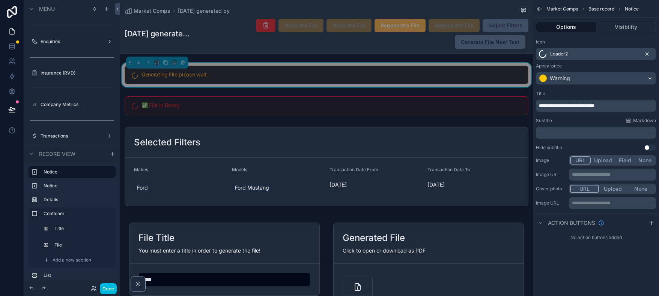
click at [620, 27] on button "Visibility" at bounding box center [626, 27] width 60 height 11
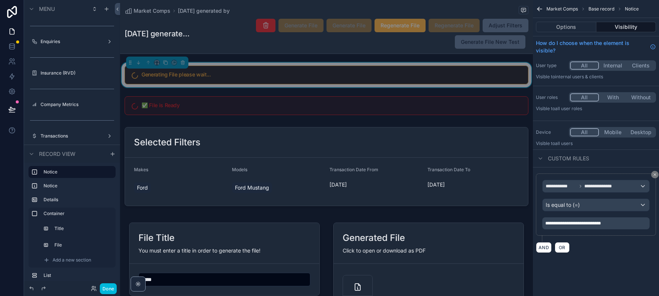
click at [591, 223] on span "**********" at bounding box center [573, 223] width 56 height 5
click at [401, 47] on div "Generate File Generate File Regenerate File Regenerate File Adjust Filters Gene…" at bounding box center [361, 33] width 334 height 31
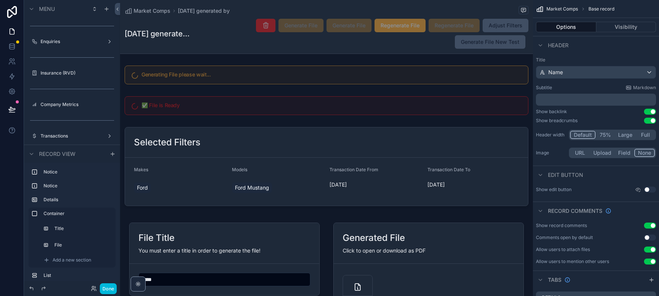
click at [407, 44] on div "Generate File Generate File Regenerate File Regenerate File Adjust Filters Gene…" at bounding box center [361, 33] width 334 height 31
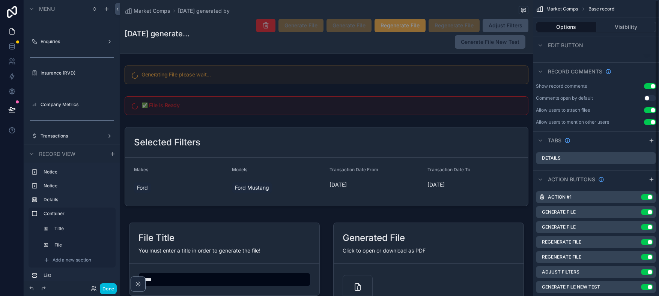
scroll to position [155, 0]
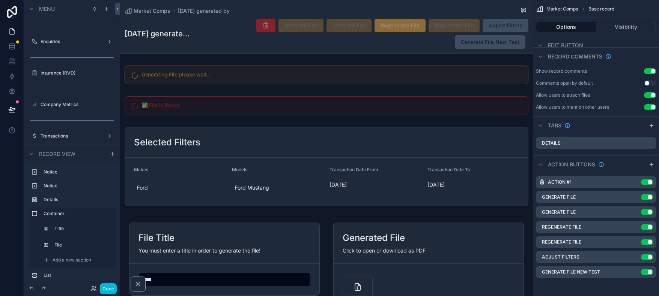
click at [0, 0] on icon "scrollable content" at bounding box center [0, 0] width 0 height 0
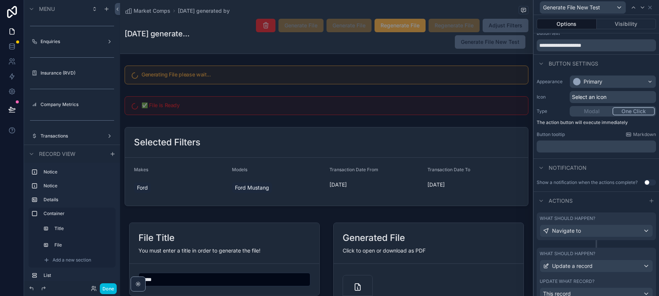
scroll to position [51, 0]
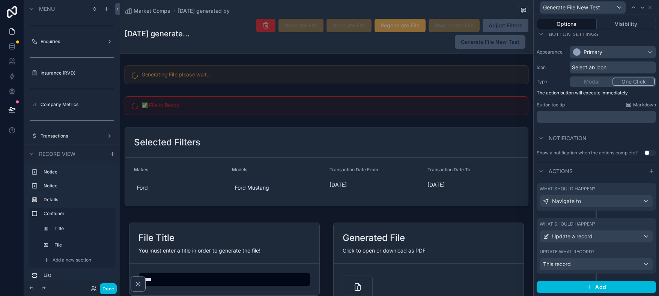
click at [592, 246] on div "What should happen? Update a record Update what record? This record" at bounding box center [596, 246] width 119 height 56
click at [630, 225] on div "What should happen?" at bounding box center [596, 224] width 113 height 6
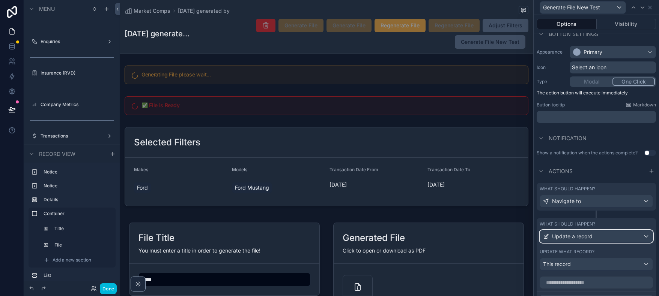
click at [606, 236] on div "Update a record" at bounding box center [596, 237] width 113 height 12
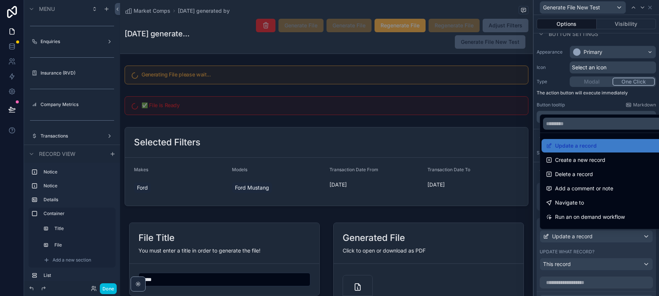
click at [584, 259] on div at bounding box center [596, 148] width 125 height 296
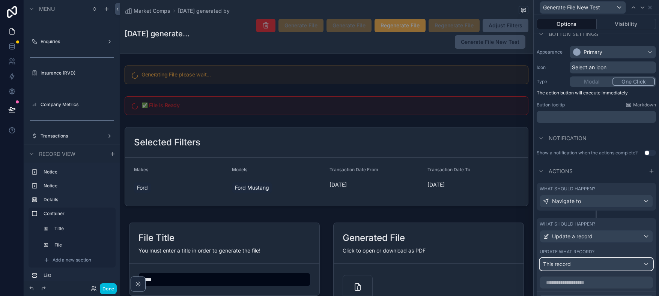
click at [584, 262] on div "This record" at bounding box center [596, 265] width 113 height 12
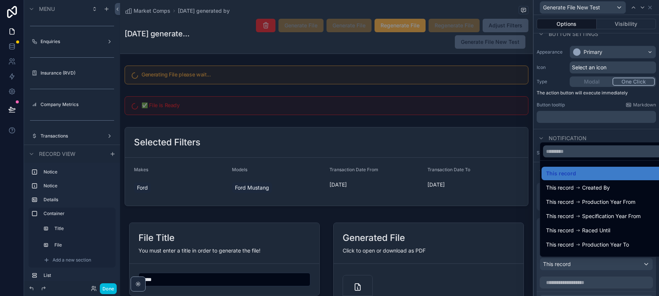
click at [584, 262] on div at bounding box center [596, 148] width 125 height 296
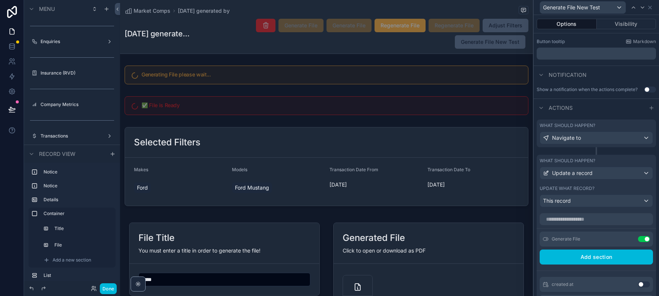
scroll to position [121, 0]
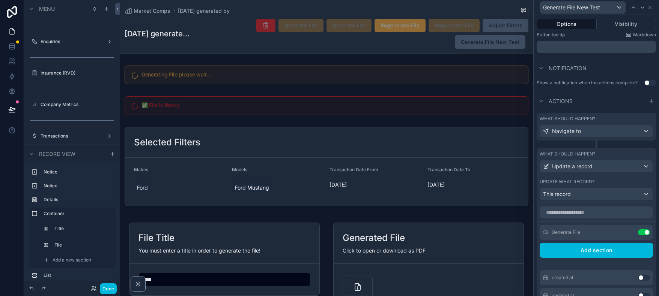
click at [643, 233] on button "Use setting" at bounding box center [644, 233] width 12 height 6
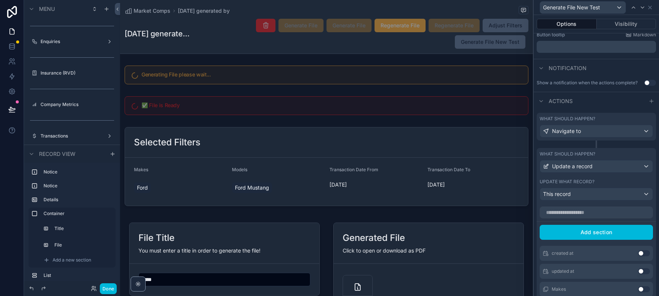
scroll to position [4, 0]
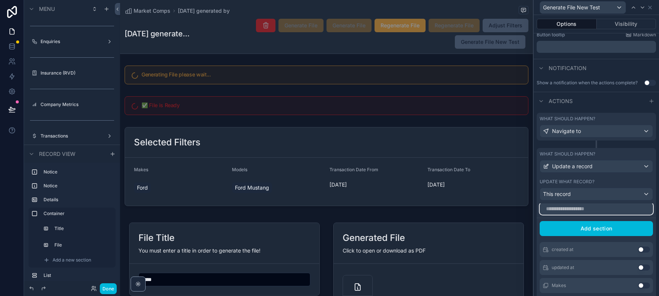
click at [577, 209] on input "text" at bounding box center [596, 209] width 113 height 12
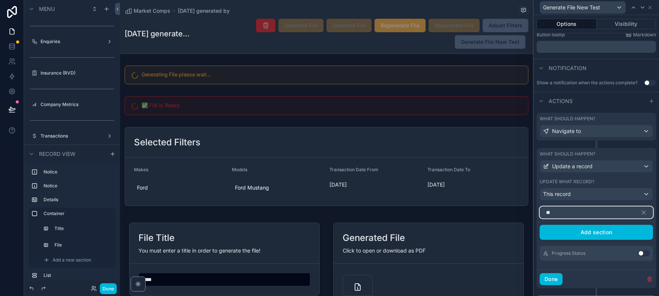
scroll to position [0, 0]
type input "****"
click at [641, 253] on button "Use setting" at bounding box center [644, 254] width 12 height 6
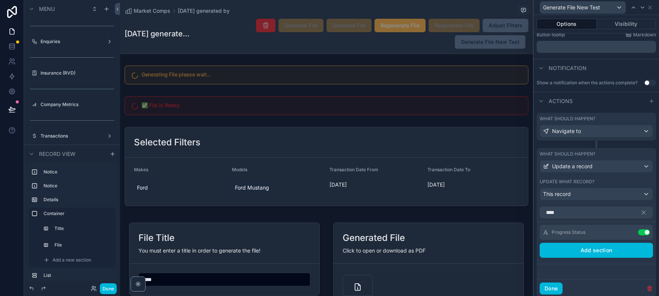
scroll to position [144, 0]
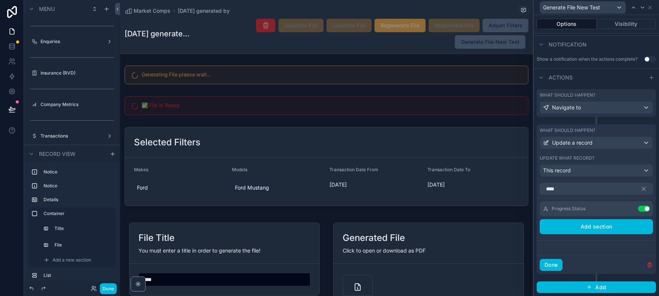
click at [0, 0] on icon at bounding box center [0, 0] width 0 height 0
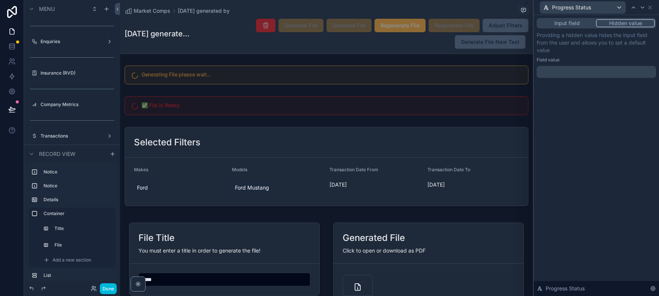
click at [565, 68] on p "﻿" at bounding box center [597, 72] width 115 height 8
click at [584, 53] on p "Providing a hidden value hides the input field from the user and allows you to …" at bounding box center [596, 43] width 119 height 23
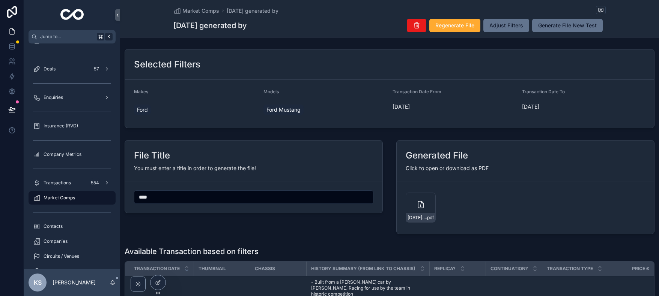
scroll to position [0, 0]
click at [565, 24] on span "Generate File New Test" at bounding box center [567, 26] width 59 height 8
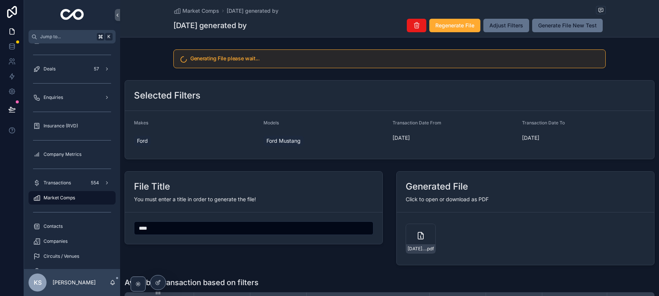
click at [466, 196] on div "Click to open or download as PDF" at bounding box center [525, 200] width 239 height 8
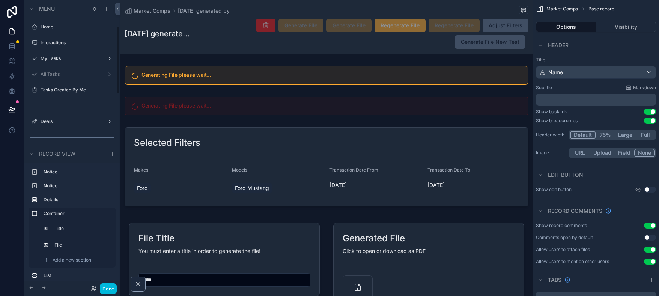
scroll to position [111, 0]
click at [293, 101] on div "scrollable content" at bounding box center [326, 106] width 413 height 25
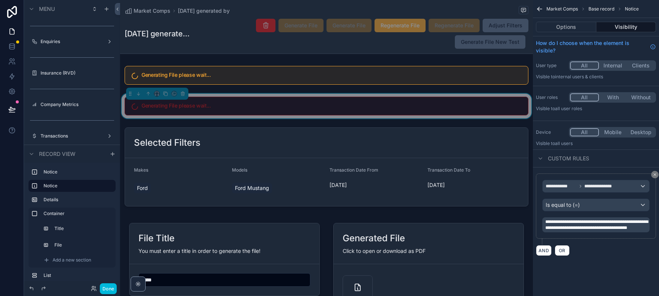
click at [266, 79] on div "scrollable content" at bounding box center [326, 75] width 413 height 25
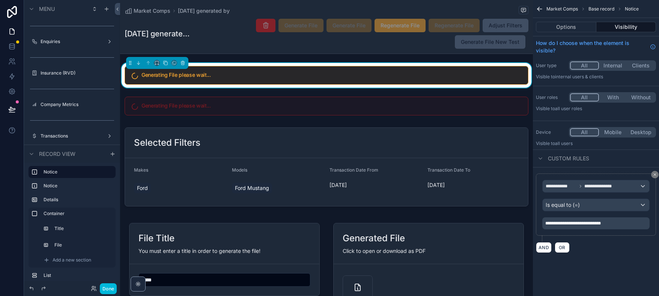
click at [270, 101] on div "scrollable content" at bounding box center [326, 106] width 413 height 25
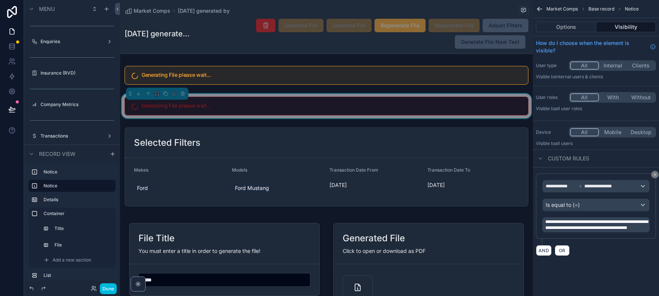
click at [271, 79] on div "scrollable content" at bounding box center [326, 75] width 413 height 25
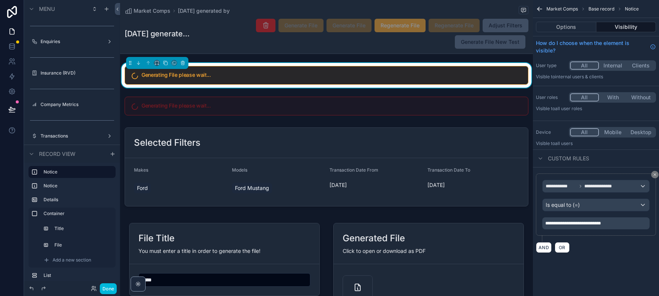
click at [430, 111] on div "scrollable content" at bounding box center [326, 106] width 413 height 25
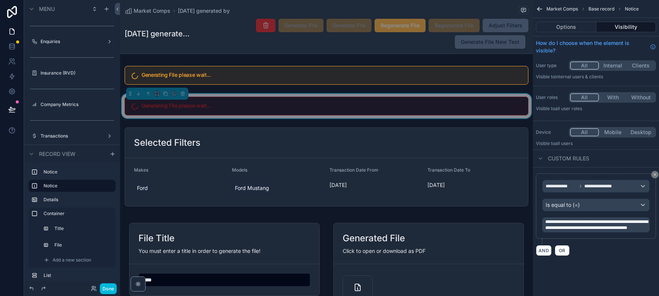
click at [381, 75] on div "scrollable content" at bounding box center [326, 75] width 413 height 25
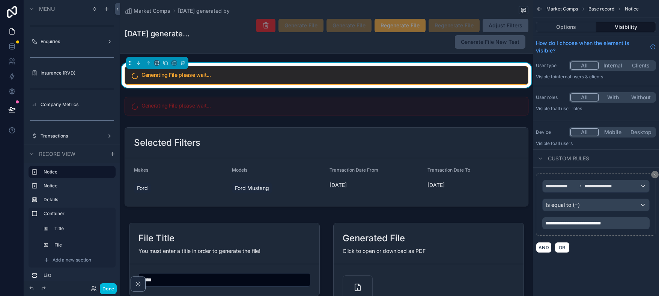
click at [565, 25] on button "Options" at bounding box center [566, 27] width 60 height 11
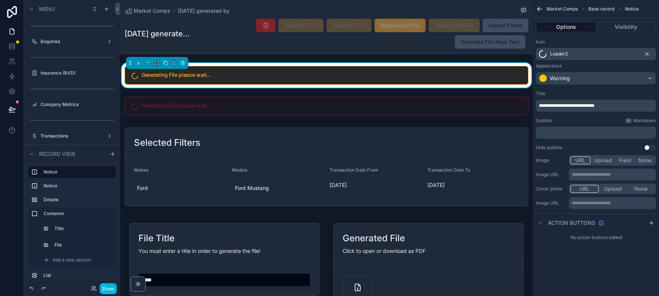
click at [617, 24] on button "Visibility" at bounding box center [626, 27] width 60 height 11
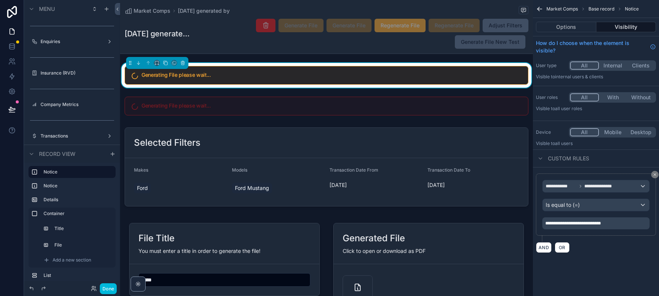
click at [316, 44] on div "Generate File Generate File Regenerate File Regenerate File Adjust Filters Gene…" at bounding box center [361, 33] width 334 height 31
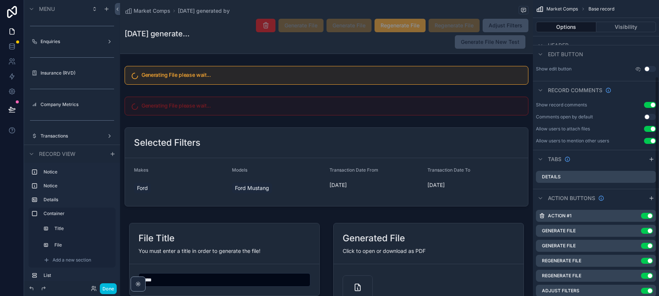
scroll to position [155, 0]
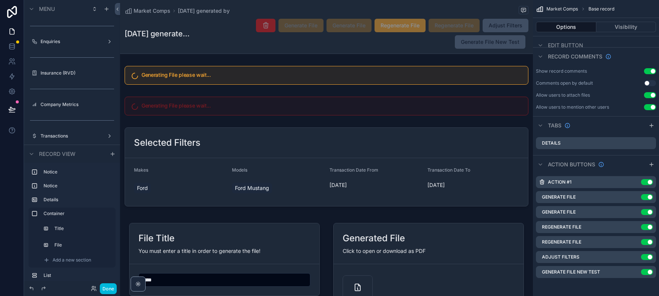
click at [0, 0] on icon "scrollable content" at bounding box center [0, 0] width 0 height 0
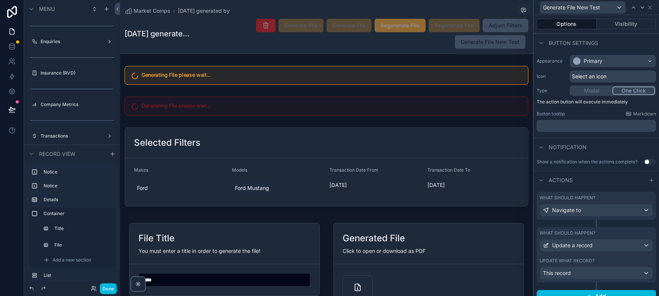
scroll to position [51, 0]
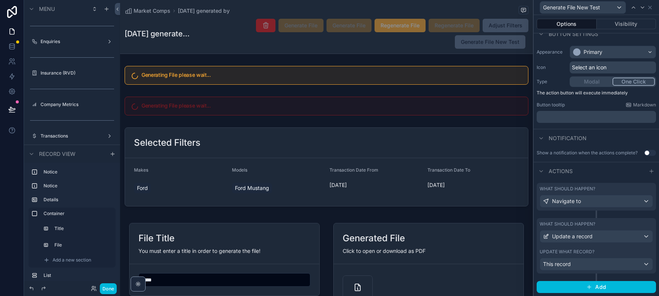
click at [648, 153] on button "Use setting" at bounding box center [650, 153] width 12 height 6
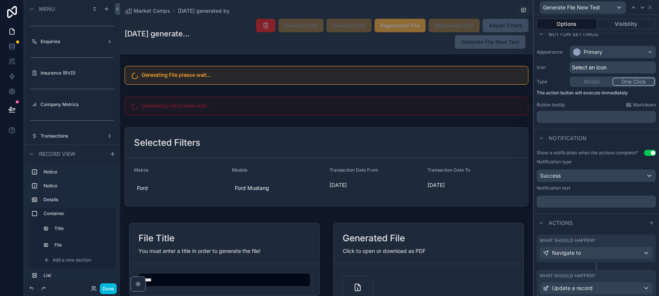
click at [552, 201] on p "﻿" at bounding box center [597, 202] width 115 height 8
click at [594, 212] on div "**********" at bounding box center [596, 180] width 125 height 67
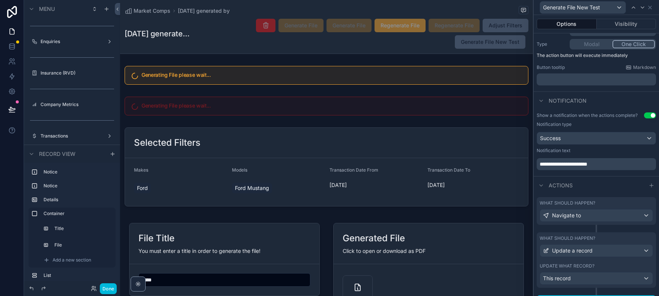
scroll to position [102, 0]
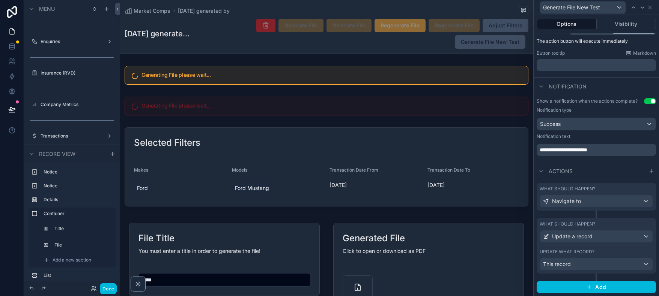
click at [606, 218] on div "What should happen? Update a record Update what record? This record" at bounding box center [596, 246] width 119 height 56
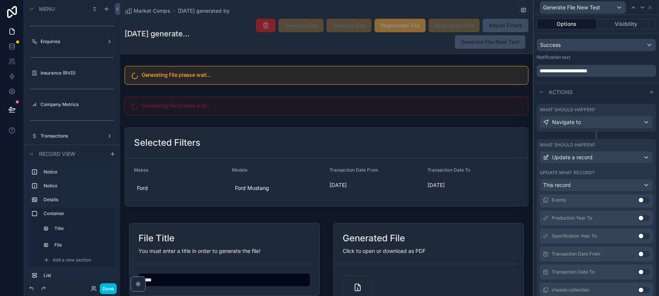
scroll to position [269, 0]
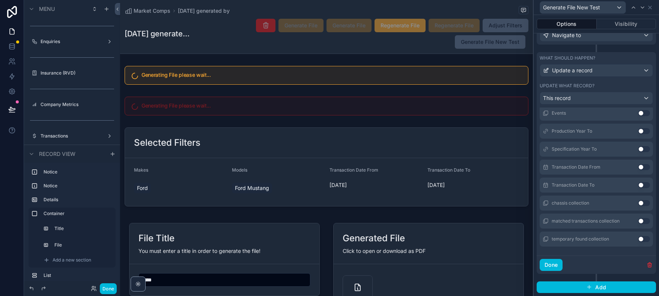
click at [649, 265] on icon "button" at bounding box center [649, 266] width 0 height 2
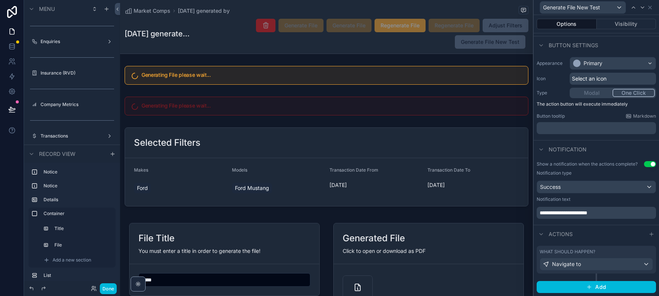
scroll to position [39, 0]
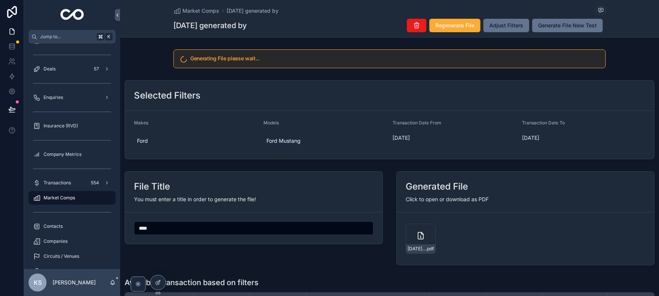
click at [156, 68] on div "Generating File please wait..." at bounding box center [389, 59] width 539 height 25
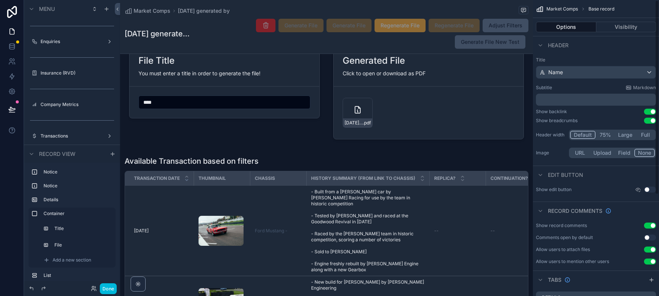
scroll to position [200, 0]
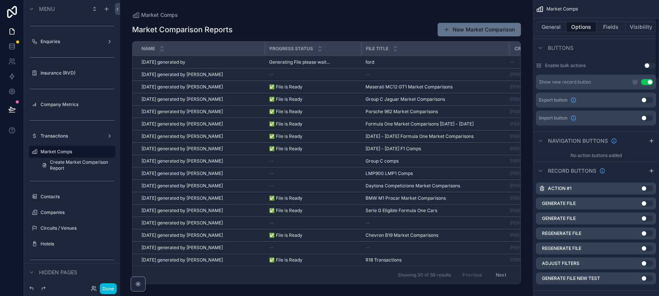
scroll to position [224, 0]
click at [0, 0] on icon "scrollable content" at bounding box center [0, 0] width 0 height 0
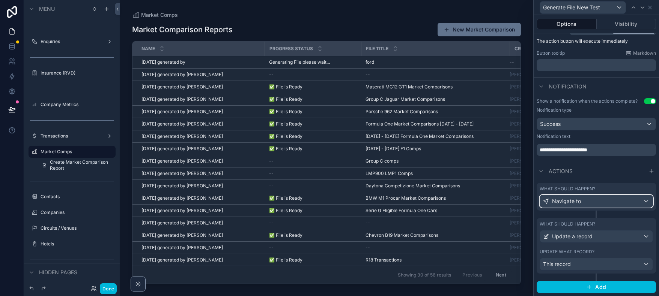
scroll to position [97, 0]
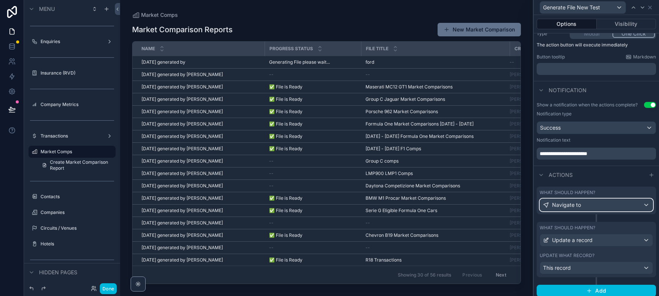
click at [591, 199] on div "Navigate to" at bounding box center [596, 205] width 113 height 12
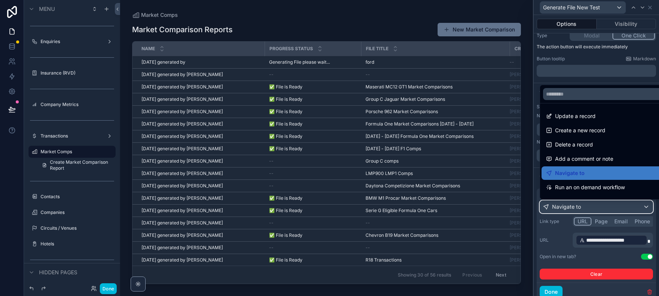
scroll to position [0, 0]
click at [580, 77] on div at bounding box center [596, 148] width 125 height 296
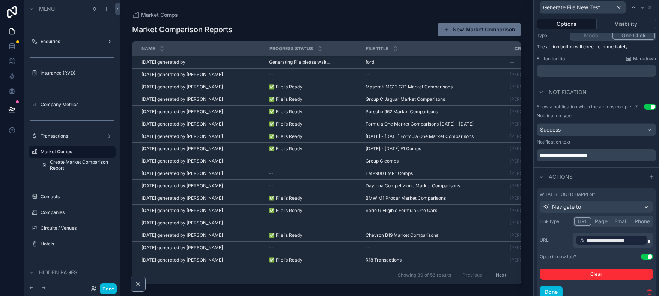
scroll to position [97, 0]
click at [650, 293] on icon "button" at bounding box center [650, 293] width 0 height 2
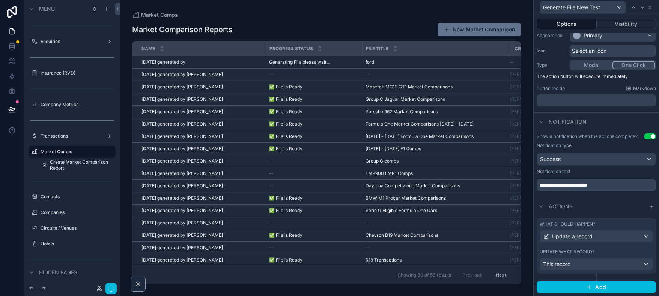
scroll to position [67, 0]
click at [633, 268] on div "This record" at bounding box center [596, 265] width 113 height 12
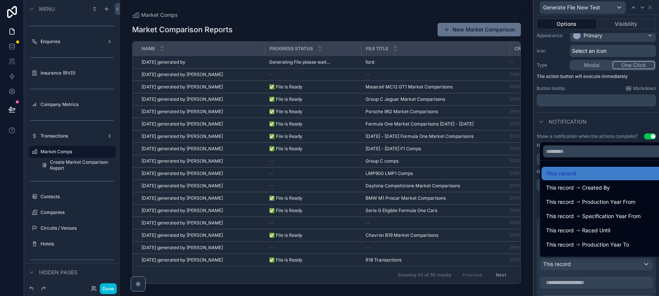
click at [633, 268] on div at bounding box center [596, 148] width 125 height 296
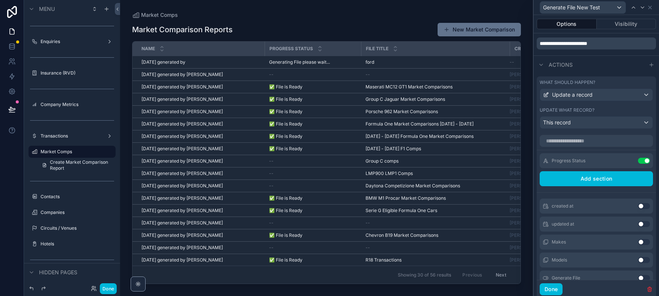
scroll to position [210, 0]
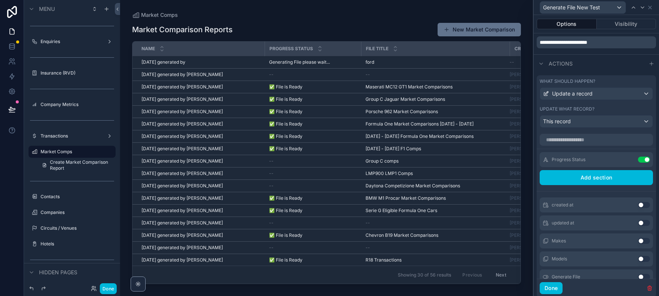
click at [0, 0] on icon at bounding box center [0, 0] width 0 height 0
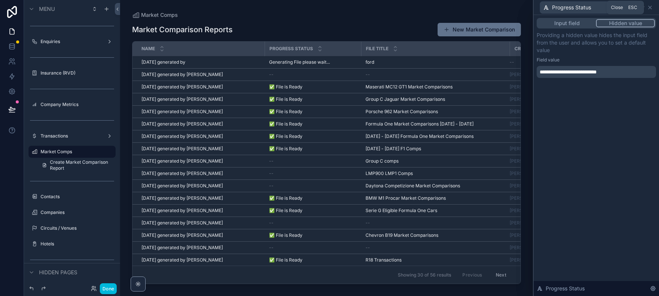
click at [650, 6] on icon at bounding box center [650, 8] width 6 height 6
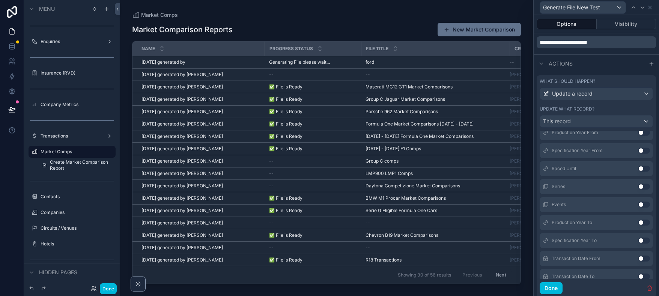
scroll to position [233, 0]
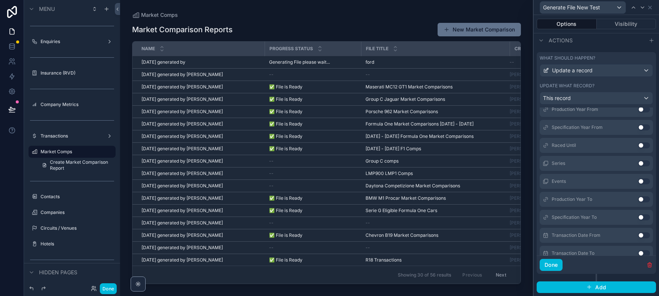
click at [553, 265] on button "Done" at bounding box center [551, 265] width 23 height 12
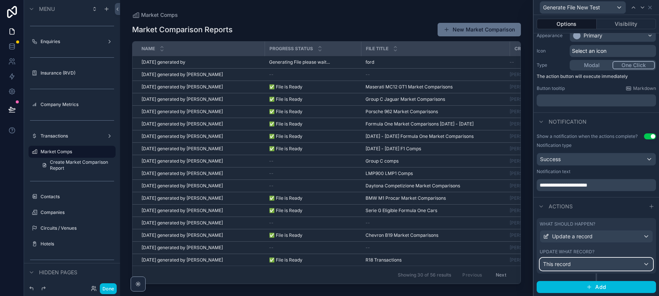
click at [609, 262] on div "This record" at bounding box center [596, 265] width 113 height 12
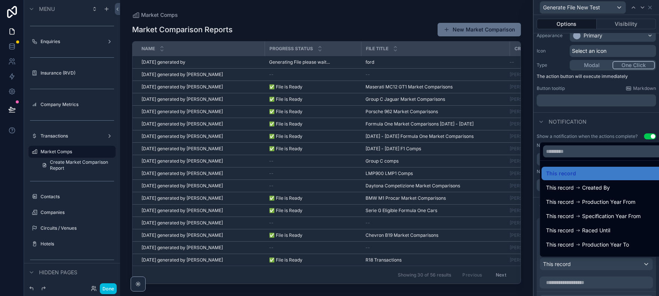
click at [609, 262] on div at bounding box center [596, 148] width 125 height 296
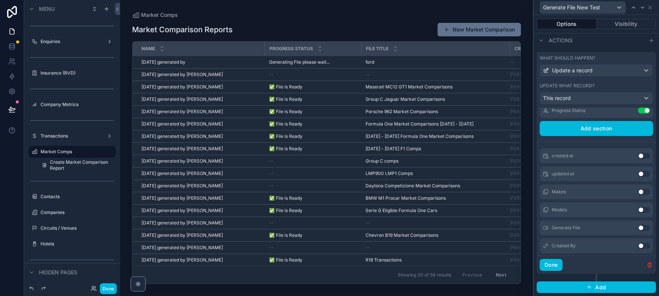
scroll to position [26, 0]
click at [542, 41] on icon at bounding box center [541, 41] width 6 height 6
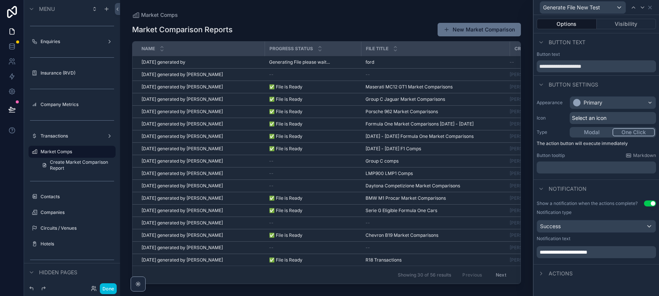
scroll to position [0, 0]
click at [541, 274] on icon at bounding box center [541, 274] width 6 height 6
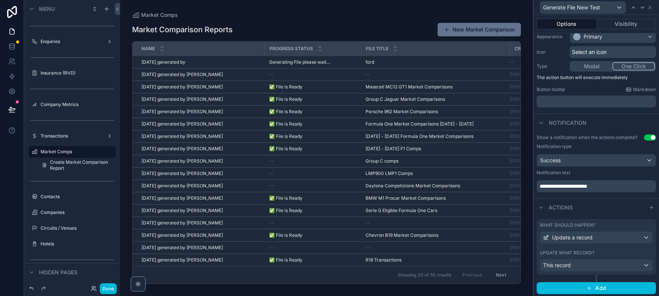
scroll to position [67, 0]
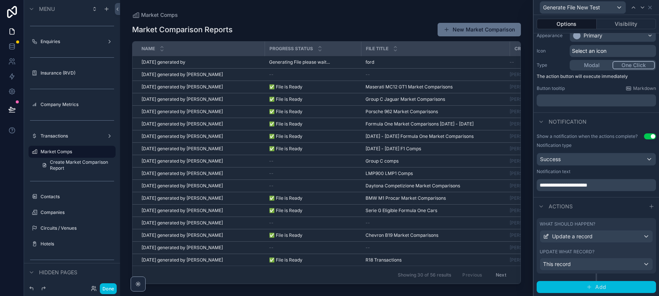
click at [605, 285] on span "Add" at bounding box center [600, 287] width 11 height 7
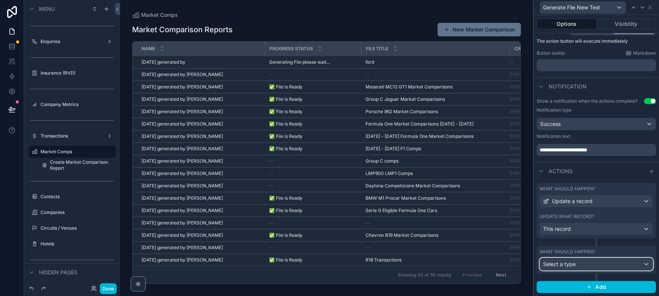
click at [571, 264] on span "Select a type" at bounding box center [559, 264] width 33 height 6
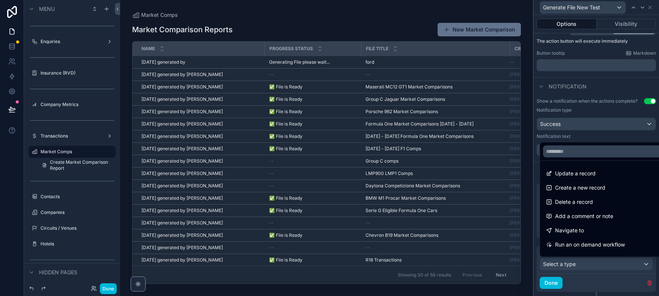
click at [587, 230] on div "Navigate to" at bounding box center [605, 230] width 118 height 9
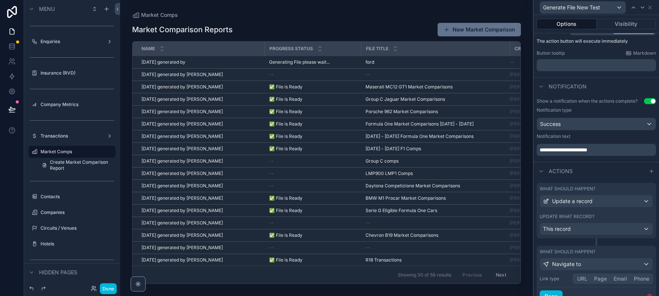
scroll to position [106, 0]
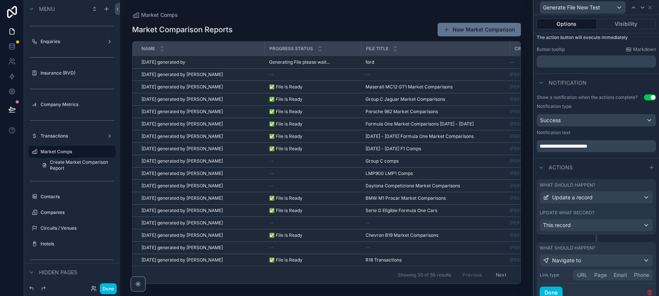
click at [586, 274] on button "URL" at bounding box center [582, 275] width 17 height 8
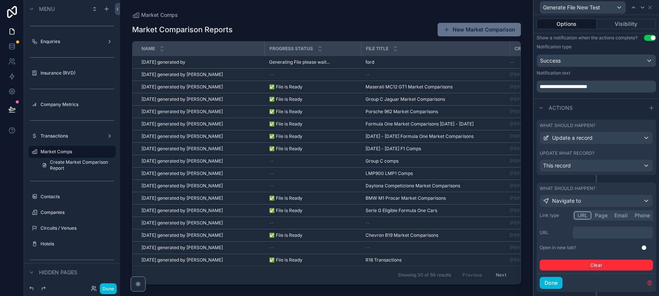
scroll to position [184, 0]
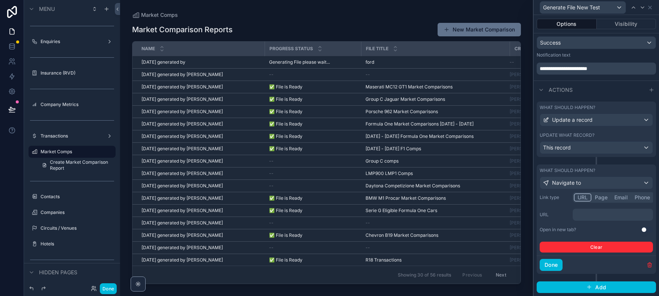
click at [587, 216] on p "﻿" at bounding box center [614, 215] width 76 height 8
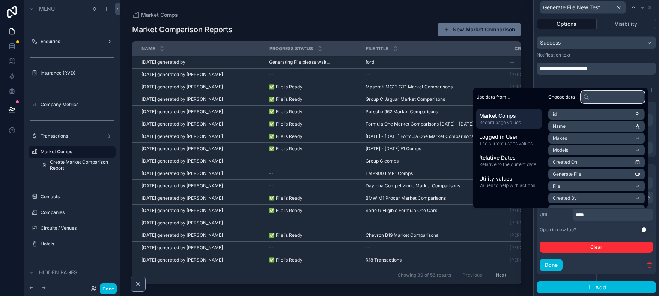
click at [598, 95] on input "text" at bounding box center [613, 97] width 64 height 12
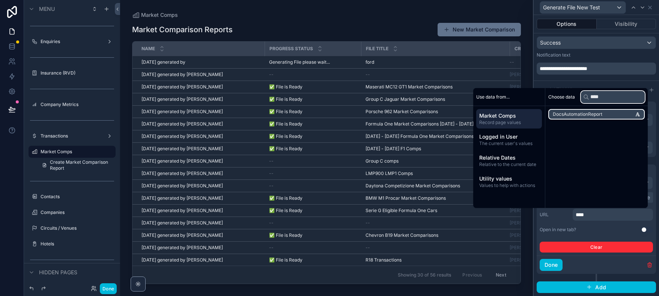
type input "****"
click at [596, 115] on span "DocsAutomationReport" at bounding box center [578, 114] width 50 height 6
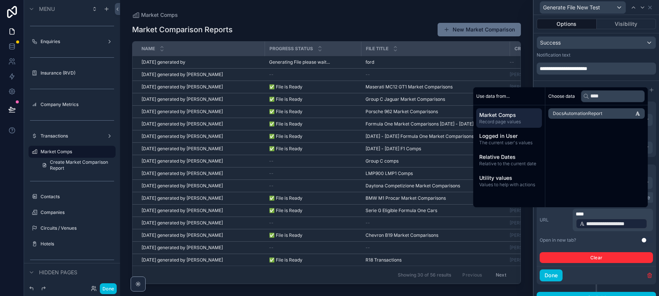
click at [584, 214] on span "****" at bounding box center [580, 214] width 8 height 5
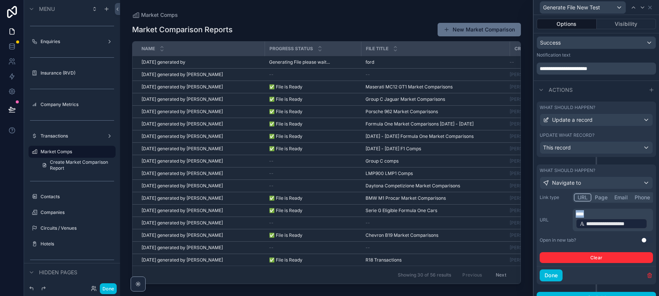
click at [584, 214] on span "****" at bounding box center [580, 214] width 8 height 5
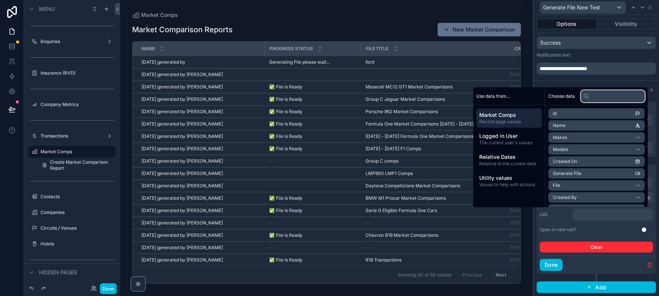
click at [591, 95] on input "text" at bounding box center [613, 96] width 64 height 12
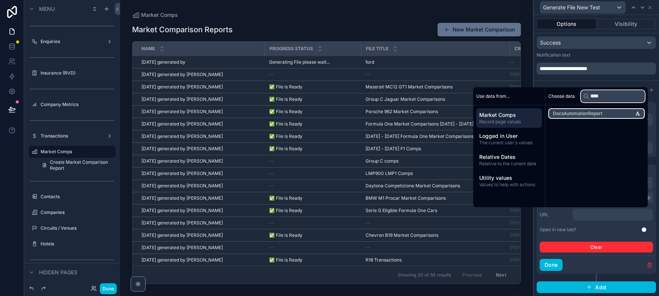
type input "****"
click at [590, 112] on span "DocsAutomationReport" at bounding box center [578, 114] width 50 height 6
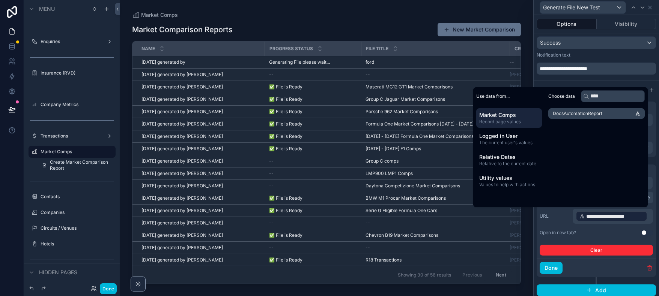
click at [642, 232] on button "Use setting" at bounding box center [647, 233] width 12 height 6
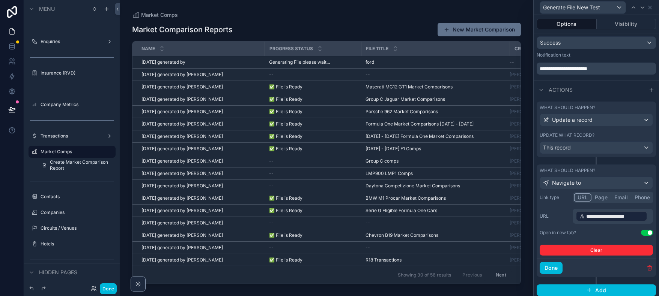
scroll to position [184, 0]
click at [550, 268] on button "Done" at bounding box center [551, 268] width 23 height 12
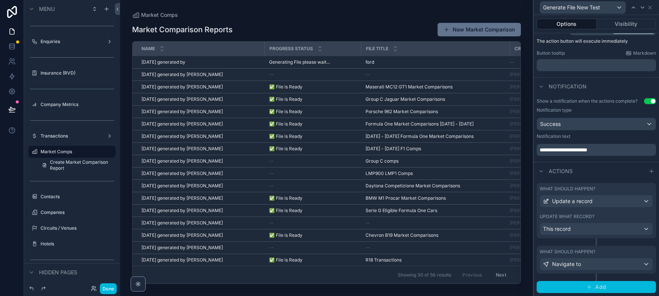
click at [611, 288] on button "Add" at bounding box center [596, 287] width 119 height 12
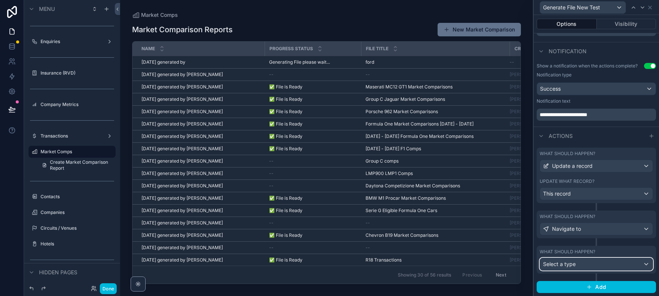
click at [593, 265] on div "Select a type" at bounding box center [596, 265] width 113 height 12
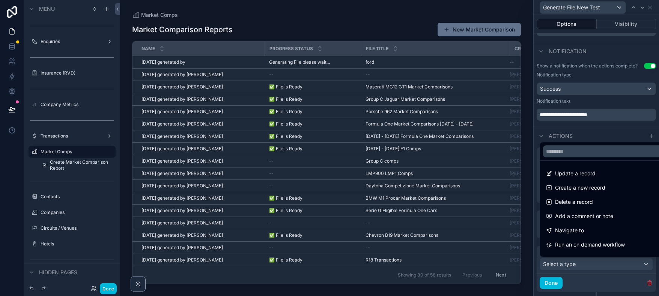
drag, startPoint x: 593, startPoint y: 177, endPoint x: 578, endPoint y: 249, distance: 73.7
click at [593, 177] on span "Update a record" at bounding box center [575, 173] width 41 height 9
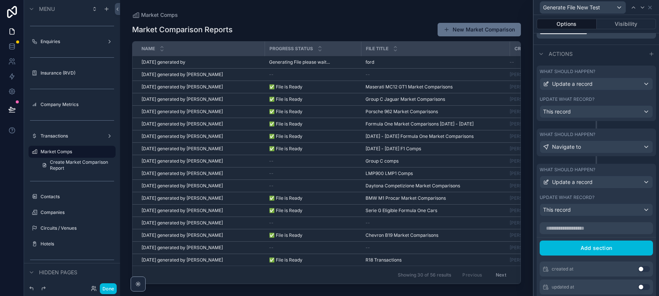
scroll to position [236, 0]
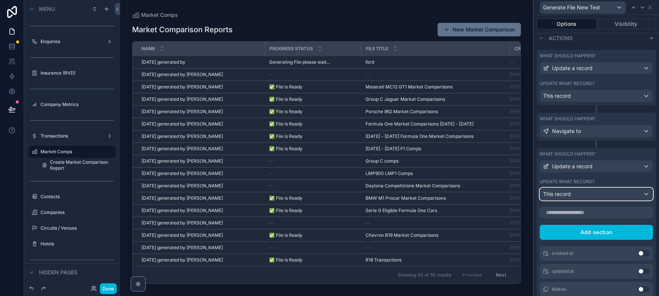
click at [587, 196] on div "This record" at bounding box center [596, 194] width 113 height 12
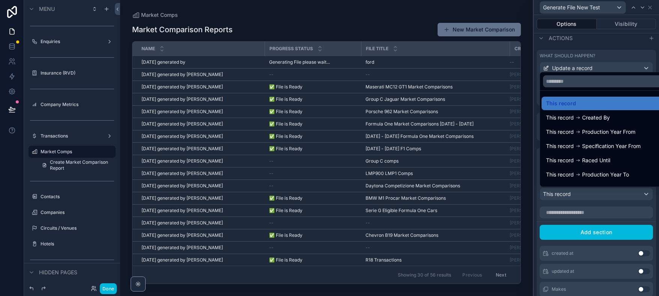
click at [587, 196] on div at bounding box center [596, 148] width 125 height 296
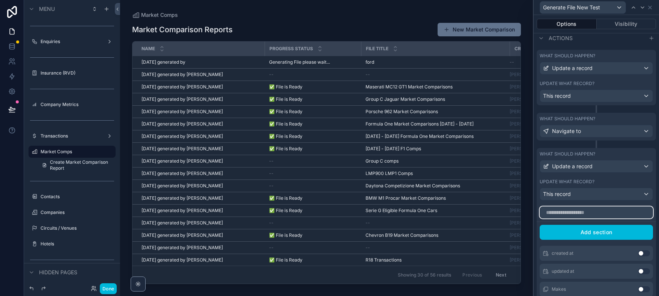
click at [578, 213] on input "text" at bounding box center [596, 213] width 113 height 12
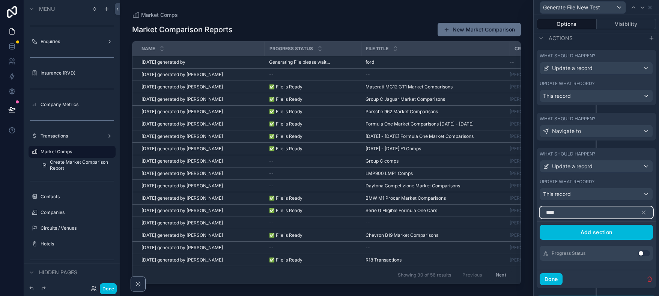
type input "****"
drag, startPoint x: 635, startPoint y: 253, endPoint x: 639, endPoint y: 254, distance: 4.6
click at [635, 253] on div "Progress Status Use setting" at bounding box center [596, 253] width 113 height 15
click at [639, 254] on button "Use setting" at bounding box center [644, 254] width 12 height 6
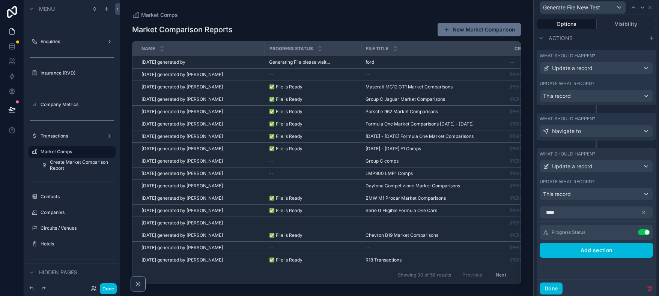
click at [0, 0] on icon at bounding box center [0, 0] width 0 height 0
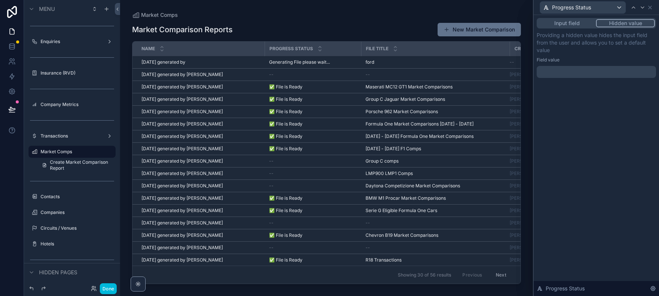
drag, startPoint x: 635, startPoint y: 25, endPoint x: 595, endPoint y: 60, distance: 53.2
click at [634, 25] on button "Hidden value" at bounding box center [625, 23] width 59 height 8
click at [561, 75] on p "﻿" at bounding box center [597, 72] width 115 height 8
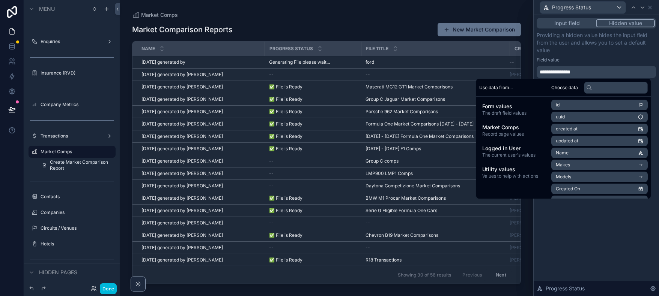
click at [544, 69] on span "**********" at bounding box center [555, 71] width 31 height 5
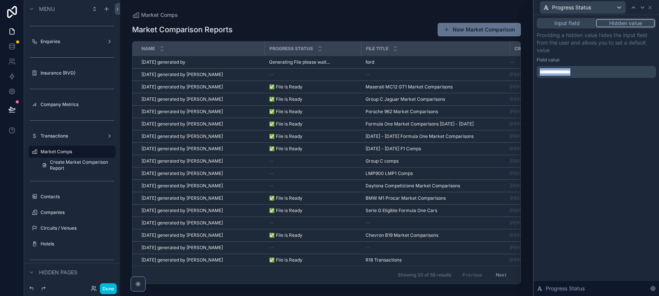
click at [544, 69] on span "**********" at bounding box center [555, 71] width 31 height 5
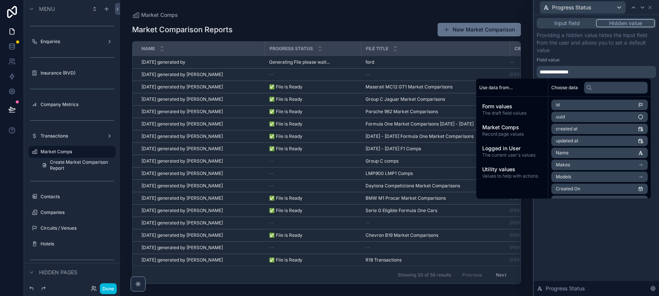
click at [576, 53] on p "Providing a hidden value hides the input field from the user and allows you to …" at bounding box center [596, 43] width 119 height 23
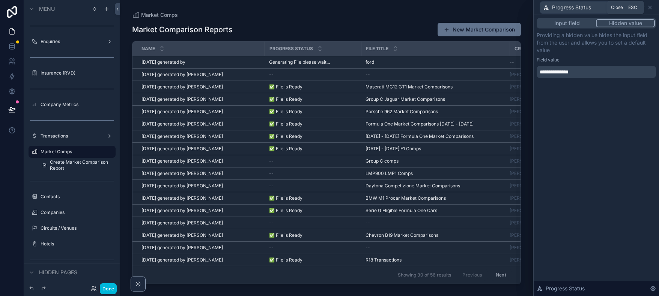
click at [652, 8] on icon at bounding box center [650, 8] width 6 height 6
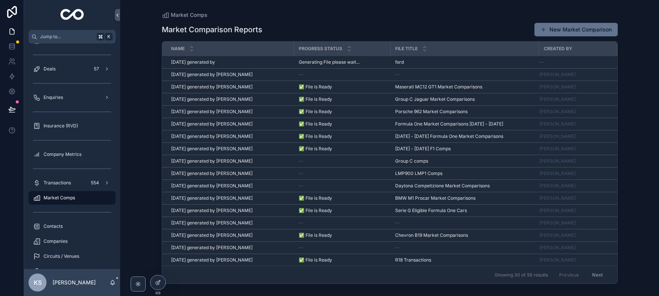
click at [364, 63] on div "Generating File please wait... Generating File please wait..." at bounding box center [342, 62] width 87 height 6
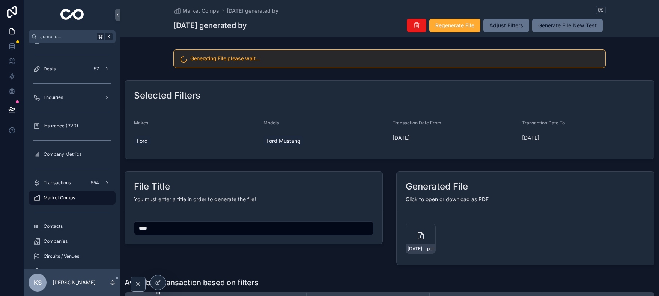
click at [577, 26] on span "Generate File New Test" at bounding box center [567, 26] width 59 height 8
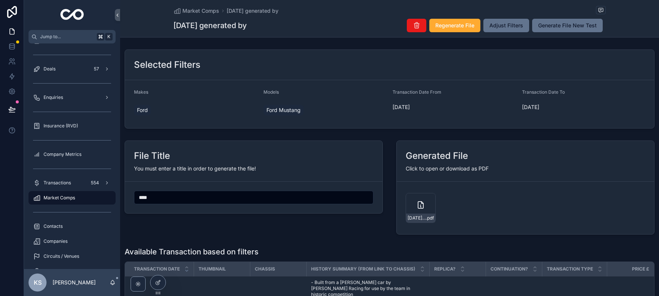
click at [420, 205] on icon "scrollable content" at bounding box center [420, 205] width 9 height 9
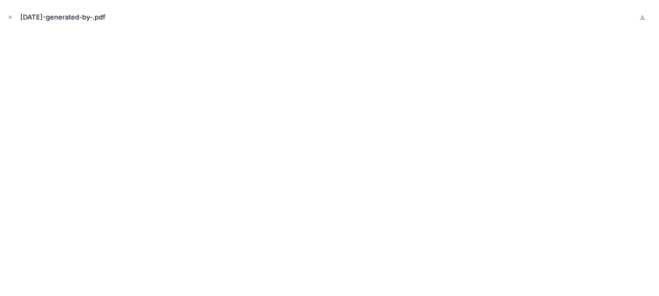
click at [9, 16] on icon "Close modal" at bounding box center [10, 17] width 5 height 5
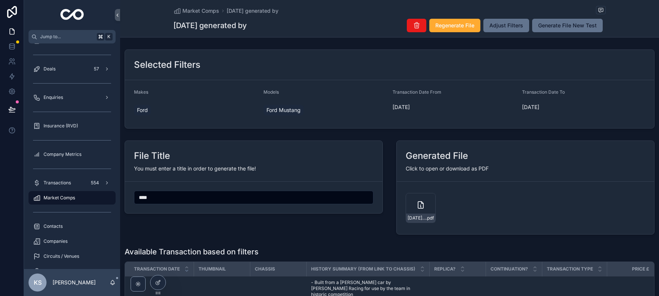
click at [623, 33] on div "Market Comps [DATE] generated by [DATE] generated by Regenerate File Adjust Fil…" at bounding box center [389, 19] width 539 height 38
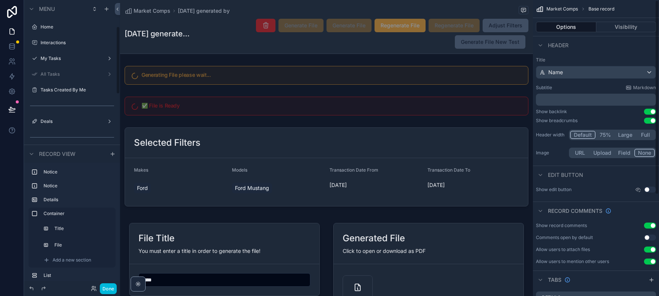
scroll to position [111, 0]
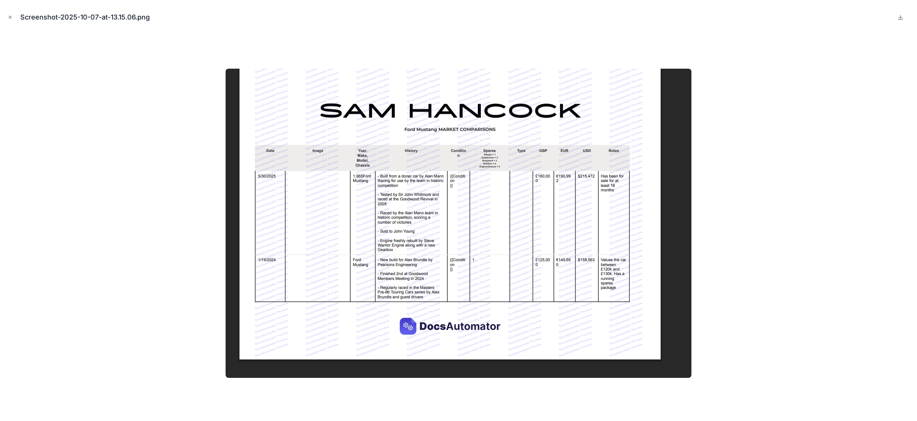
scroll to position [146, 0]
click at [11, 16] on icon "Close modal" at bounding box center [10, 17] width 5 height 5
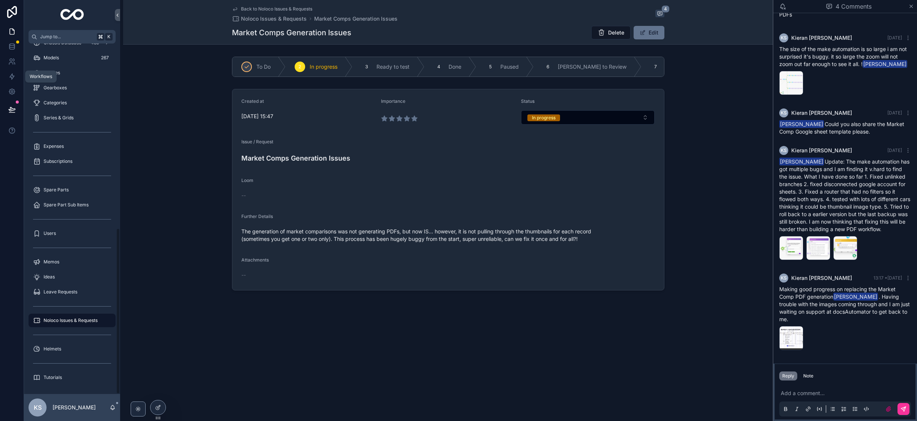
click at [15, 77] on icon at bounding box center [12, 77] width 8 height 8
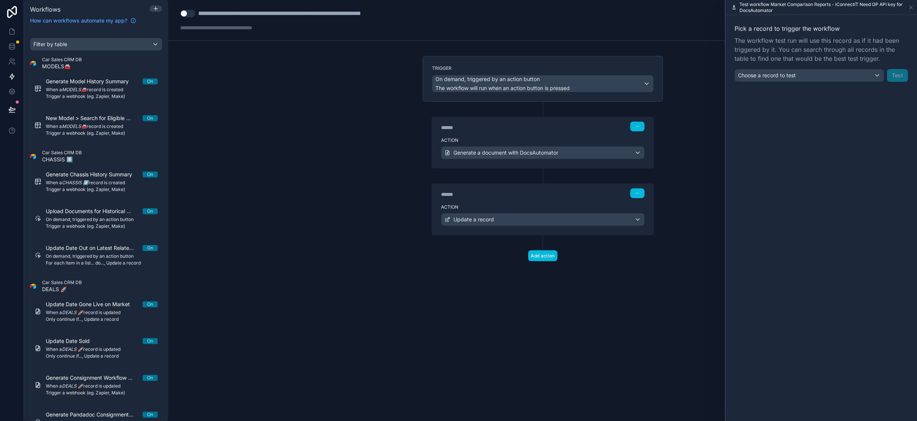
click at [408, 223] on div "**********" at bounding box center [542, 210] width 749 height 421
click at [543, 109] on icon at bounding box center [543, 108] width 7 height 7
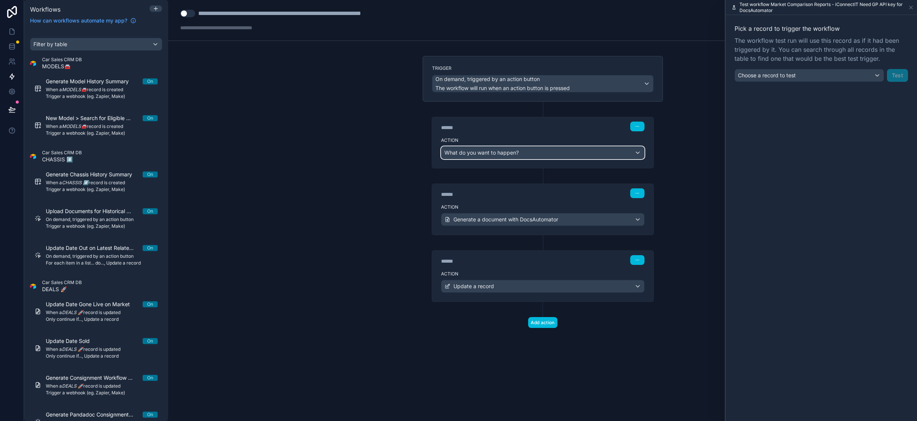
click at [518, 152] on span "What do you want to happen?" at bounding box center [481, 152] width 74 height 6
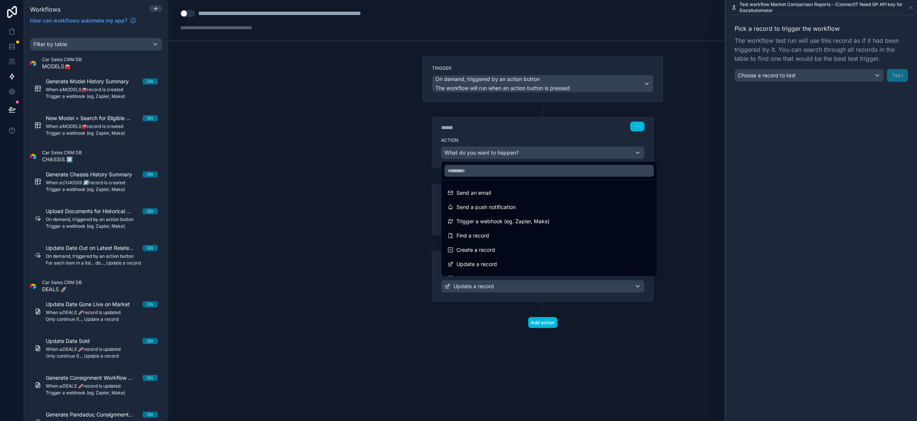
click at [552, 258] on div "Update a record" at bounding box center [549, 264] width 212 height 14
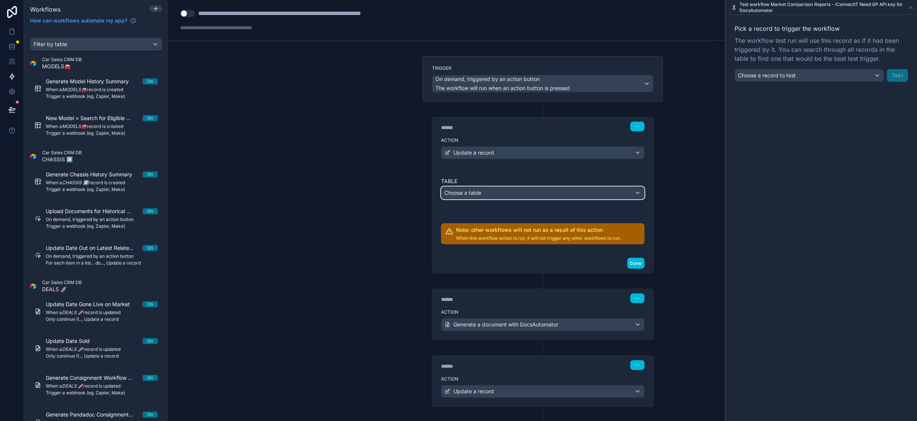
click at [472, 190] on span "Choose a table" at bounding box center [462, 192] width 37 height 6
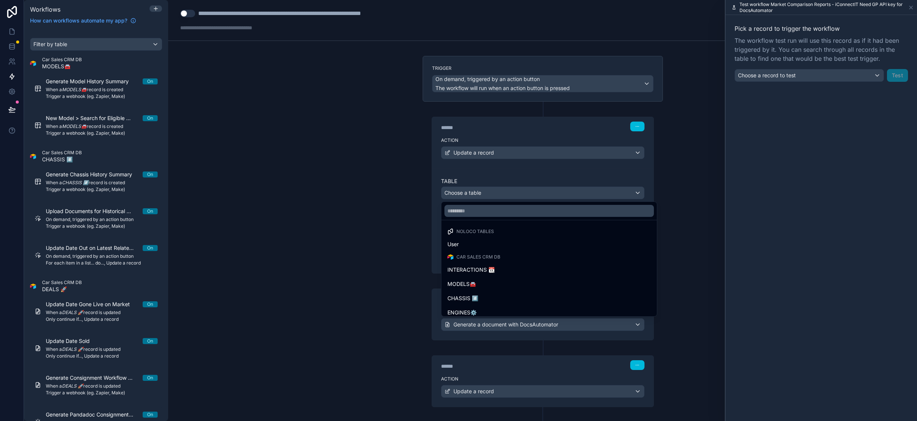
click at [522, 266] on div "INTERACTIONS 📆" at bounding box center [548, 269] width 203 height 9
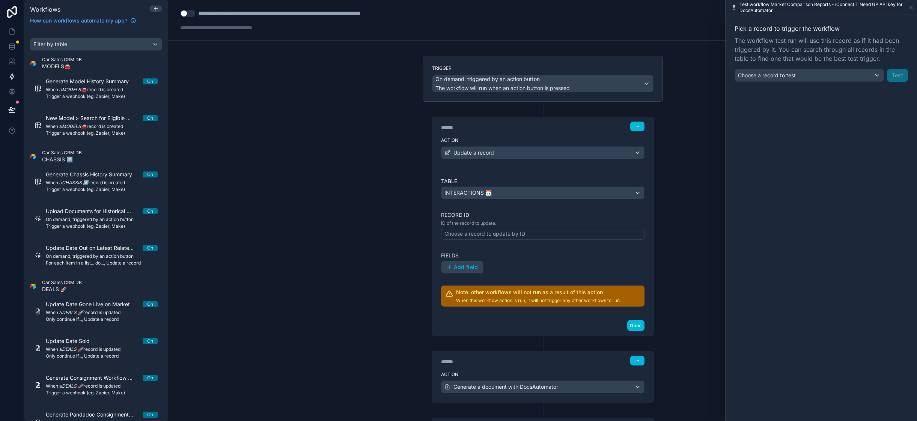
click at [482, 234] on div "Choose a record to update by ID" at bounding box center [484, 234] width 81 height 8
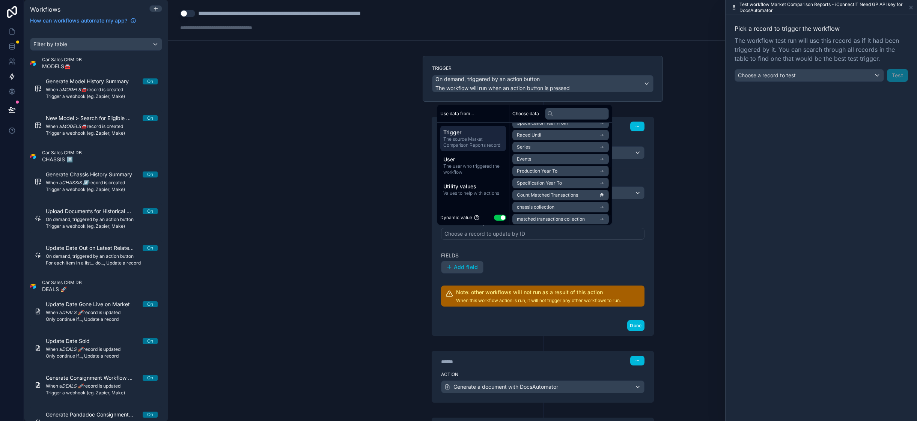
scroll to position [92, 0]
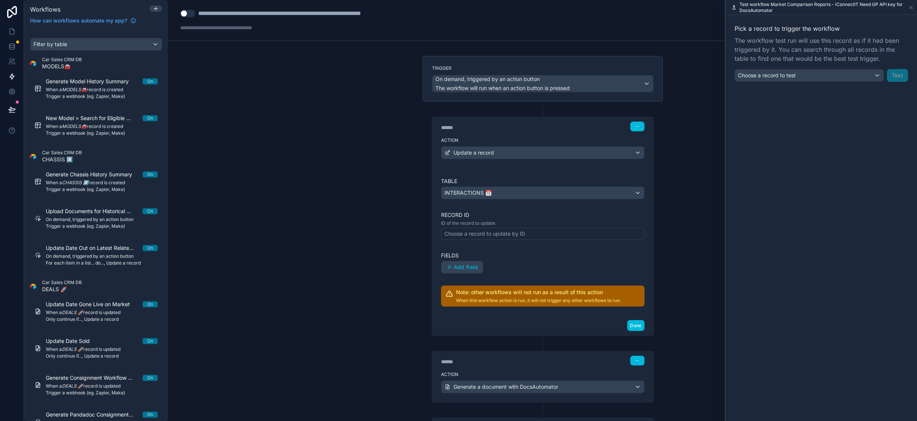
click at [367, 227] on div "**********" at bounding box center [542, 210] width 749 height 421
click at [542, 109] on icon at bounding box center [543, 108] width 7 height 7
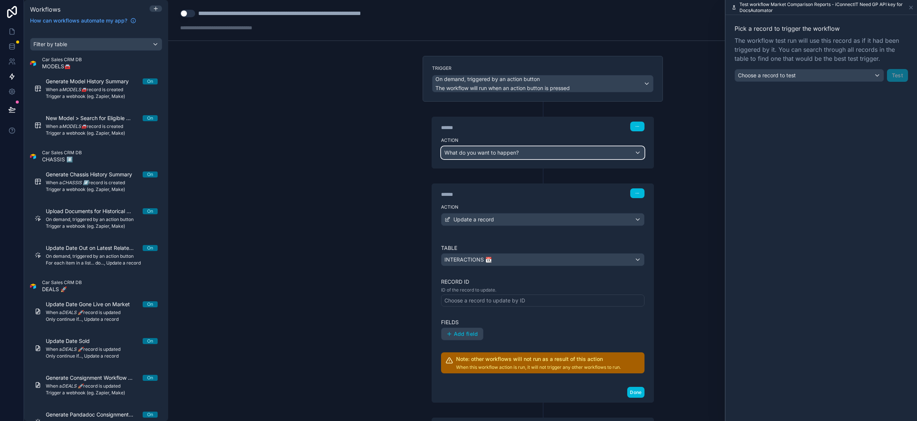
click at [500, 154] on span "What do you want to happen?" at bounding box center [481, 152] width 74 height 6
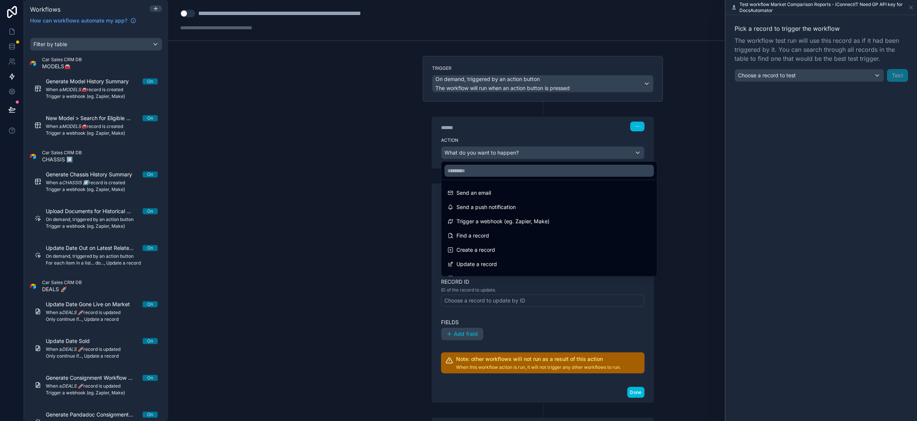
click at [396, 141] on div at bounding box center [458, 210] width 917 height 421
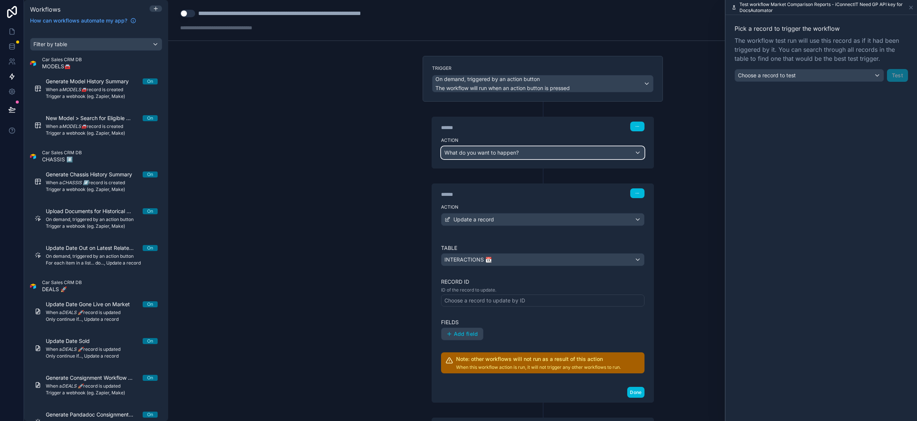
click at [532, 153] on div "What do you want to happen?" at bounding box center [542, 153] width 203 height 12
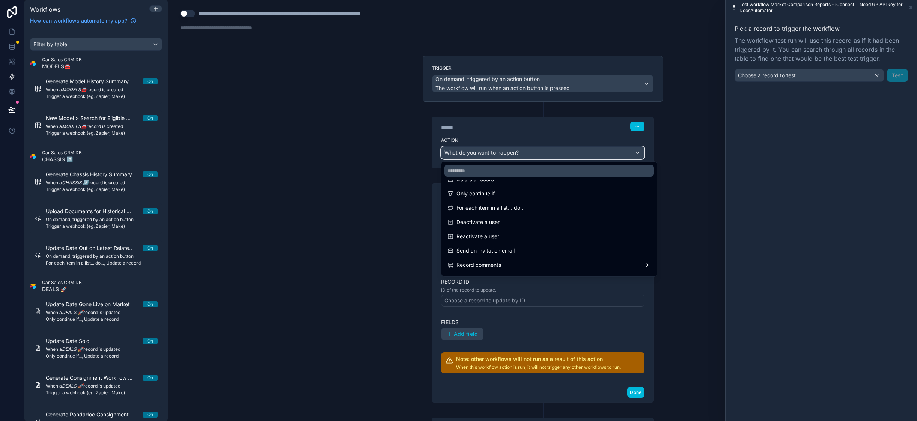
scroll to position [97, 0]
click at [496, 210] on span "For each item in a list... do..." at bounding box center [490, 209] width 68 height 9
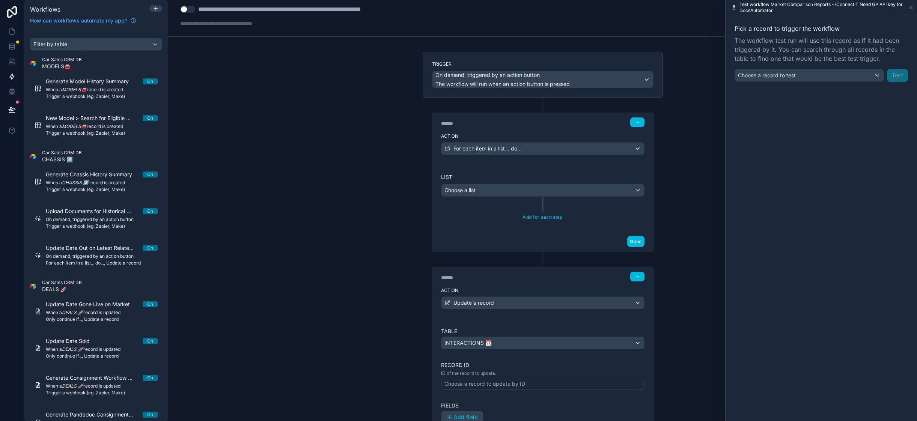
scroll to position [3, 0]
click at [487, 187] on div "Choose a list" at bounding box center [542, 191] width 203 height 12
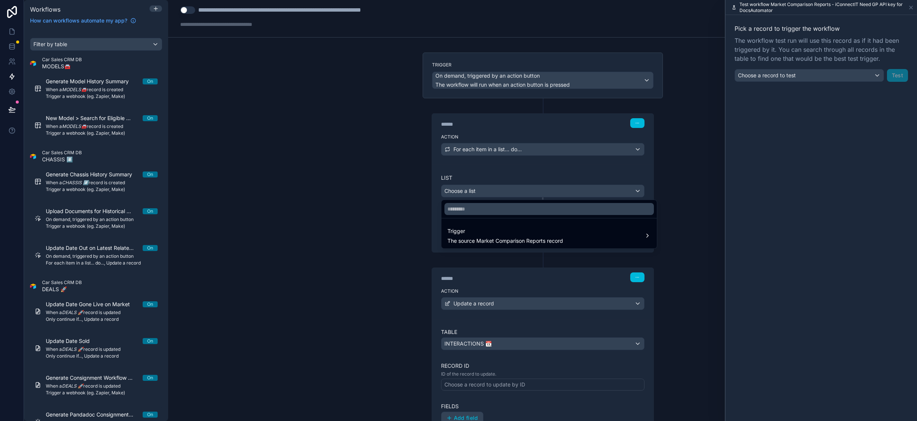
click at [514, 238] on span "The source Market Comparison Reports record" at bounding box center [505, 241] width 116 height 8
click at [712, 247] on span "matched transactions collection" at bounding box center [710, 247] width 78 height 9
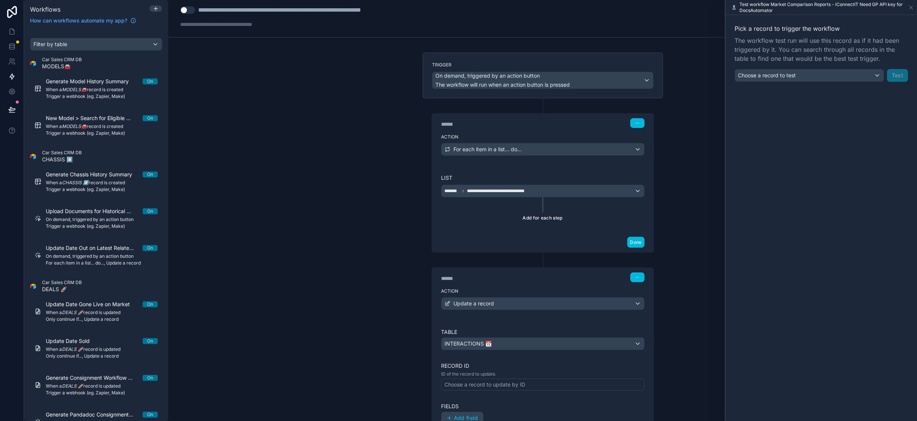
click at [539, 219] on button "Add for each step" at bounding box center [542, 217] width 45 height 11
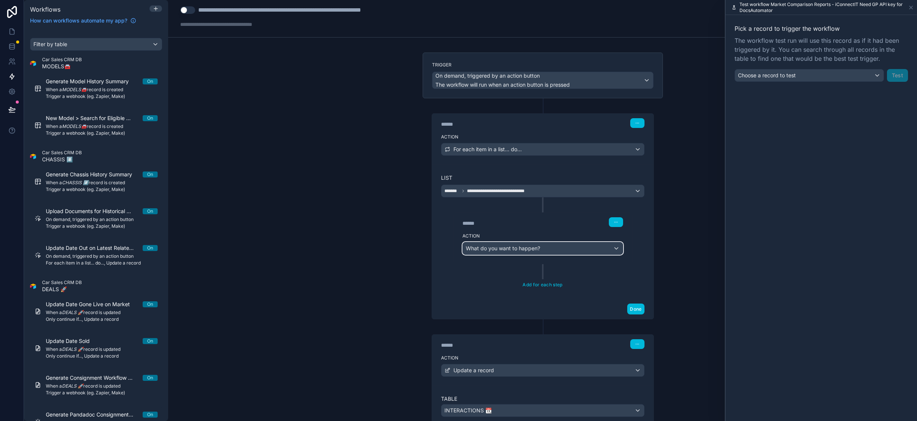
click at [519, 249] on span "What do you want to happen?" at bounding box center [503, 248] width 74 height 6
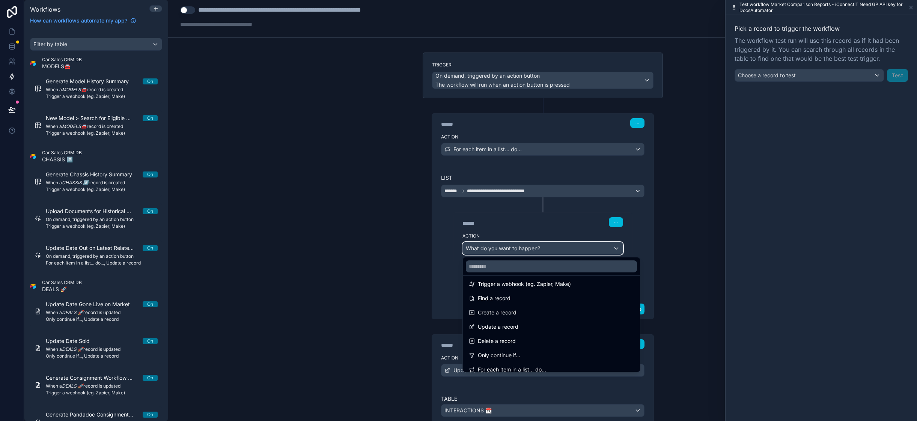
scroll to position [36, 0]
click at [527, 323] on div "Update a record" at bounding box center [551, 323] width 165 height 9
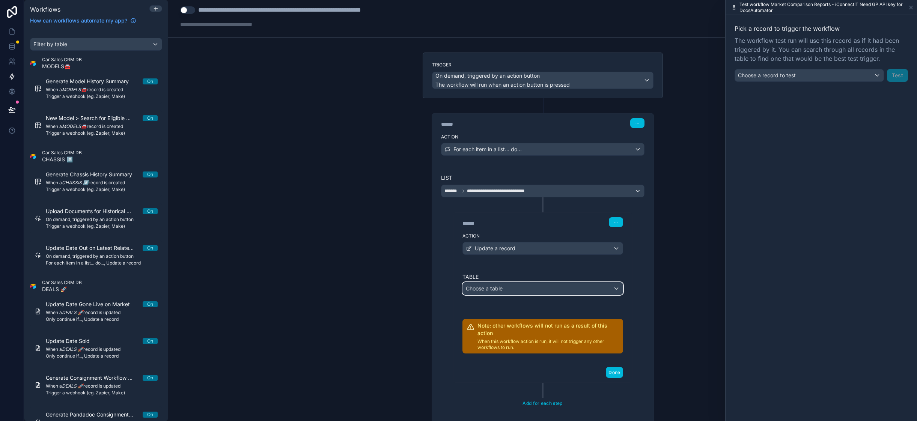
click at [495, 289] on span "Choose a table" at bounding box center [484, 288] width 37 height 6
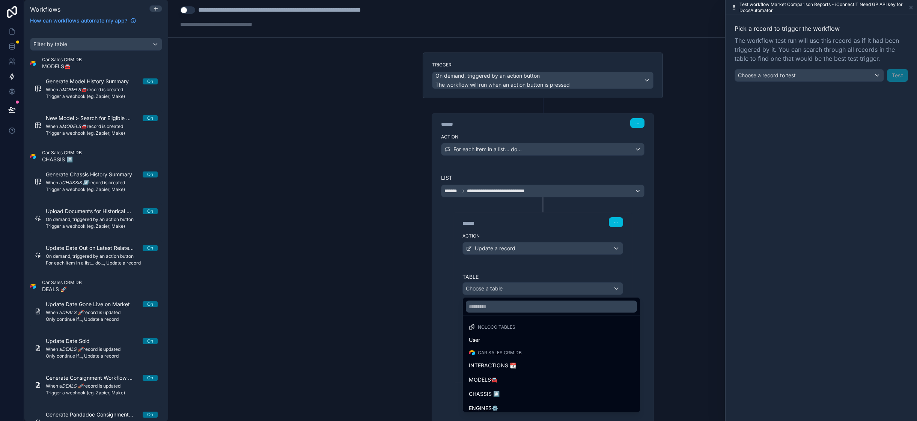
scroll to position [2, 0]
click at [526, 362] on div "INTERACTIONS 📆" at bounding box center [551, 363] width 165 height 9
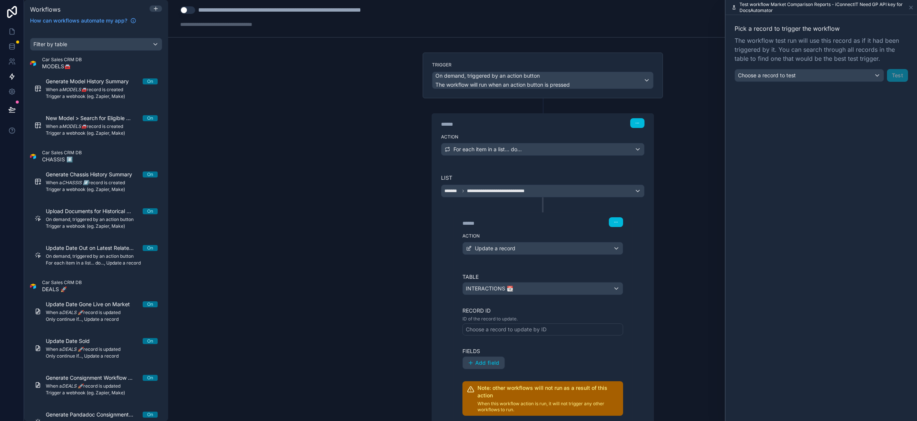
click at [526, 329] on div "Choose a record to update by ID" at bounding box center [506, 330] width 81 height 8
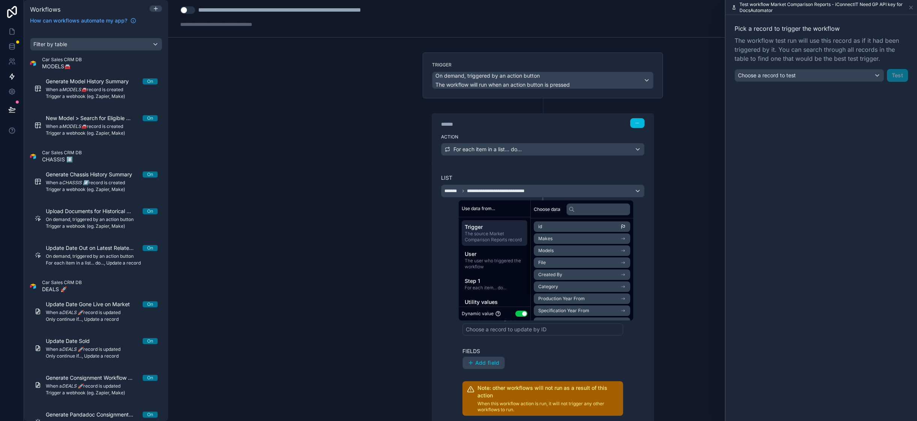
click at [485, 285] on span "For each item... do..." at bounding box center [495, 288] width 60 height 6
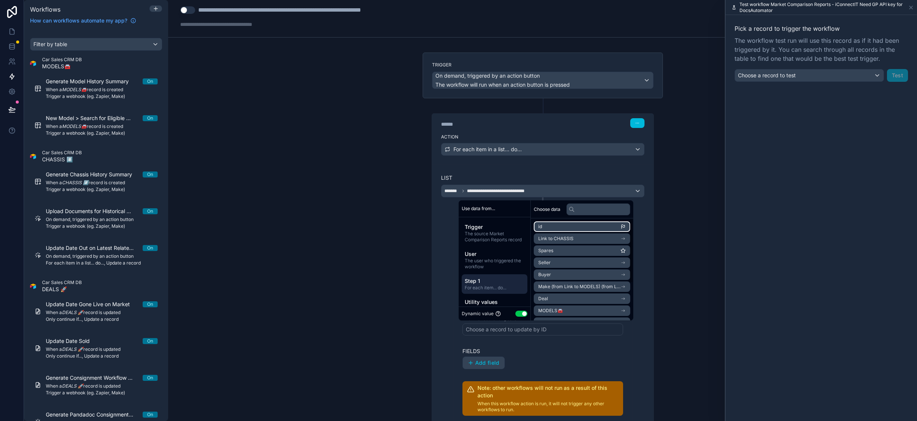
click at [552, 223] on li "id" at bounding box center [582, 226] width 96 height 11
click at [439, 319] on div "**********" at bounding box center [542, 322] width 221 height 315
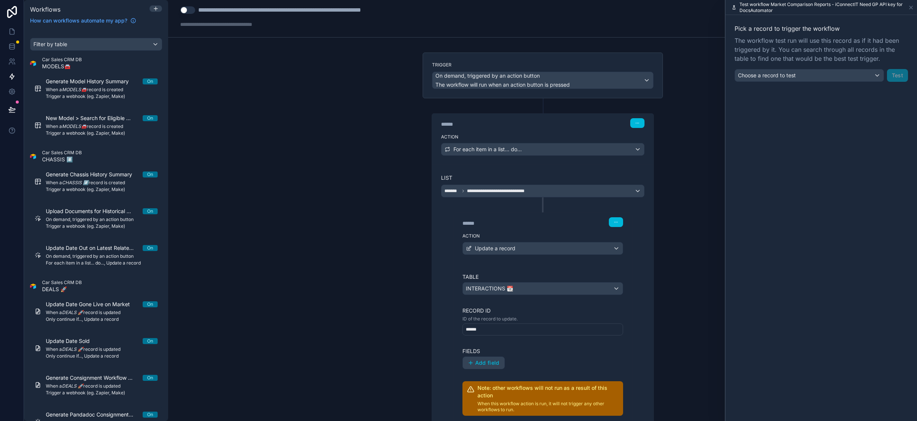
click at [479, 364] on span "Add field" at bounding box center [487, 362] width 24 height 7
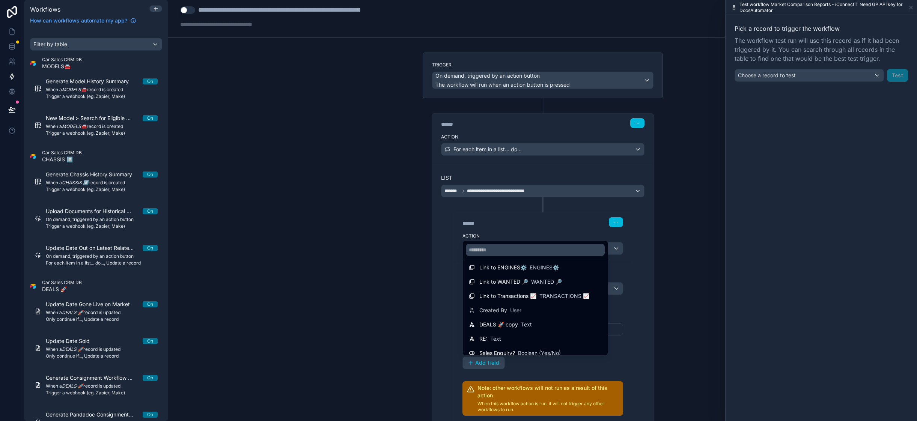
scroll to position [0, 0]
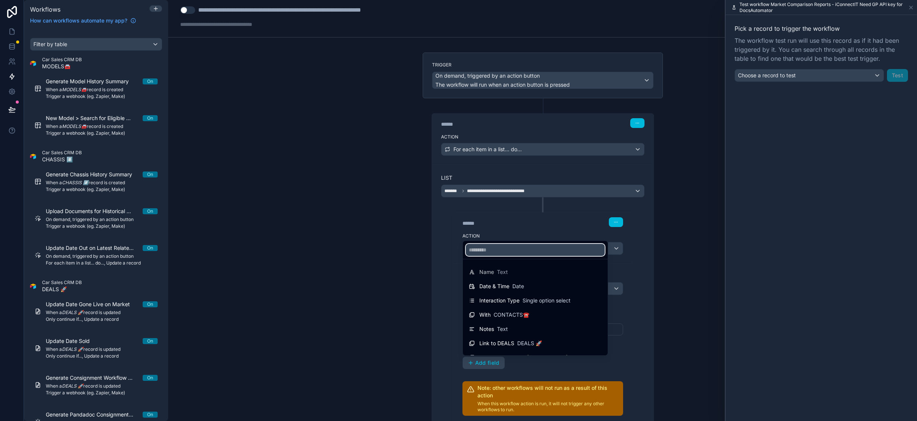
click at [489, 248] on input "text" at bounding box center [535, 250] width 139 height 12
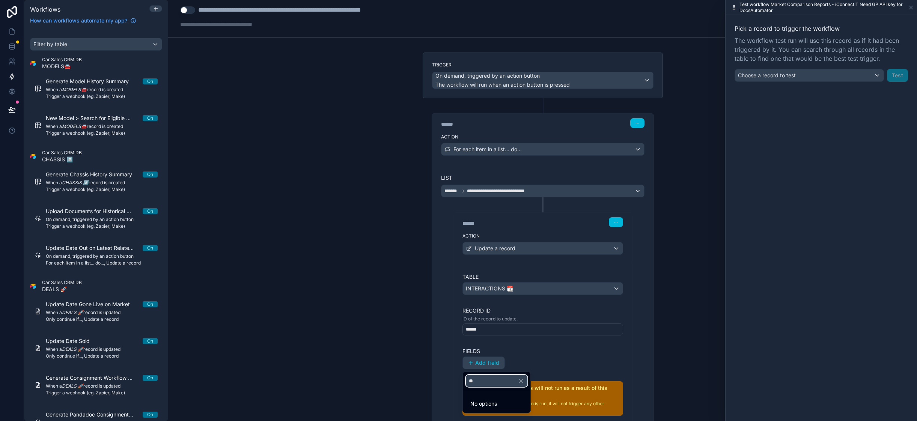
type input "*"
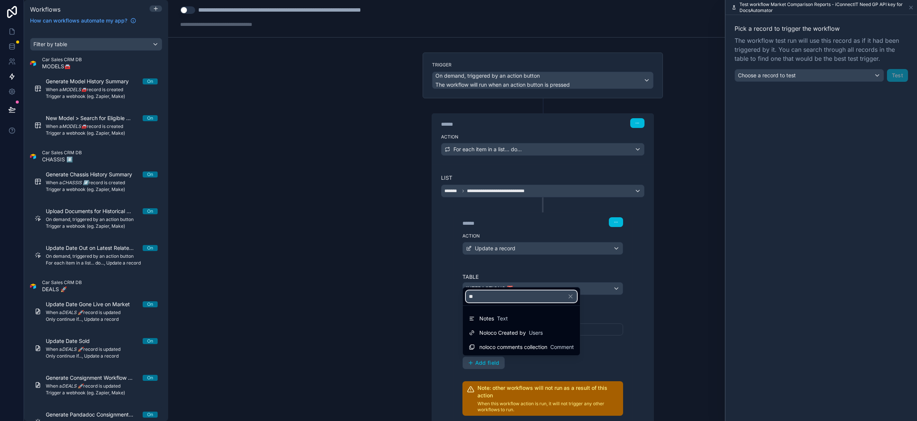
type input "**"
click at [411, 271] on div at bounding box center [458, 210] width 917 height 421
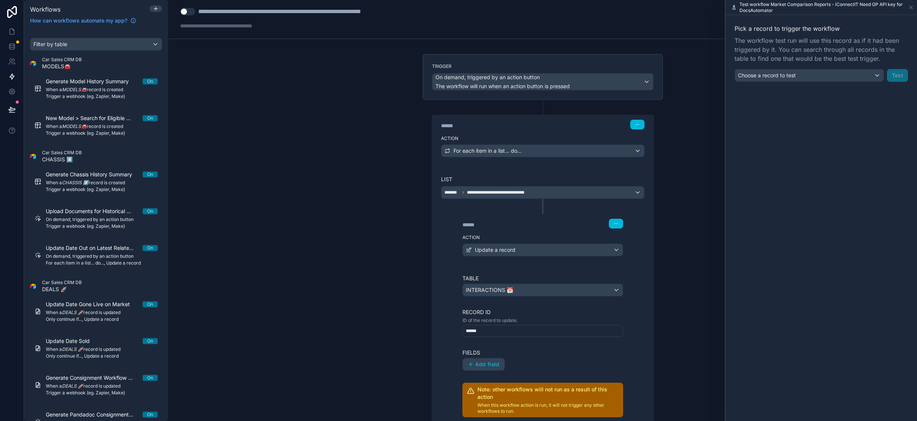
scroll to position [4, 0]
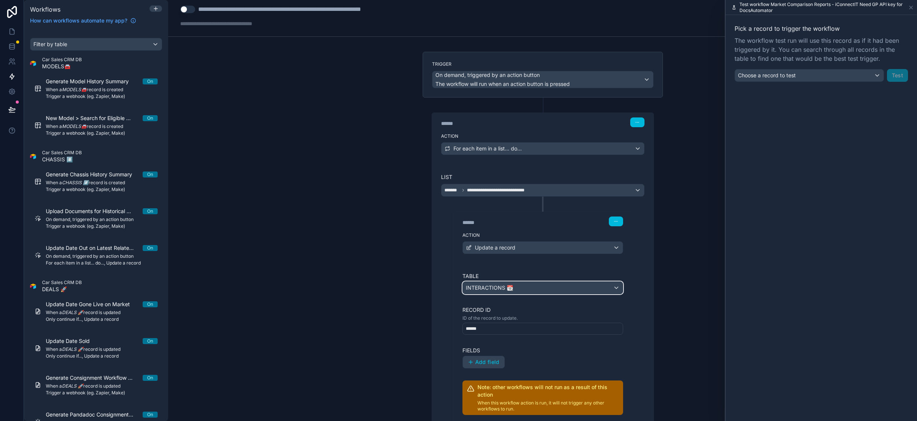
click at [489, 286] on span "INTERACTIONS 📆" at bounding box center [489, 288] width 47 height 8
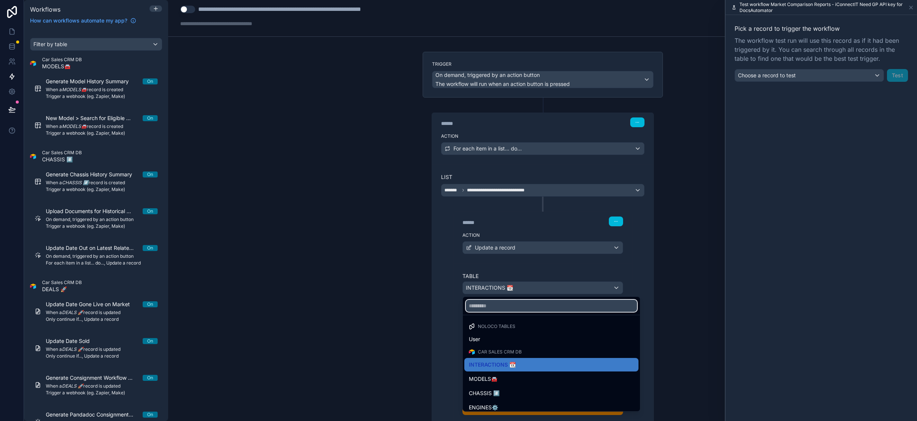
click at [493, 307] on input "text" at bounding box center [551, 306] width 171 height 12
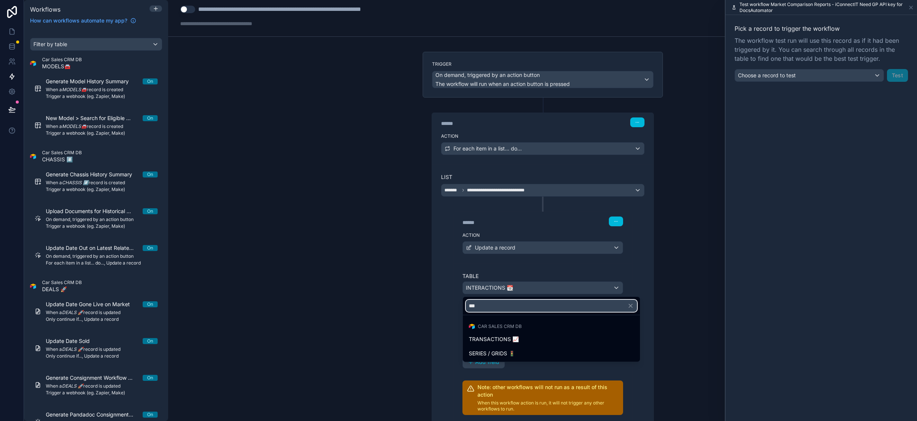
type input "***"
click at [498, 335] on span "TRANSACTIONS 📈" at bounding box center [494, 339] width 50 height 9
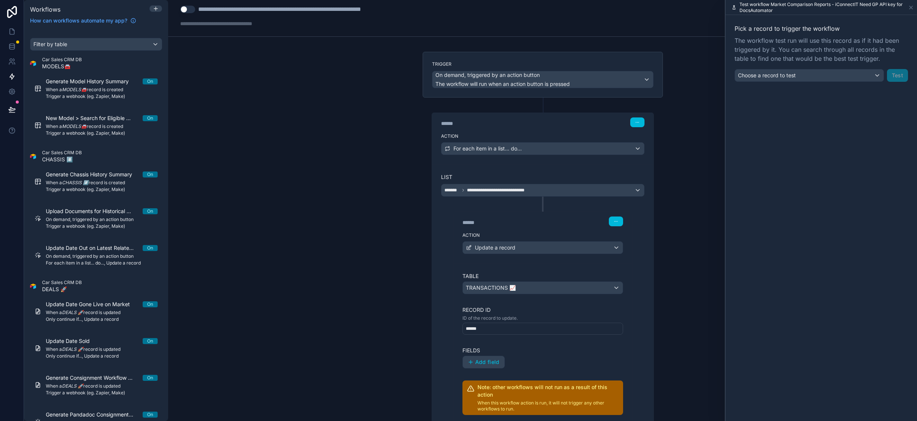
click at [442, 300] on div "****** Step 2 Action Update a record Table TRANSACTIONS 📈 Record ID ID of the r…" at bounding box center [542, 321] width 203 height 248
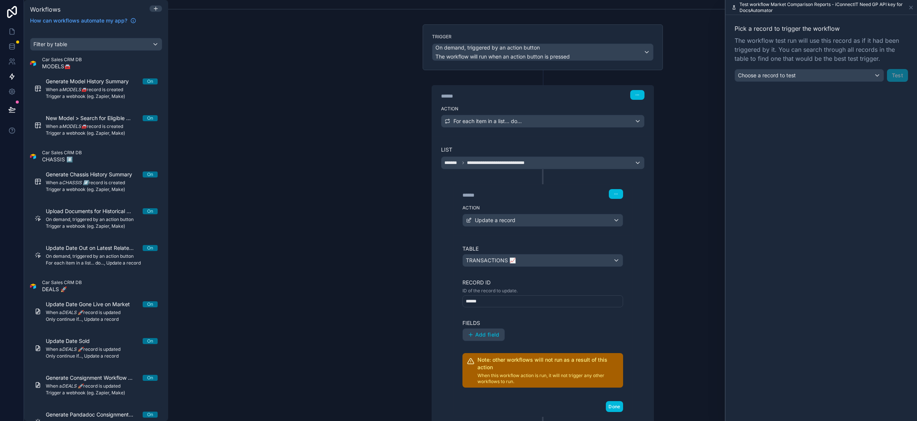
scroll to position [34, 0]
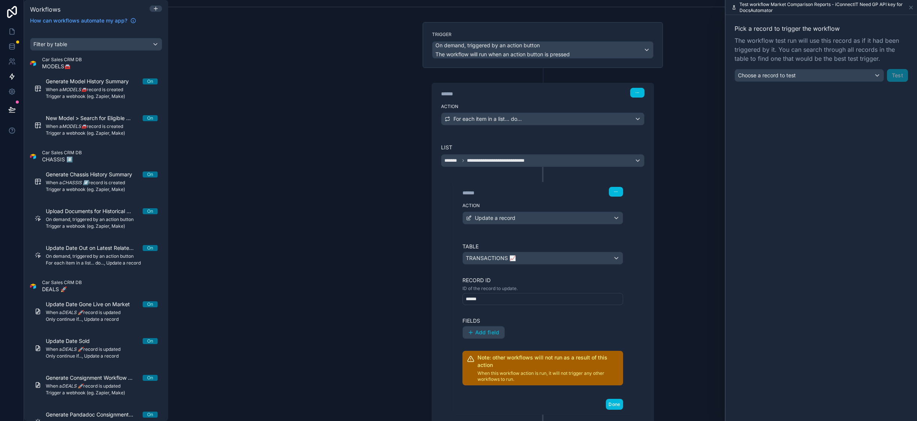
click at [502, 301] on div "******" at bounding box center [542, 299] width 161 height 12
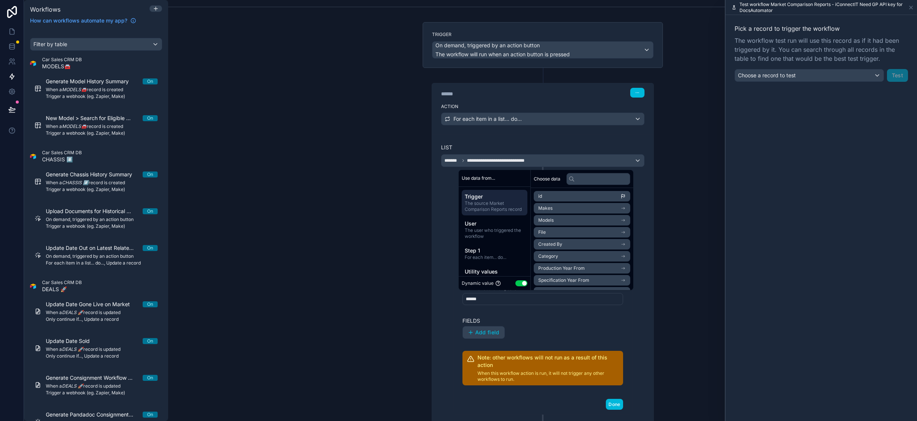
drag, startPoint x: 422, startPoint y: 295, endPoint x: 427, endPoint y: 302, distance: 9.1
click at [423, 295] on div "**********" at bounding box center [543, 269] width 240 height 402
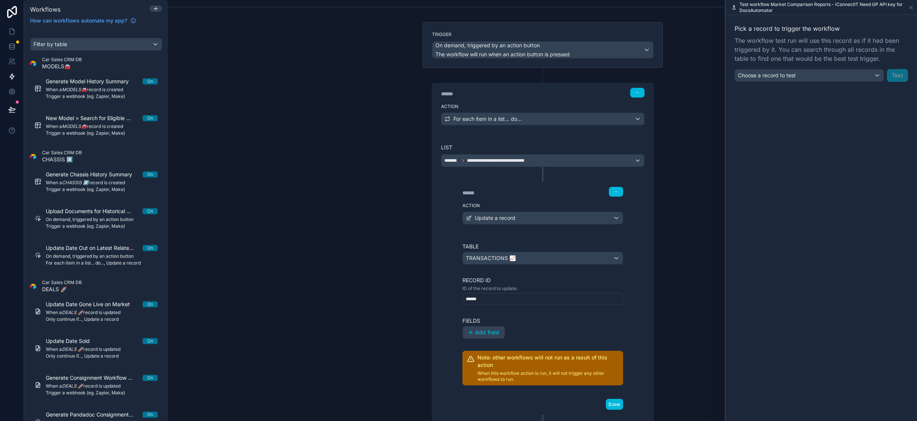
click at [484, 329] on span "Add field" at bounding box center [487, 332] width 24 height 7
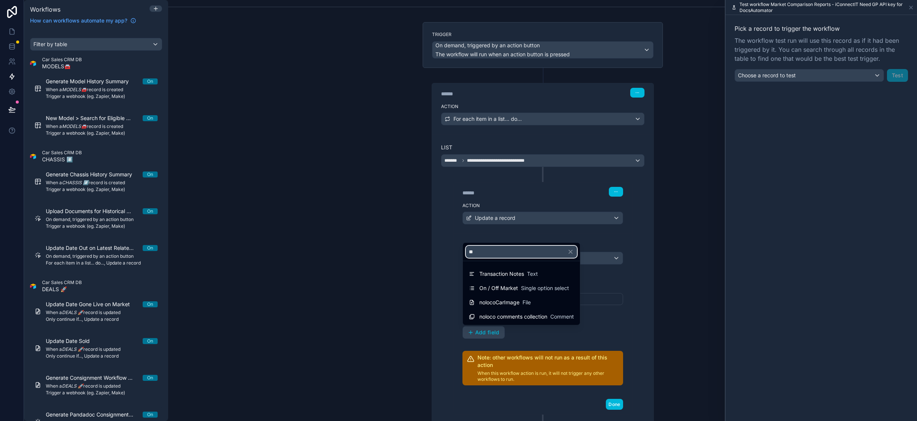
click at [486, 250] on input "**" at bounding box center [521, 252] width 111 height 12
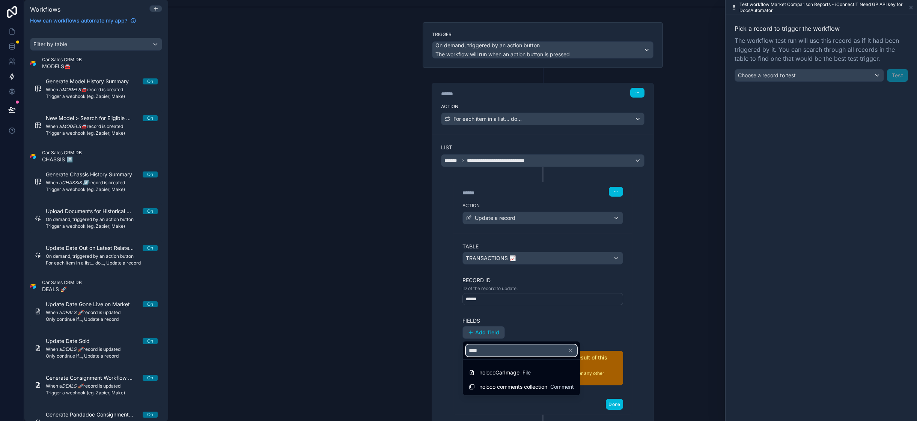
type input "****"
click at [534, 368] on div "nolocoCarImage File" at bounding box center [521, 372] width 105 height 9
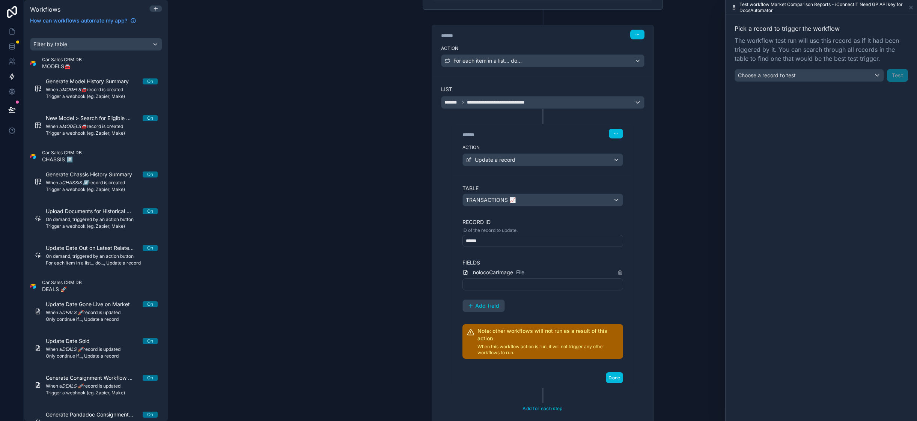
scroll to position [116, 0]
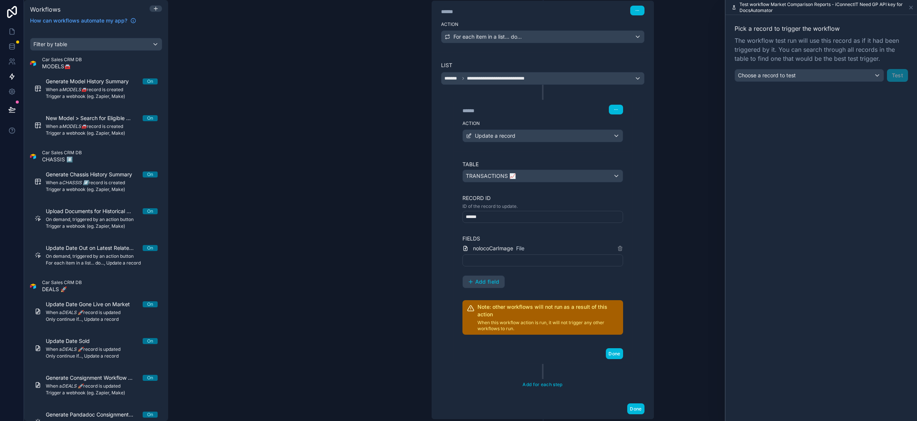
click at [489, 260] on div at bounding box center [542, 260] width 161 height 12
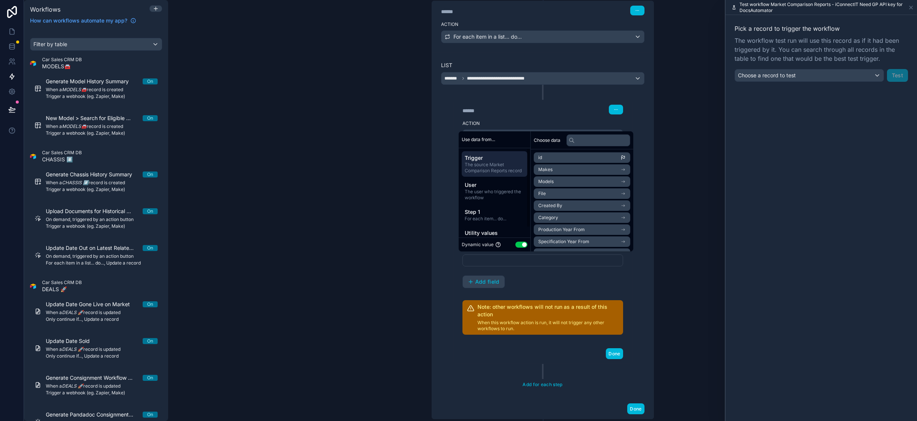
click at [500, 218] on span "For each item... do..." at bounding box center [495, 219] width 60 height 6
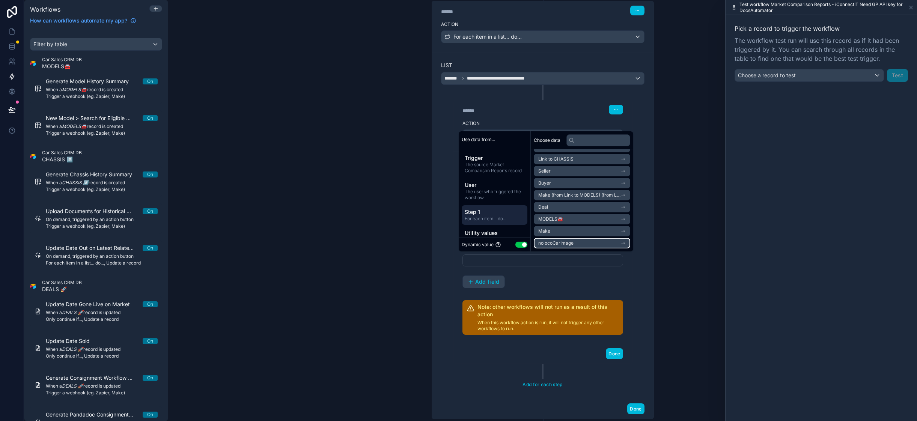
click at [582, 243] on li "nolocoCarImage" at bounding box center [582, 243] width 96 height 11
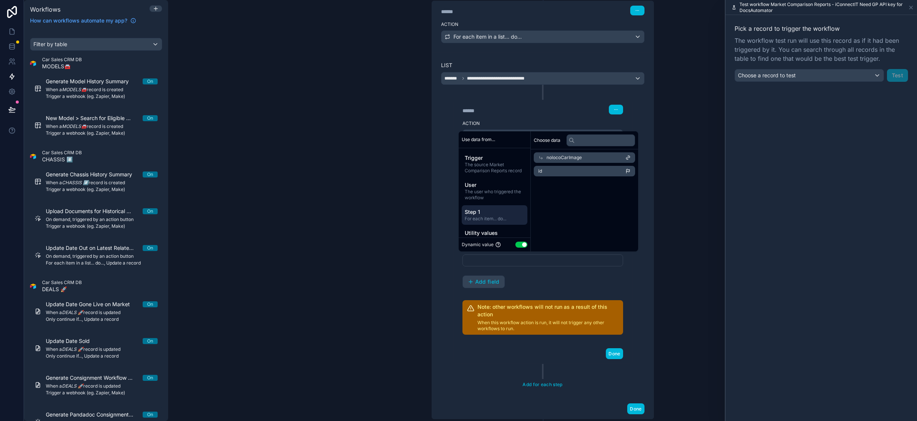
scroll to position [0, 0]
click at [543, 158] on icon at bounding box center [540, 157] width 5 height 5
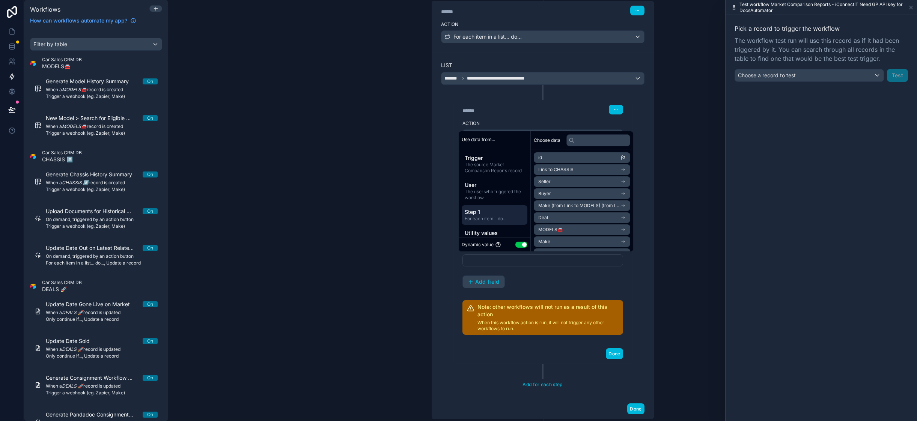
drag, startPoint x: 399, startPoint y: 281, endPoint x: 440, endPoint y: 279, distance: 40.9
click at [400, 281] on div "**********" at bounding box center [542, 210] width 749 height 421
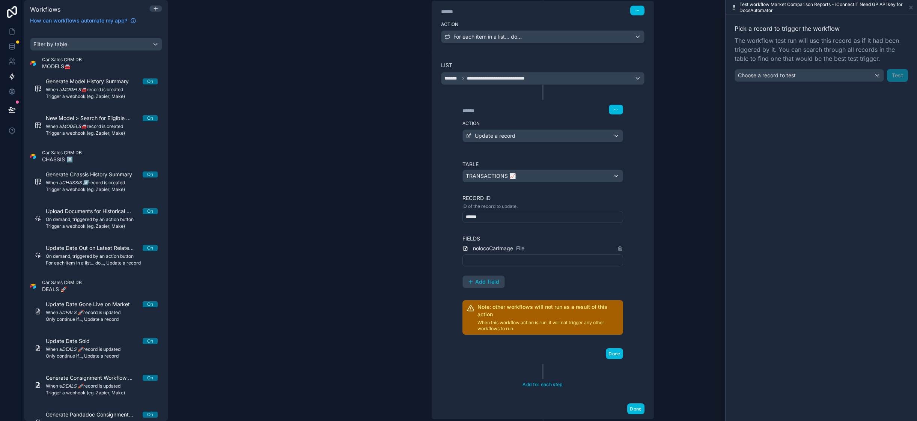
click at [490, 262] on div at bounding box center [542, 260] width 161 height 12
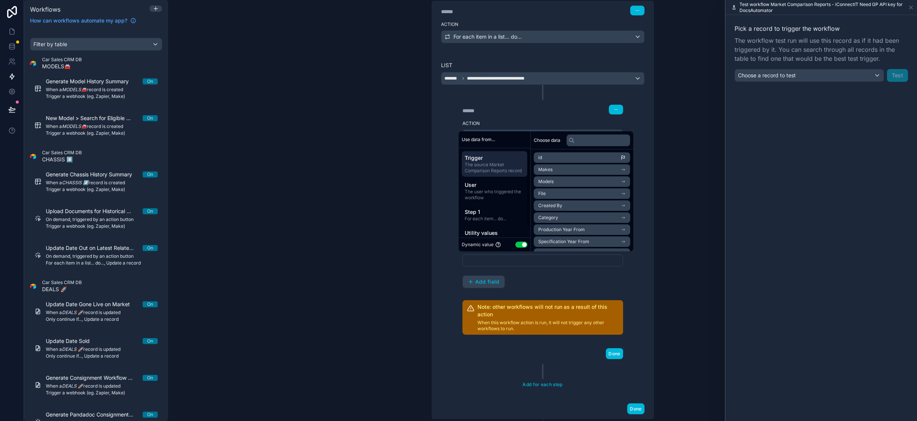
click at [501, 214] on span "Step 1" at bounding box center [495, 212] width 60 height 8
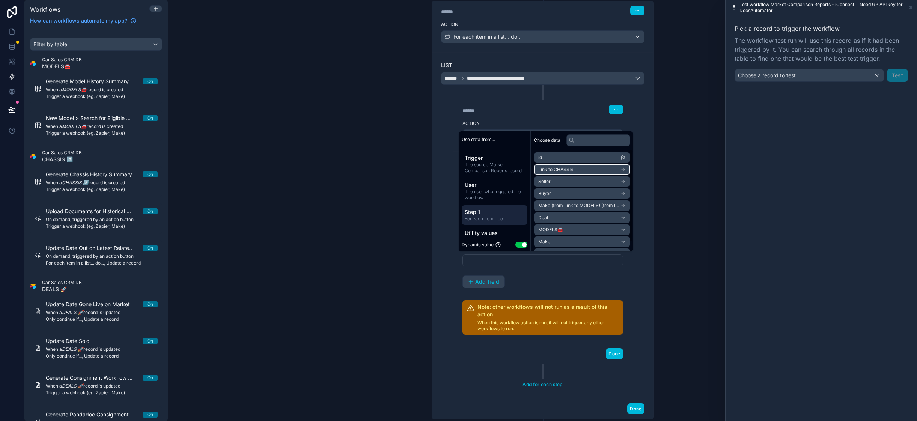
click at [587, 169] on li "Link to CHASSIS" at bounding box center [582, 169] width 96 height 11
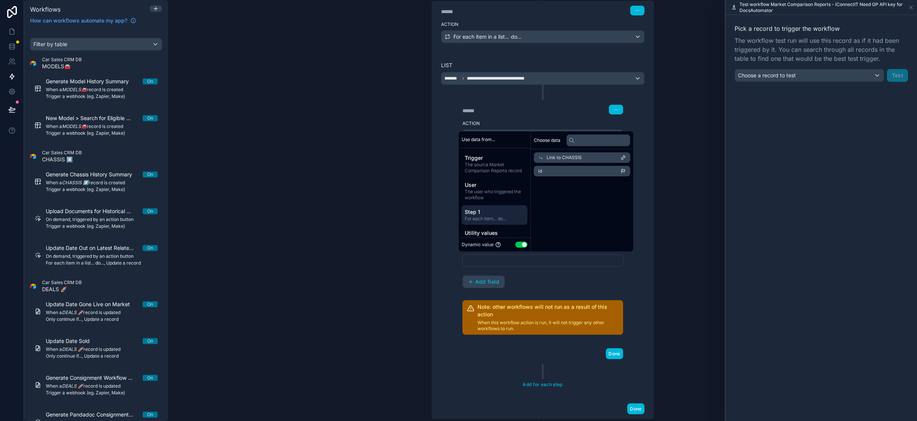
click at [556, 156] on span "Link to CHASSIS" at bounding box center [563, 158] width 35 height 6
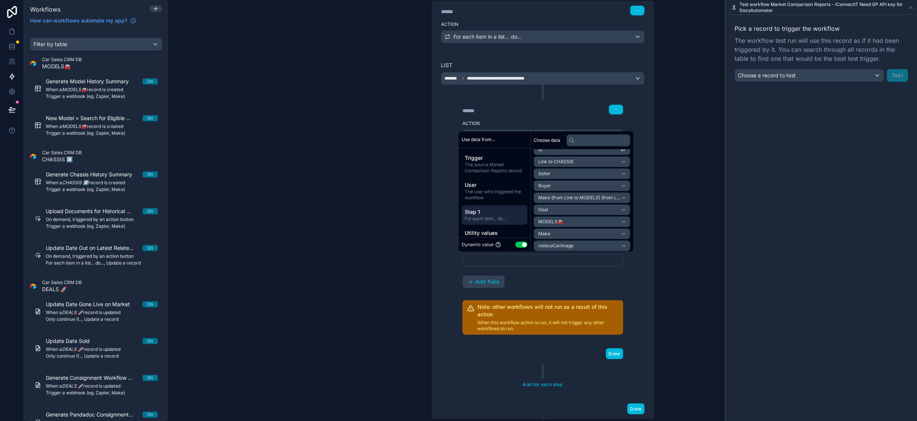
scroll to position [11, 0]
click at [442, 237] on div "****** Step 2 Action Update a record Table TRANSACTIONS 📈 Record ID ID of the r…" at bounding box center [542, 224] width 203 height 279
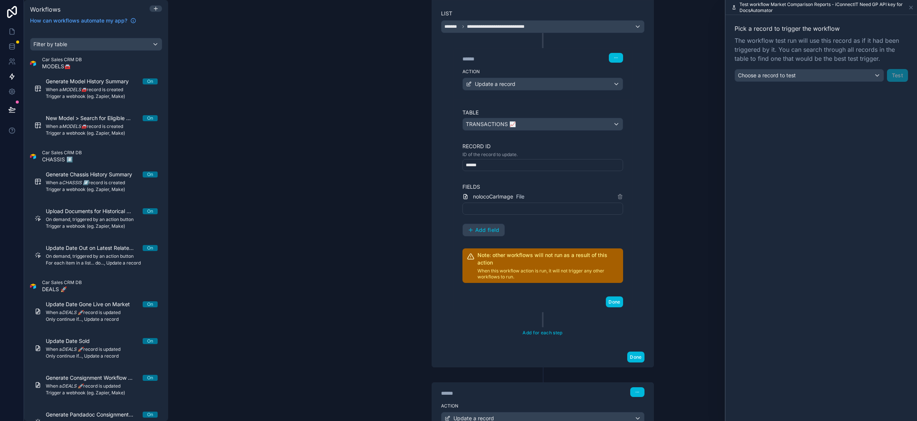
scroll to position [168, 0]
click at [482, 165] on div "******" at bounding box center [542, 165] width 161 height 12
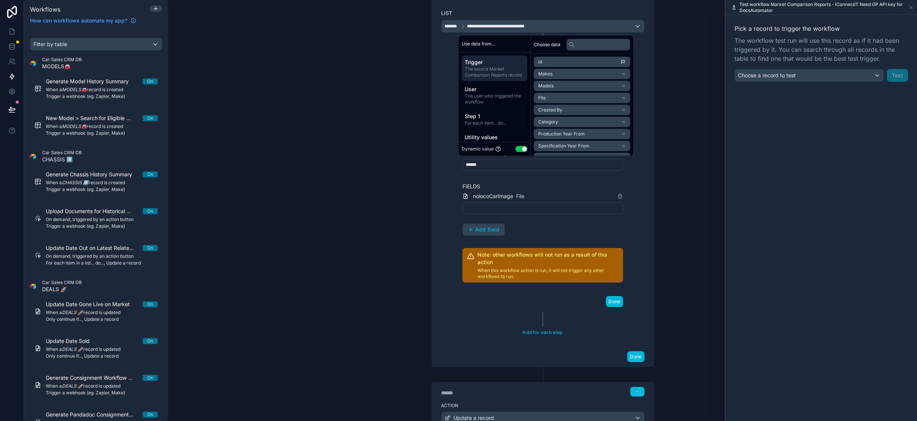
scroll to position [11, 0]
click at [441, 192] on div "****** Step 2 Action Update a record Table TRANSACTIONS 📈 Record ID ID of the r…" at bounding box center [542, 172] width 203 height 279
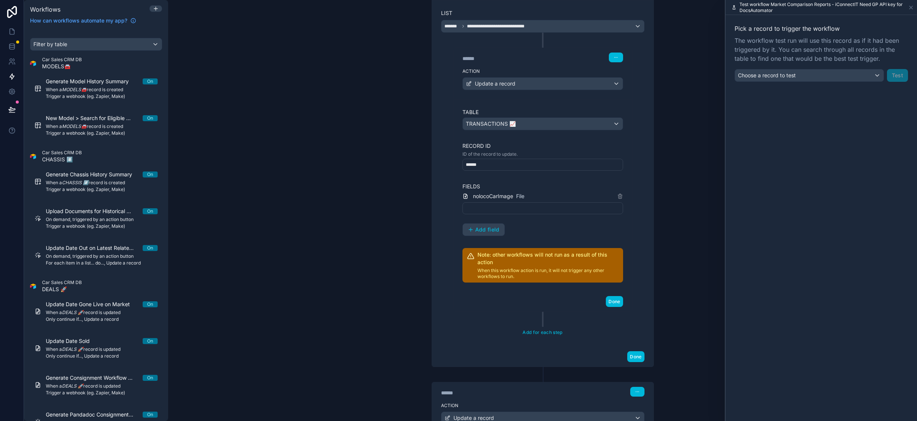
click at [481, 210] on div at bounding box center [542, 208] width 161 height 12
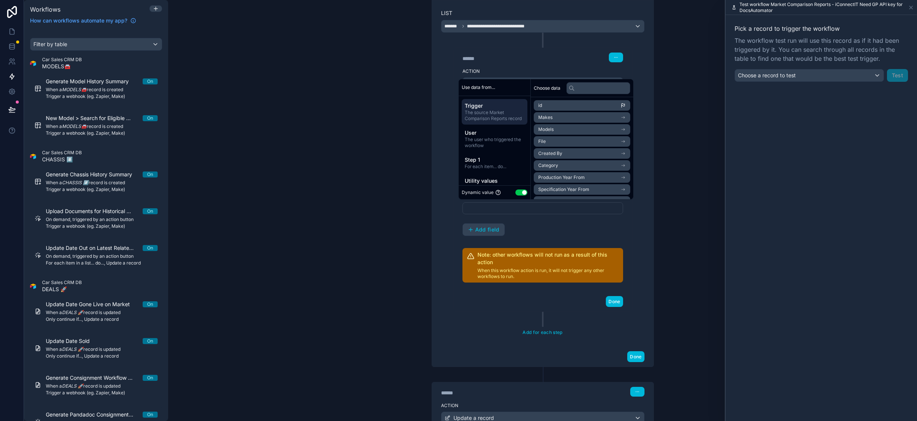
click at [519, 193] on button "Use setting" at bounding box center [521, 192] width 12 height 6
click at [477, 159] on span "Step 1" at bounding box center [495, 160] width 60 height 8
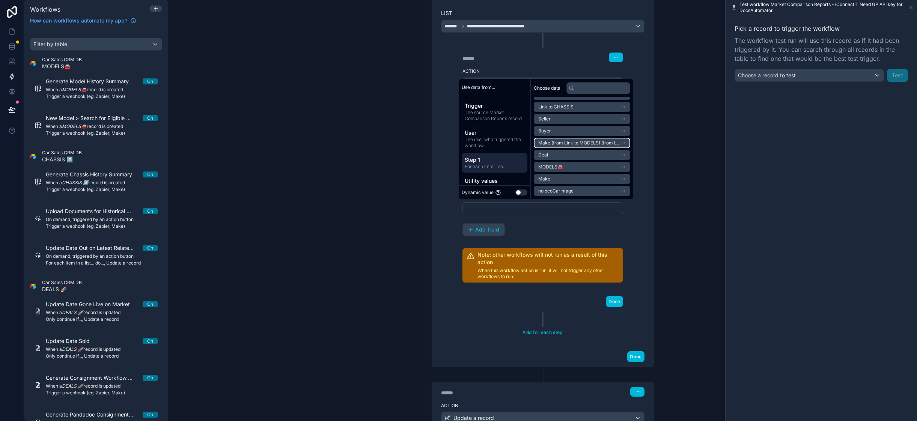
click at [602, 146] on span "Make (from Link to MODELS) (from Link to CHASSIS)" at bounding box center [579, 143] width 82 height 6
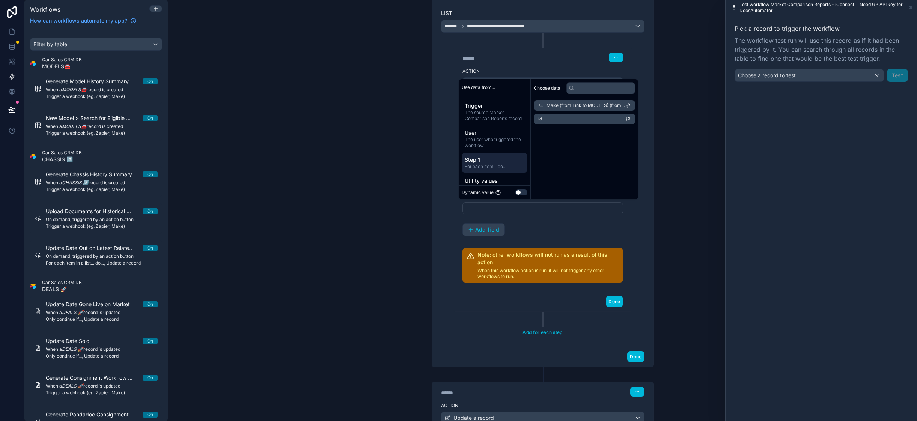
scroll to position [0, 0]
click at [589, 117] on li "id" at bounding box center [584, 119] width 101 height 11
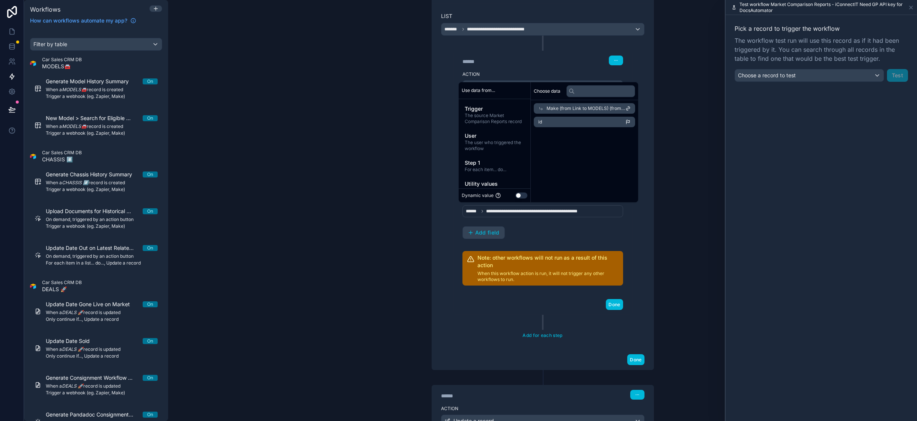
click at [550, 211] on span "**********" at bounding box center [542, 211] width 113 height 6
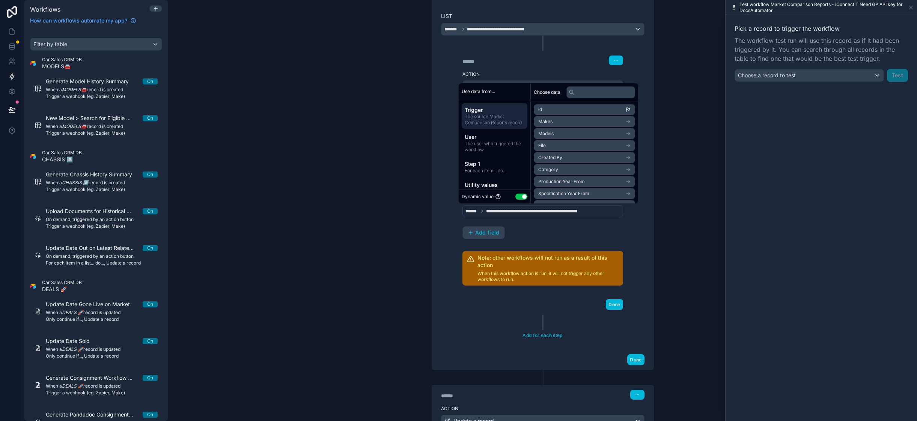
scroll to position [164, 0]
click at [606, 212] on div "**********" at bounding box center [542, 212] width 161 height 12
click at [630, 209] on div "**********" at bounding box center [542, 199] width 179 height 193
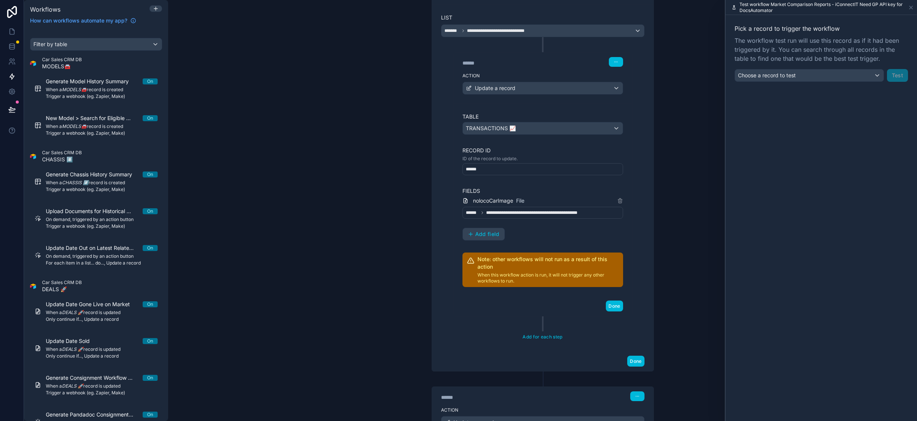
click at [605, 213] on div "**********" at bounding box center [542, 213] width 161 height 12
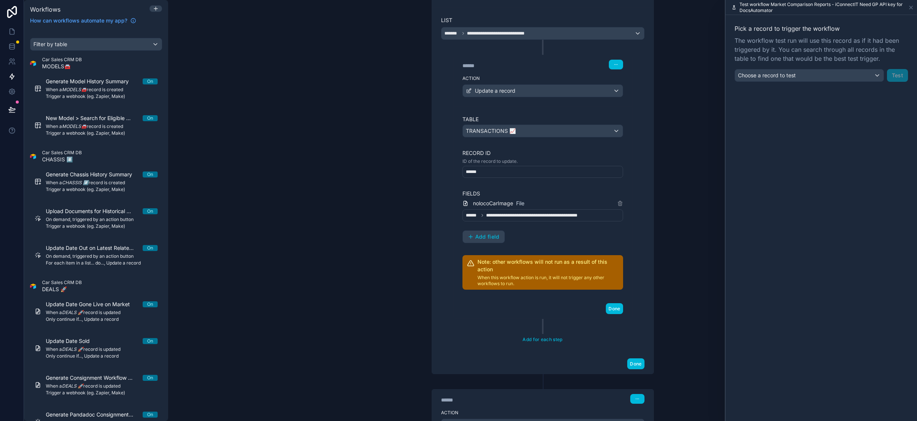
scroll to position [161, 0]
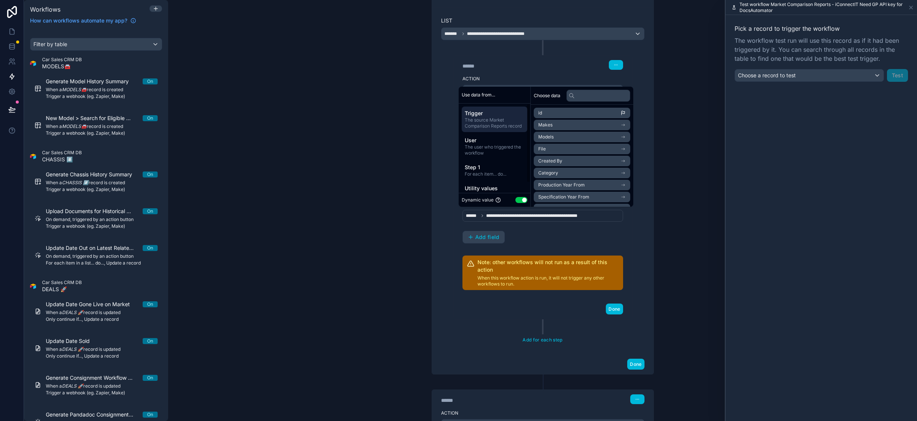
click at [475, 170] on span "Step 1" at bounding box center [495, 168] width 60 height 8
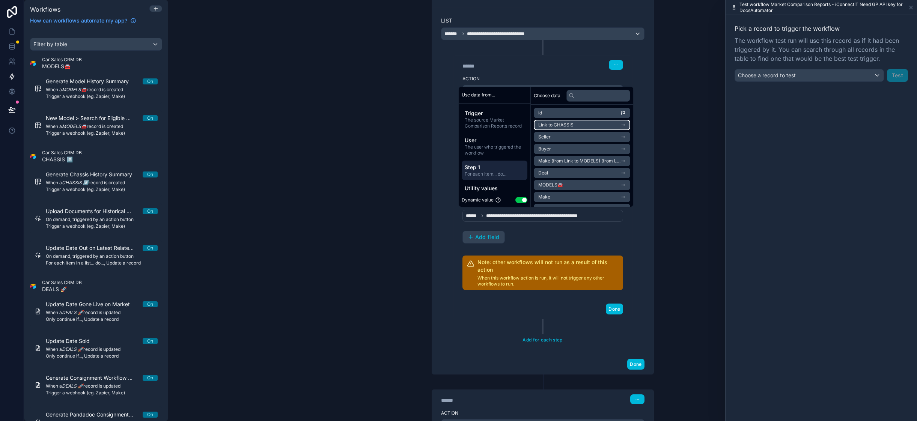
click at [577, 126] on li "Link to CHASSIS" at bounding box center [582, 125] width 96 height 11
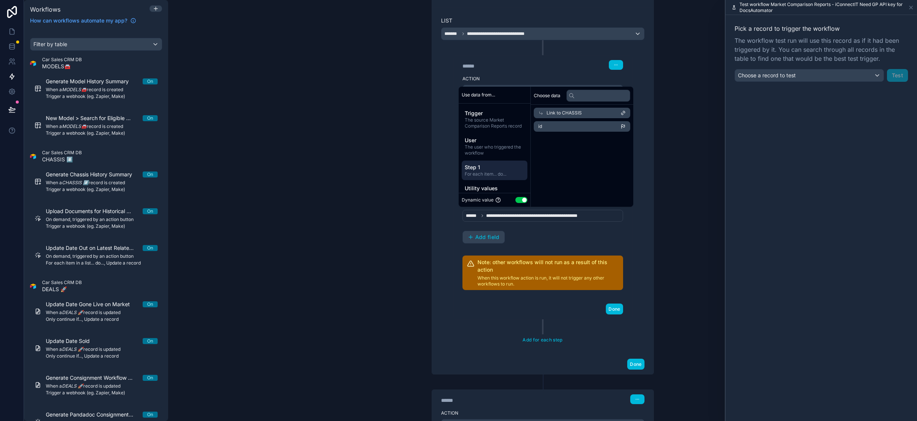
click at [547, 110] on span "Link to CHASSIS" at bounding box center [563, 113] width 35 height 6
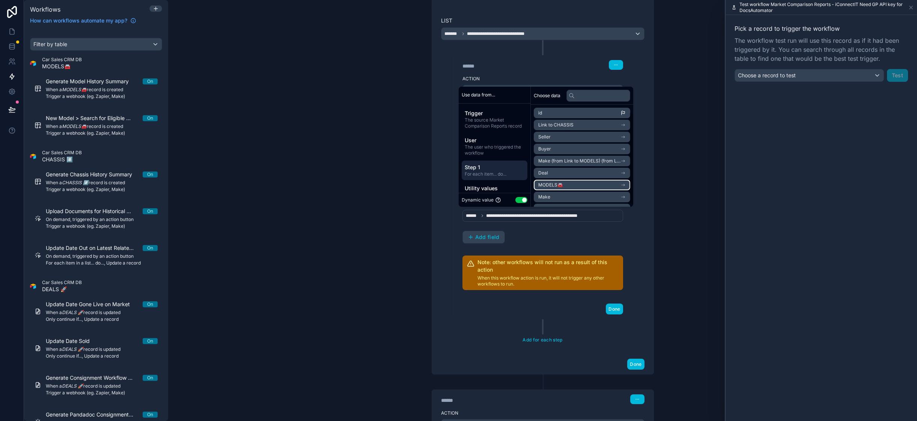
scroll to position [11, 0]
click at [585, 165] on li "Deal" at bounding box center [582, 162] width 96 height 11
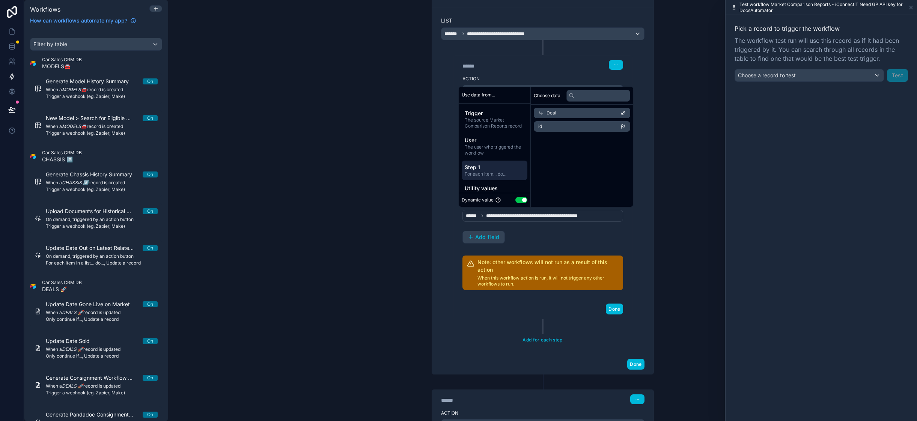
click at [548, 112] on span "Deal" at bounding box center [551, 113] width 10 height 6
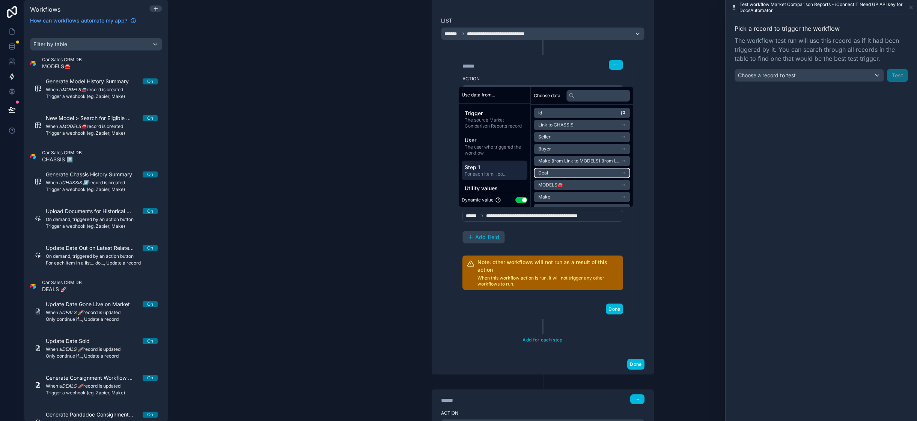
scroll to position [11, 0]
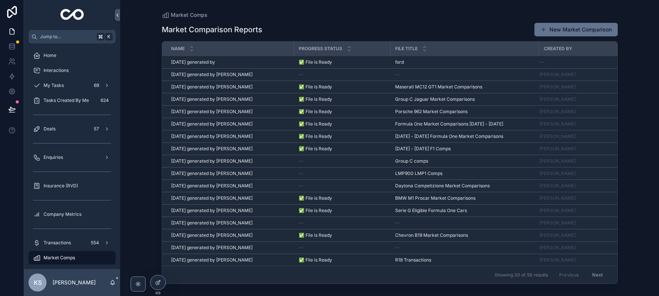
click at [208, 63] on span "[DATE] generated by" at bounding box center [193, 62] width 44 height 6
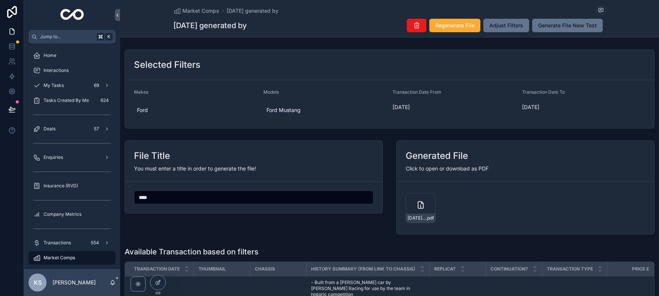
drag, startPoint x: 594, startPoint y: 25, endPoint x: 533, endPoint y: 24, distance: 60.8
click at [533, 24] on button "Generate File New Test" at bounding box center [567, 26] width 71 height 14
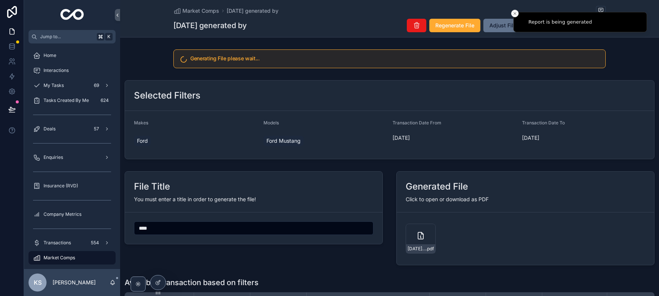
click at [515, 13] on icon "Close toast" at bounding box center [515, 13] width 5 height 5
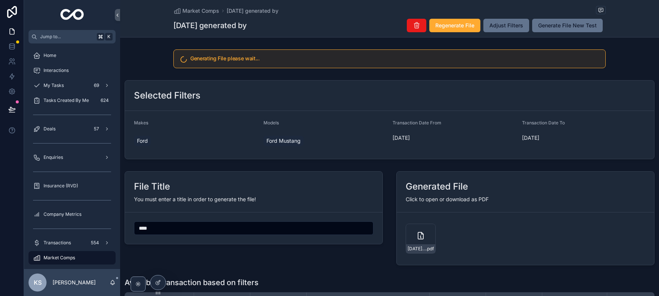
click at [550, 10] on div "Market Comps 02/10/25 generated by" at bounding box center [389, 10] width 432 height 9
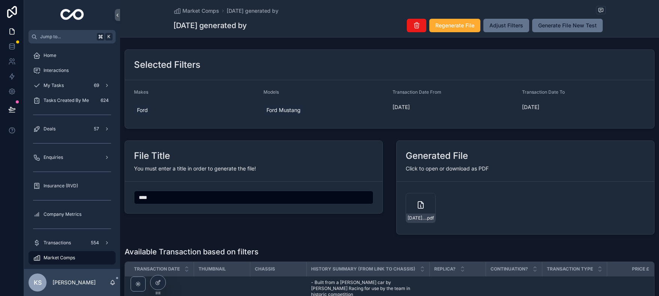
click at [423, 203] on icon "scrollable content" at bounding box center [420, 205] width 5 height 7
